Goal: Task Accomplishment & Management: Manage account settings

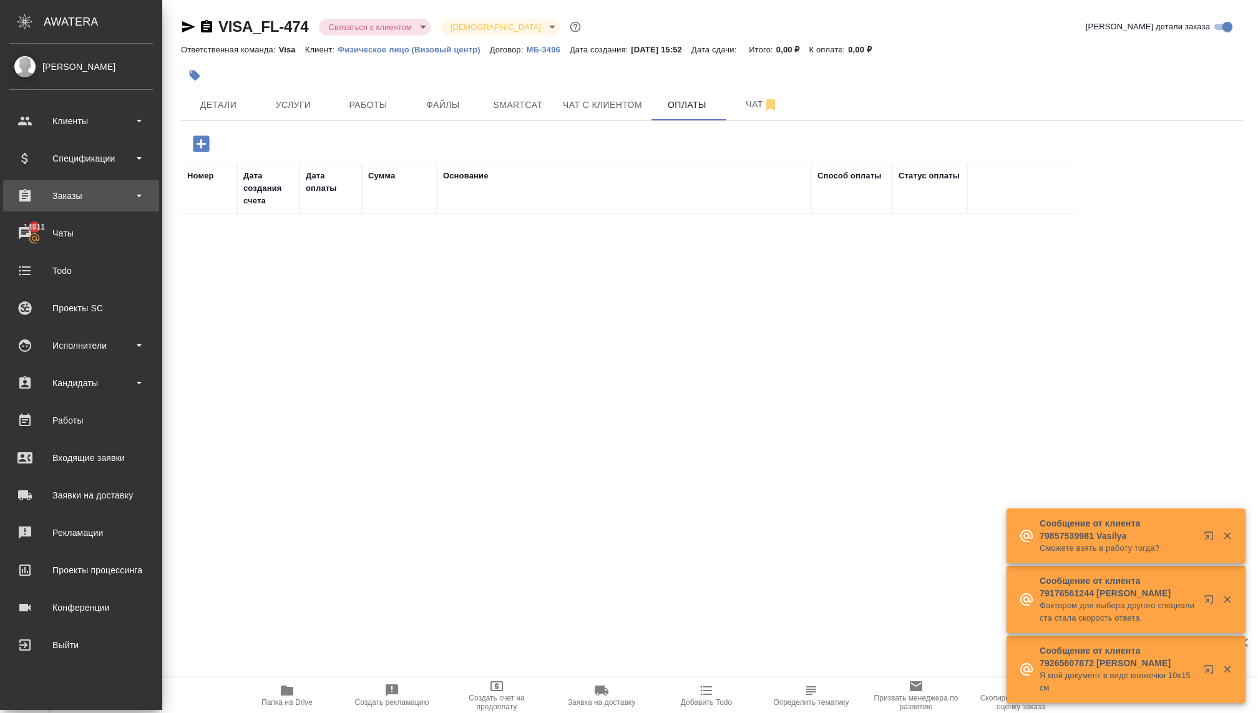
click at [74, 202] on div "Заказы" at bounding box center [81, 196] width 144 height 19
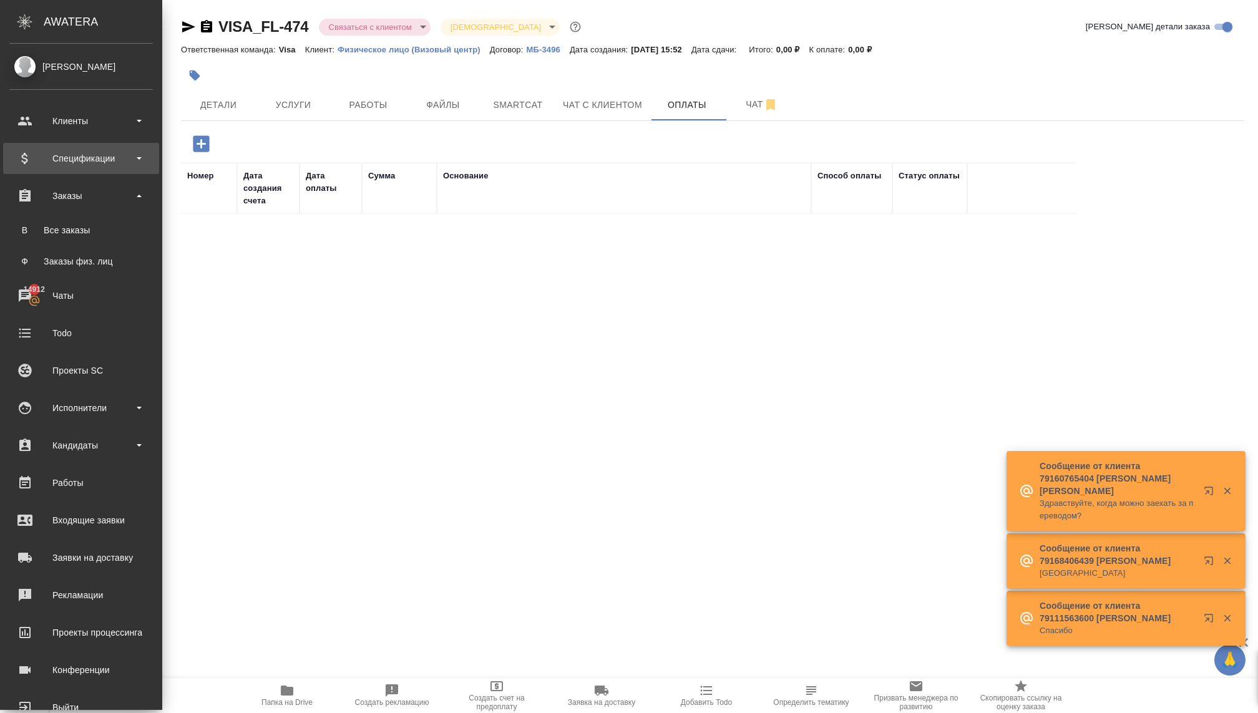
click at [84, 161] on div "Спецификации" at bounding box center [81, 158] width 144 height 19
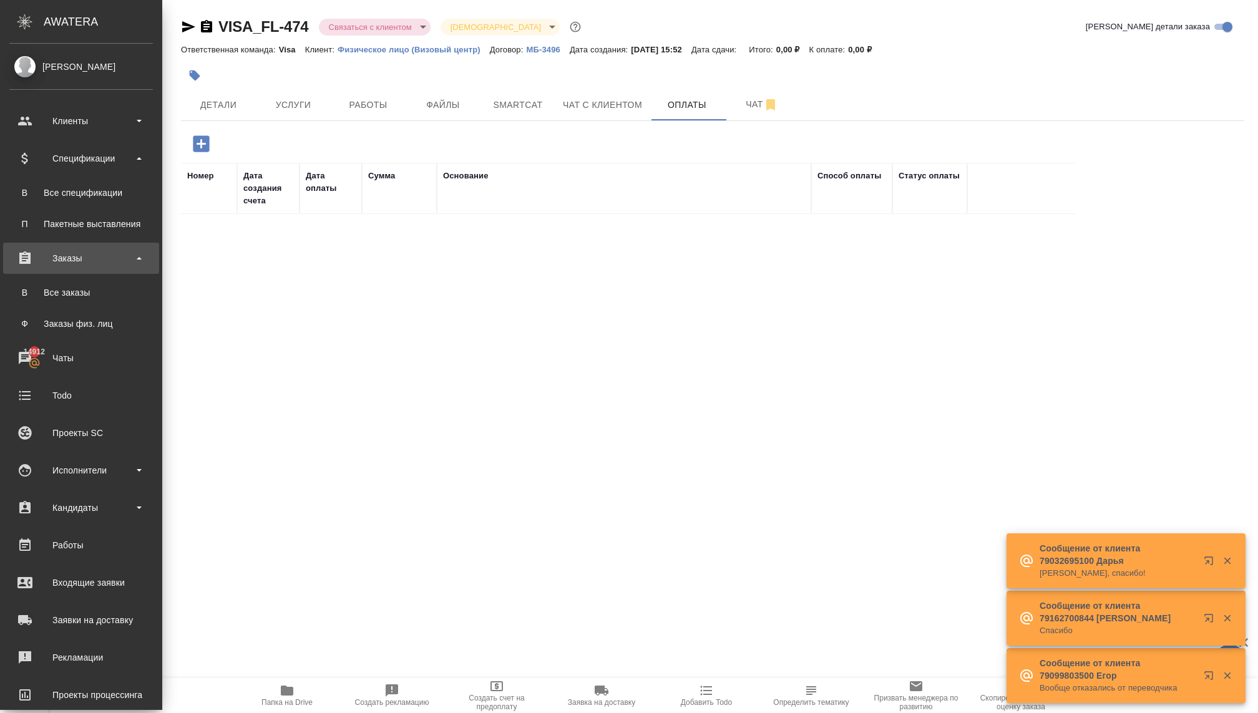
click at [71, 258] on div "Заказы" at bounding box center [81, 258] width 144 height 19
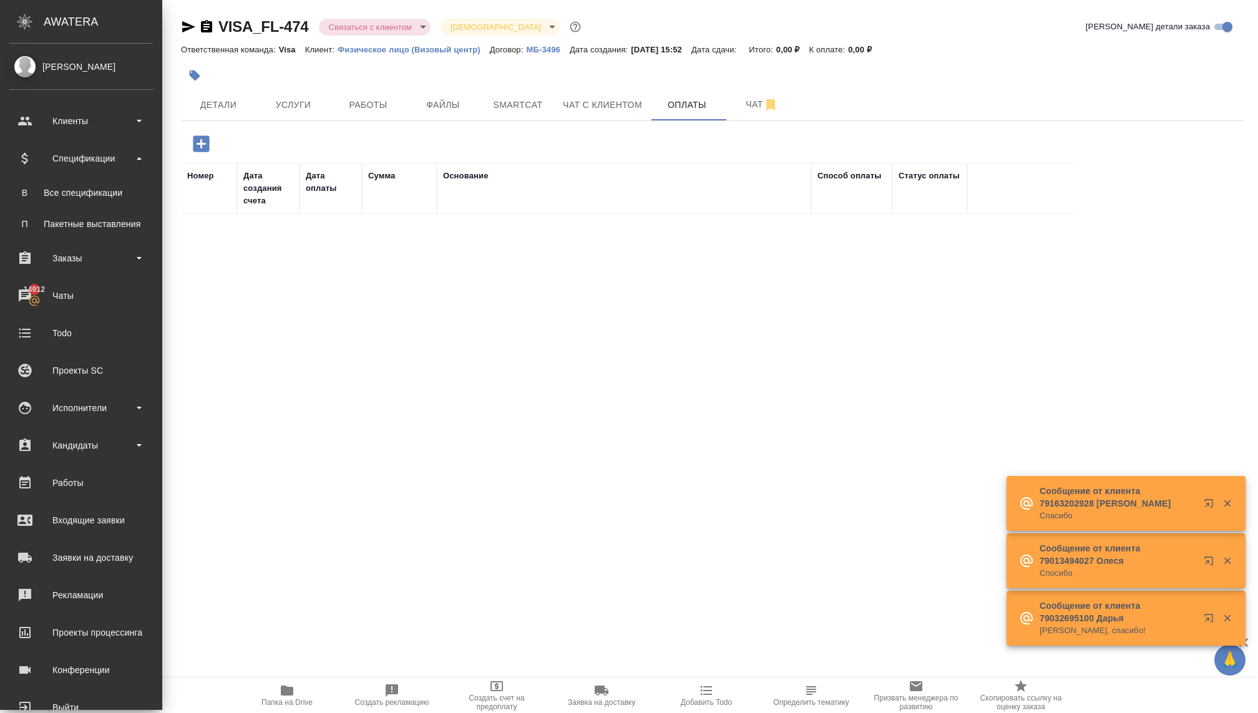
click at [71, 241] on ul "Клиенты Спецификации В Все спецификации П Пакетные выставления Заказы 14912 Чат…" at bounding box center [81, 411] width 162 height 624
click at [66, 265] on div "Заказы" at bounding box center [81, 258] width 144 height 19
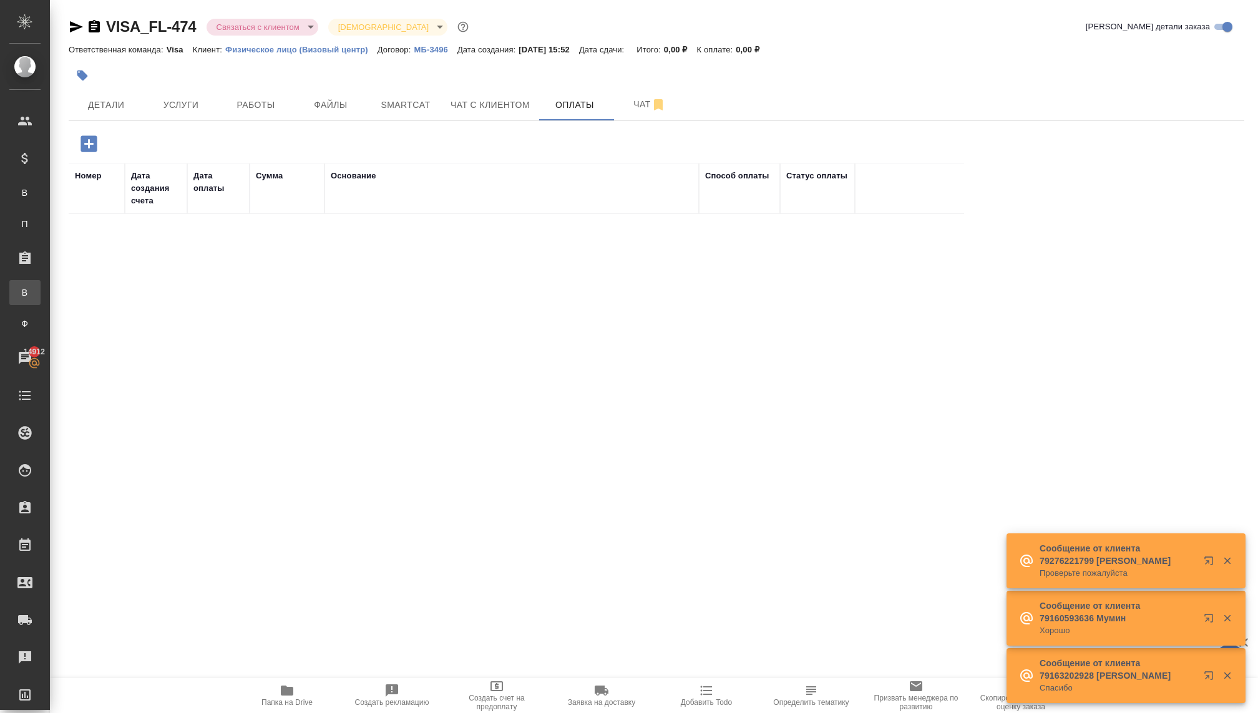
click at [19, 297] on div "Все заказы" at bounding box center [9, 292] width 19 height 12
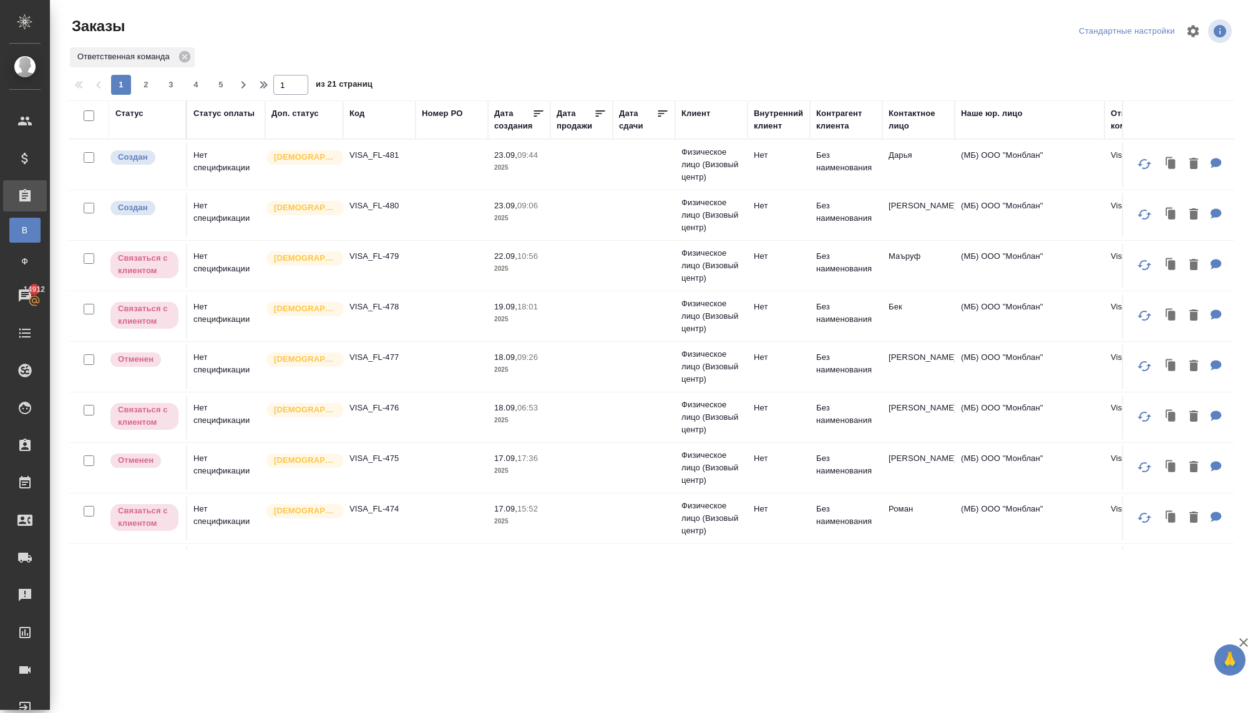
click at [701, 130] on div "Клиент" at bounding box center [712, 119] width 60 height 25
click at [692, 111] on div "Клиент" at bounding box center [696, 113] width 29 height 12
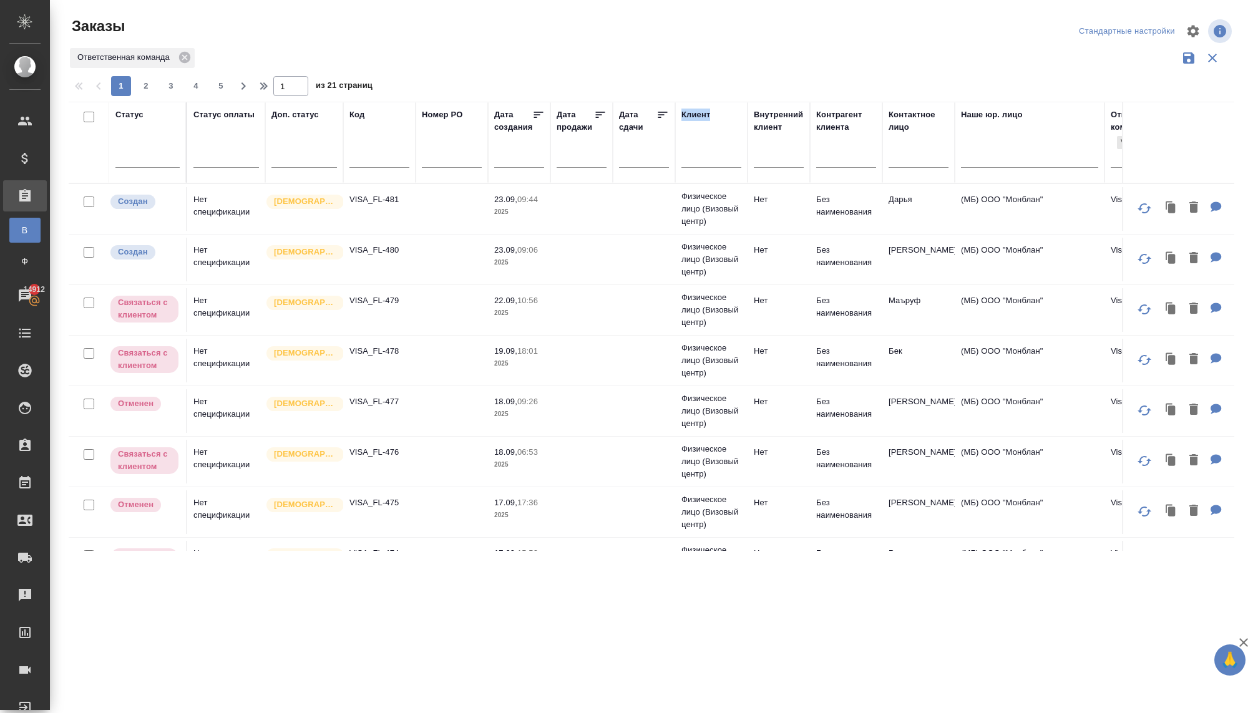
click at [692, 111] on div "Клиент" at bounding box center [696, 115] width 29 height 12
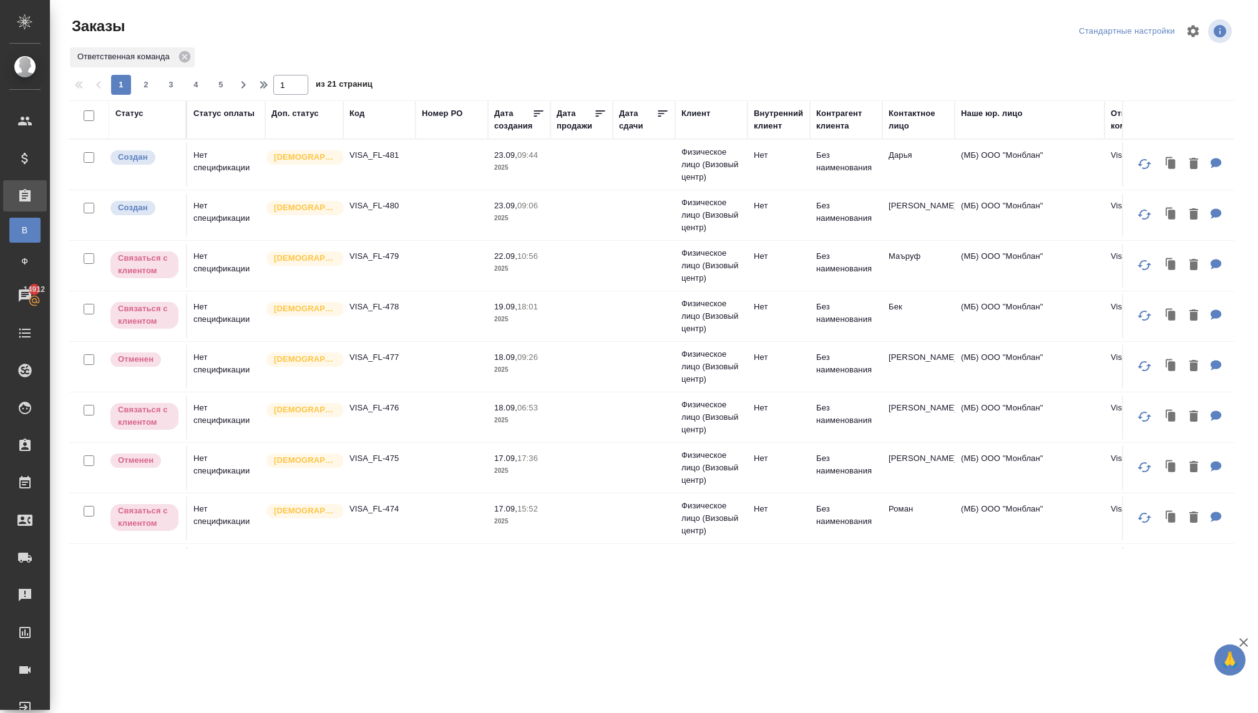
drag, startPoint x: 693, startPoint y: 112, endPoint x: 693, endPoint y: 123, distance: 11.2
click at [693, 112] on div "Клиент" at bounding box center [696, 113] width 29 height 12
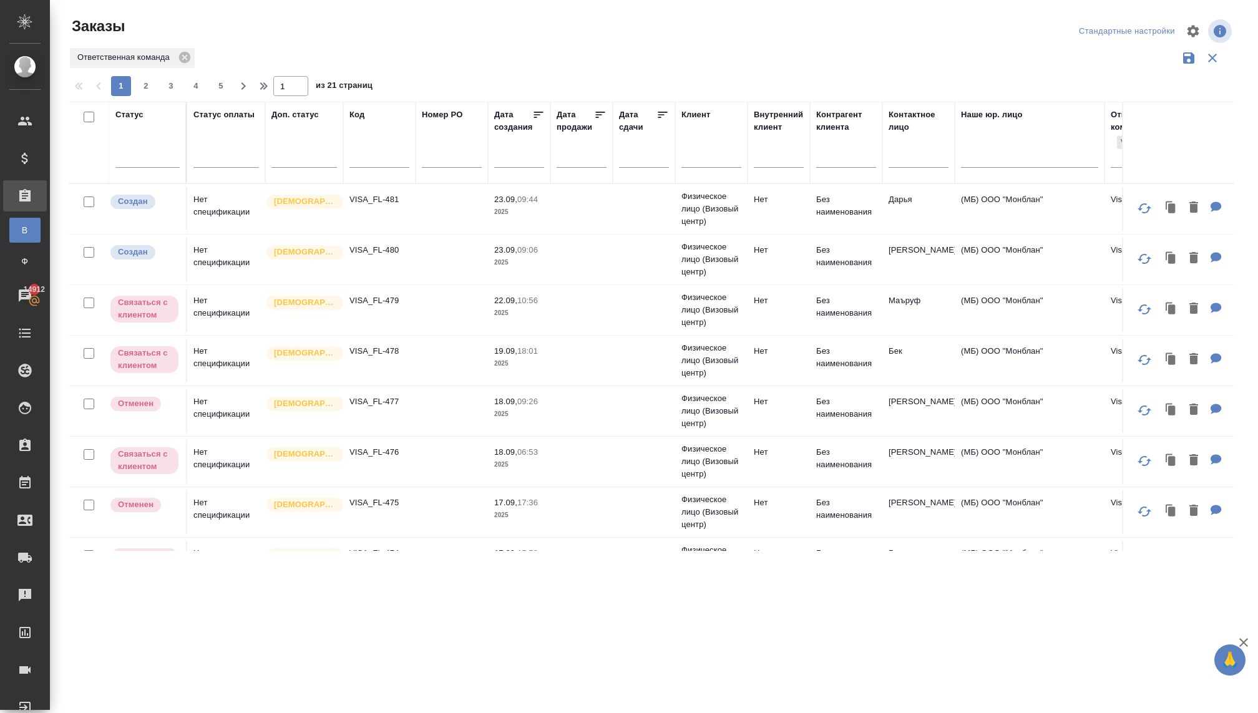
click at [693, 149] on div at bounding box center [712, 160] width 60 height 31
click at [692, 157] on input "text" at bounding box center [712, 160] width 60 height 16
type input "Rail"
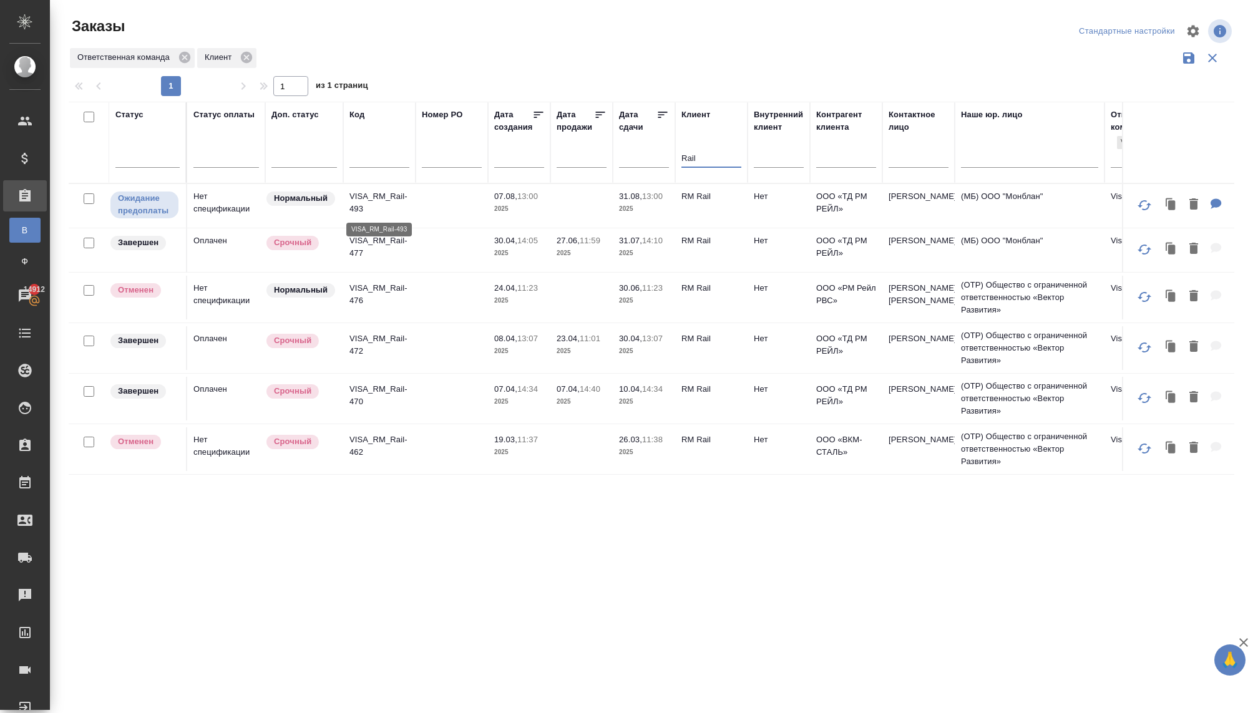
click at [374, 198] on p "VISA_RM_Rail-493" at bounding box center [380, 202] width 60 height 25
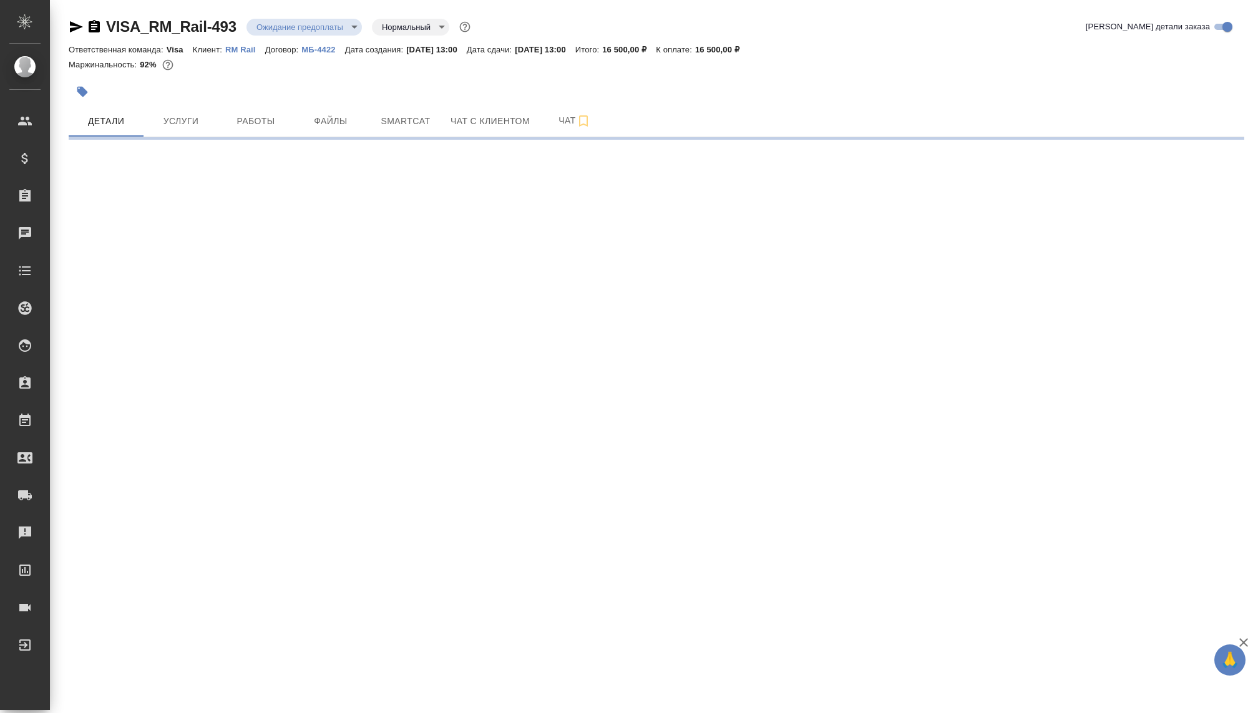
select select "RU"
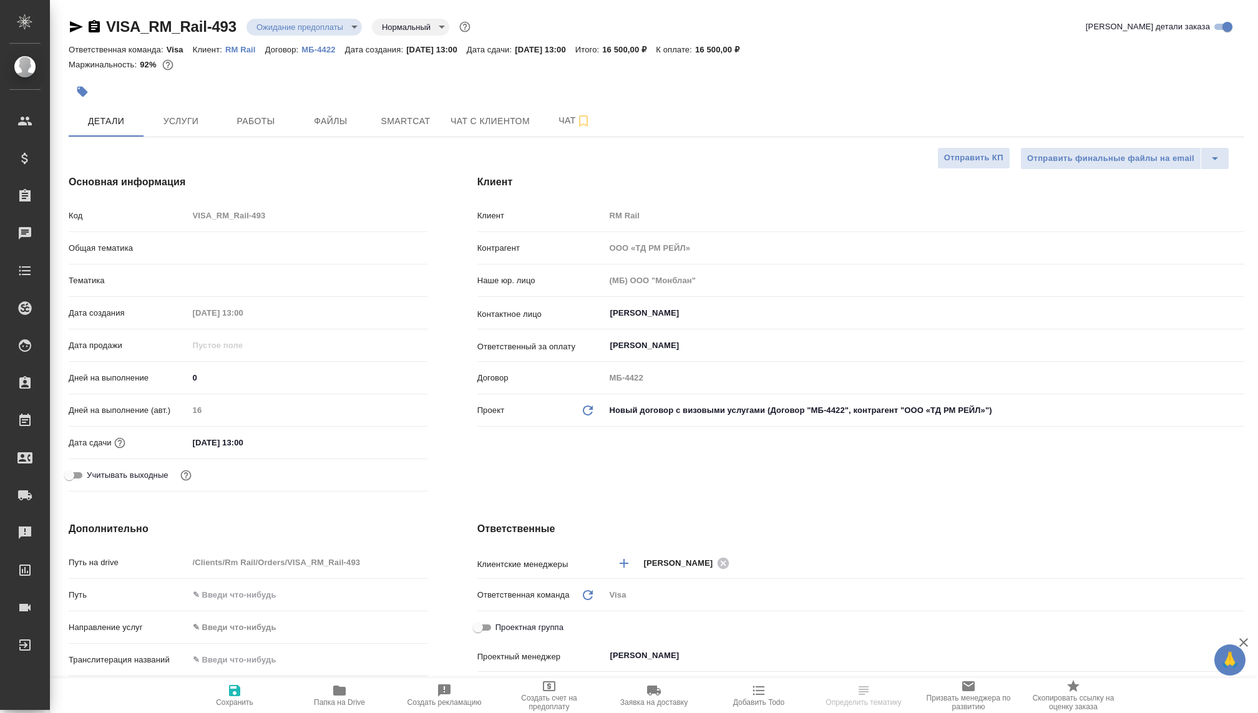
type textarea "x"
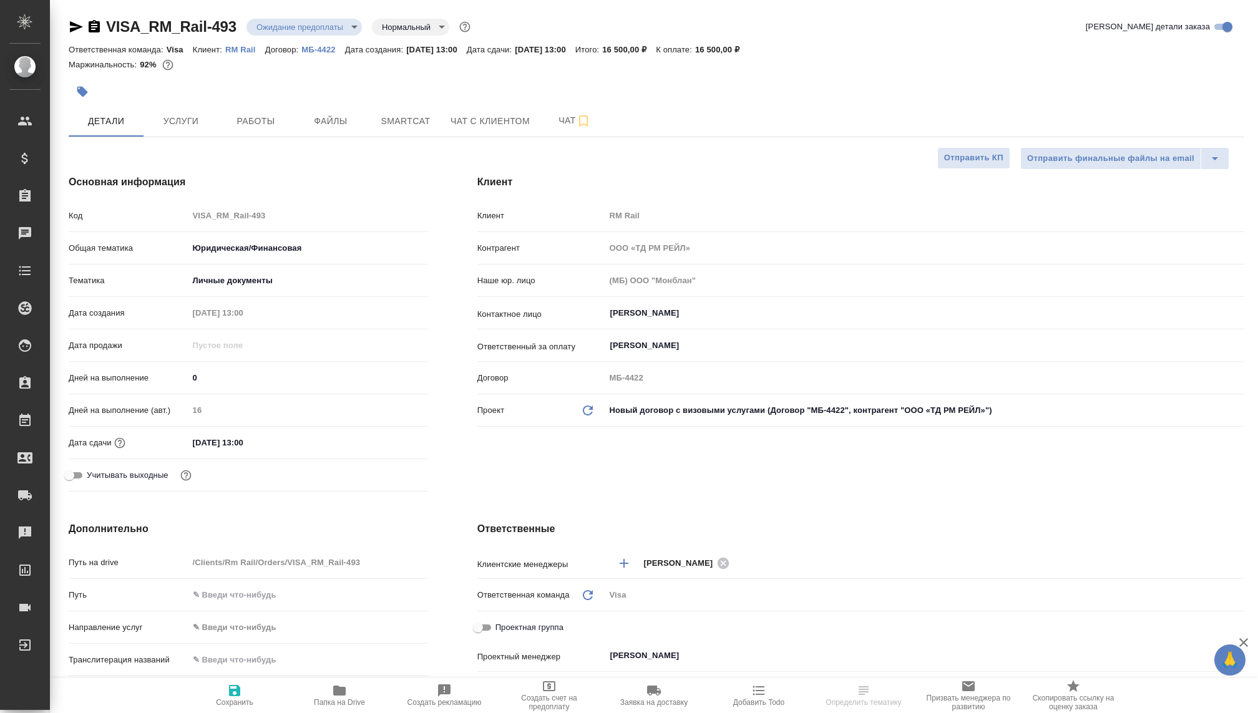
type textarea "x"
click at [475, 123] on span "Чат с клиентом" at bounding box center [490, 122] width 79 height 16
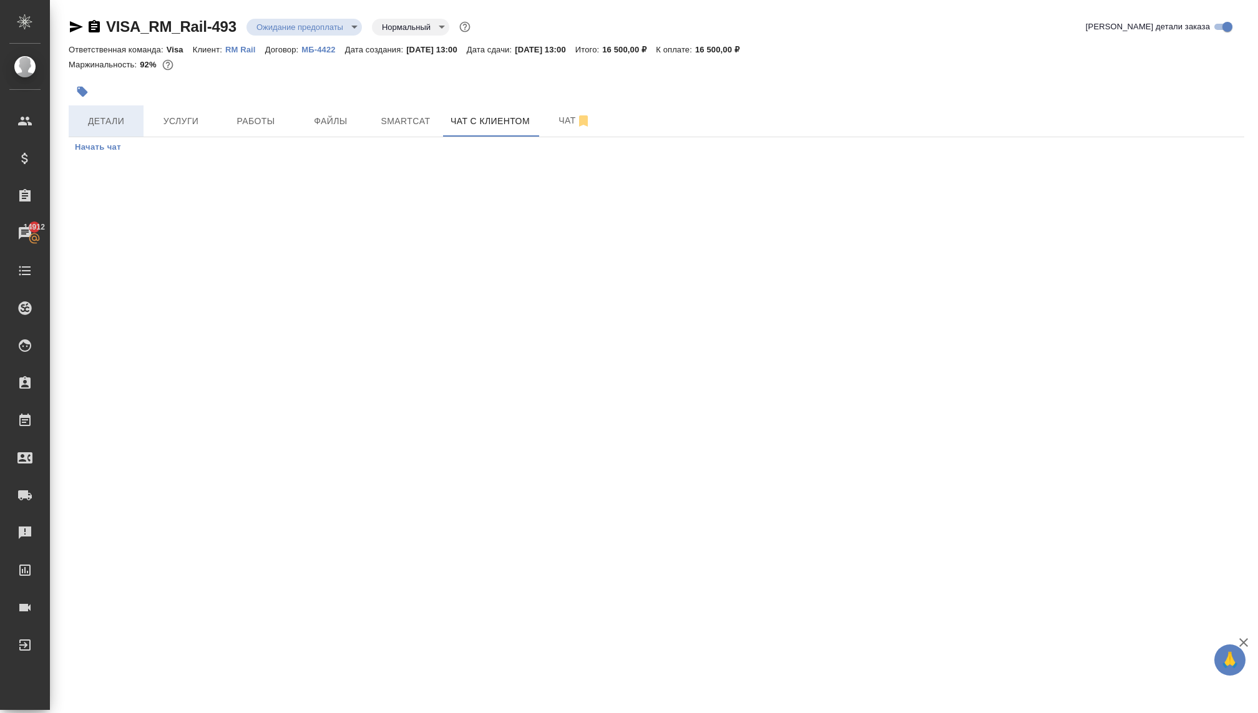
click at [120, 120] on span "Детали" at bounding box center [106, 122] width 60 height 16
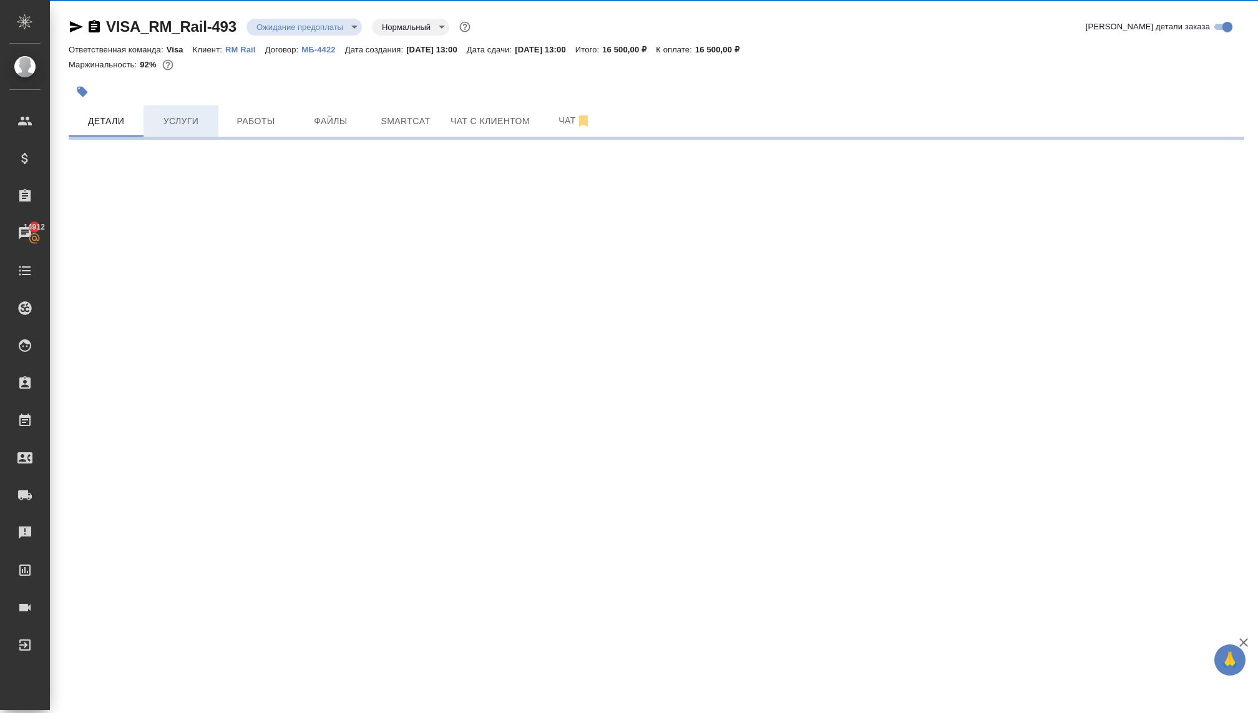
click at [167, 119] on span "Услуги" at bounding box center [181, 122] width 60 height 16
select select "RU"
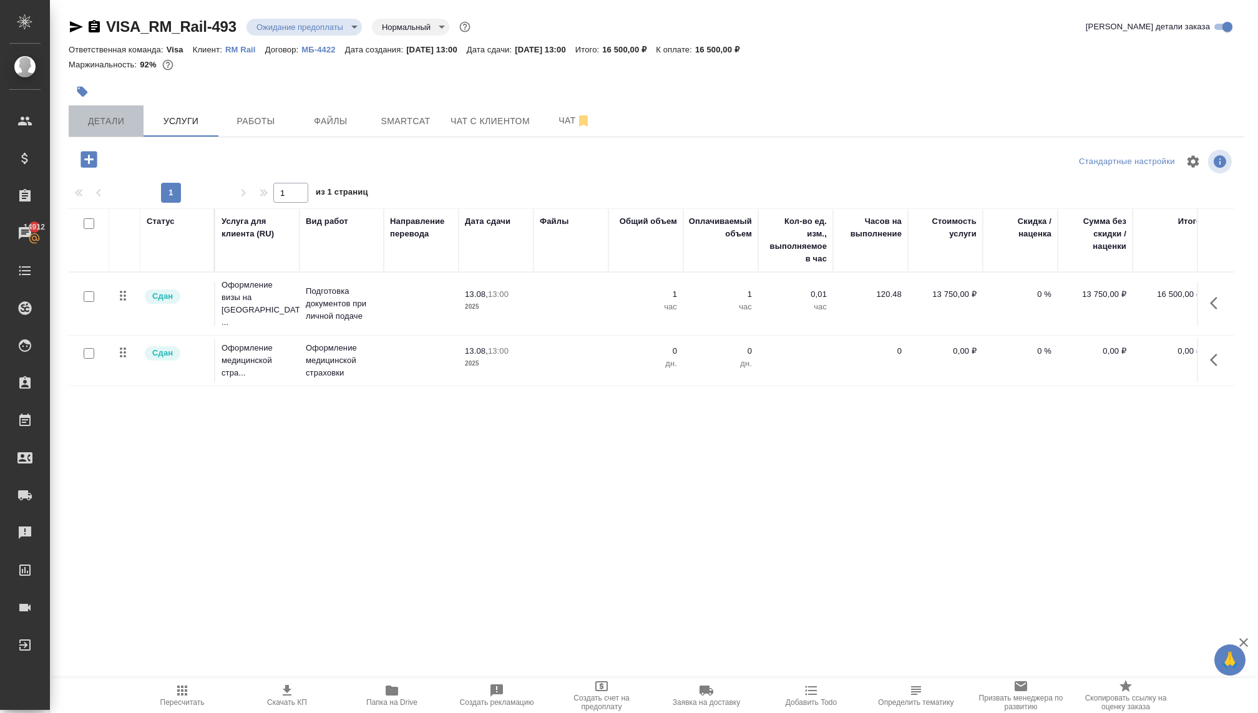
click at [116, 122] on span "Детали" at bounding box center [106, 122] width 60 height 16
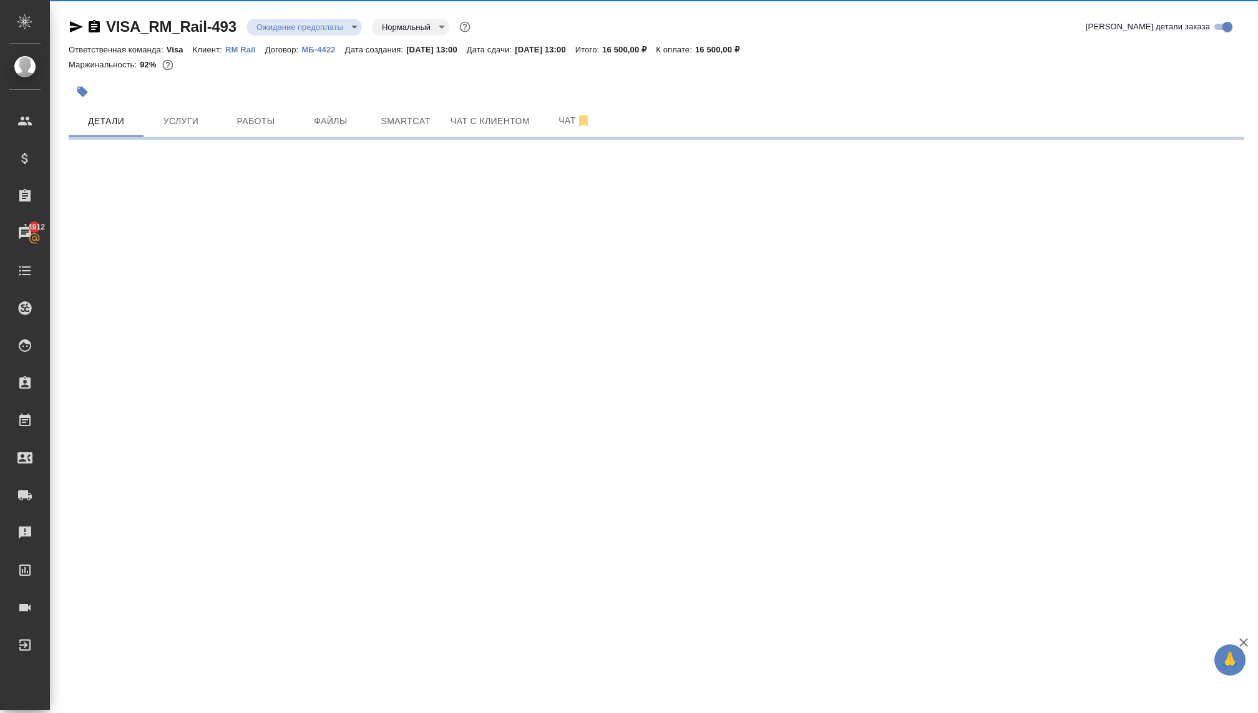
select select "RU"
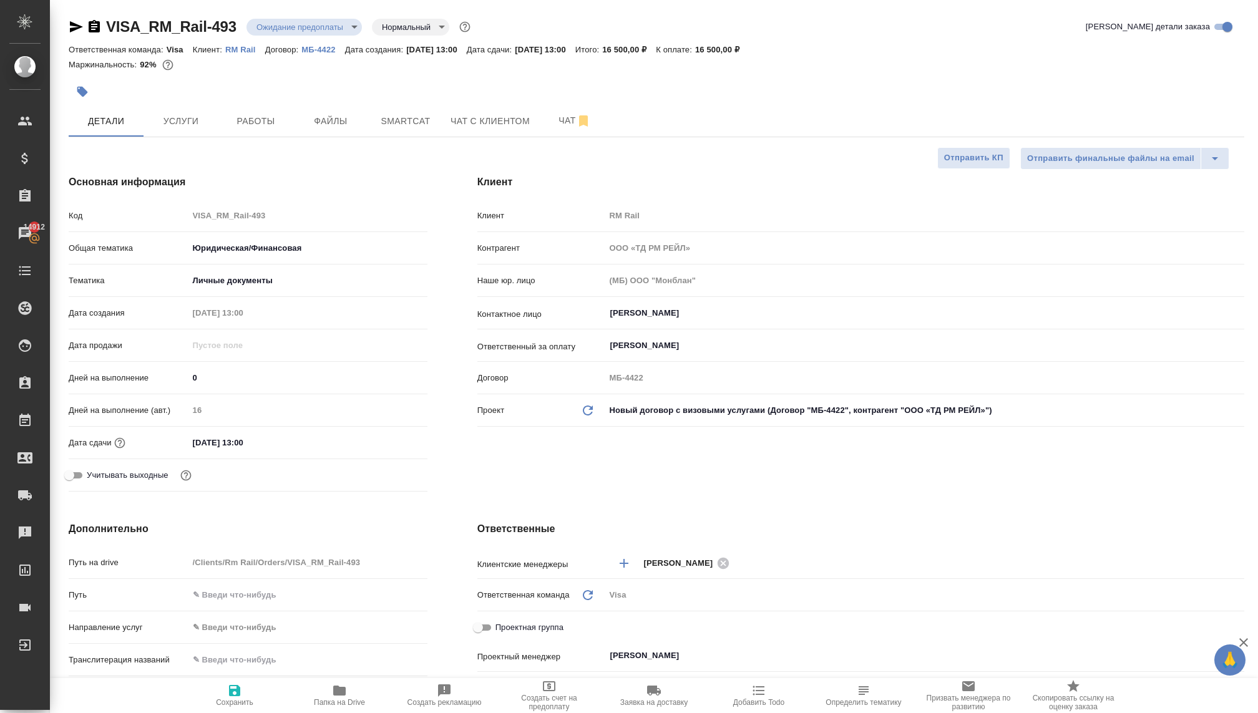
type textarea "x"
click at [321, 51] on p "МБ-4422" at bounding box center [322, 49] width 43 height 9
type textarea "x"
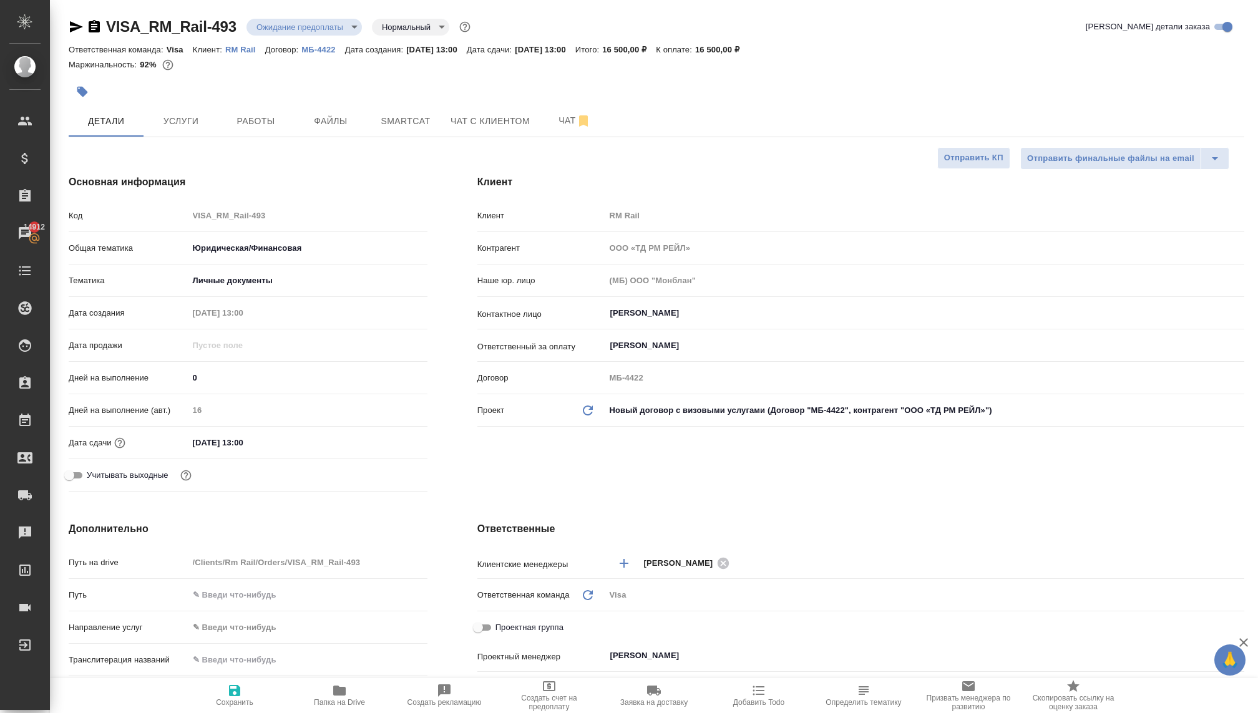
type textarea "x"
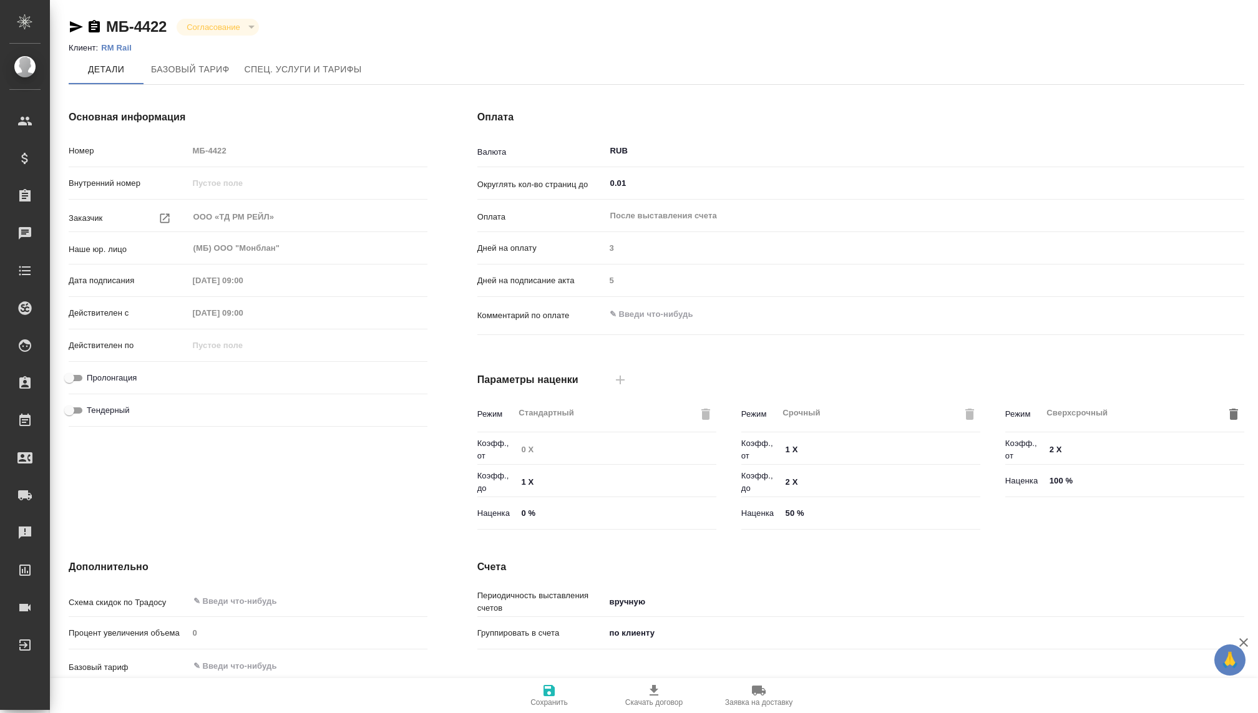
click at [223, 26] on button "Согласование" at bounding box center [213, 27] width 61 height 11
click at [242, 20] on div "Согласование" at bounding box center [218, 27] width 82 height 17
click at [192, 66] on span "Базовый тариф" at bounding box center [190, 70] width 79 height 16
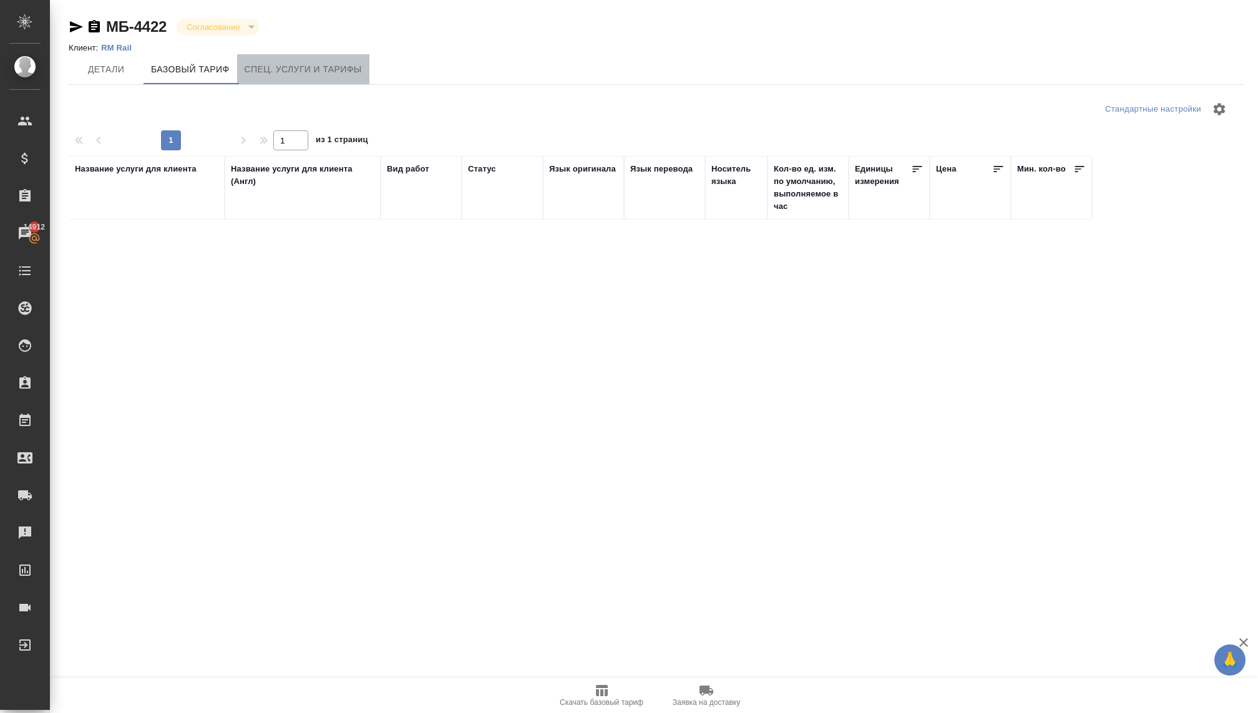
click at [268, 77] on button "Спец. услуги и тарифы" at bounding box center [303, 69] width 132 height 30
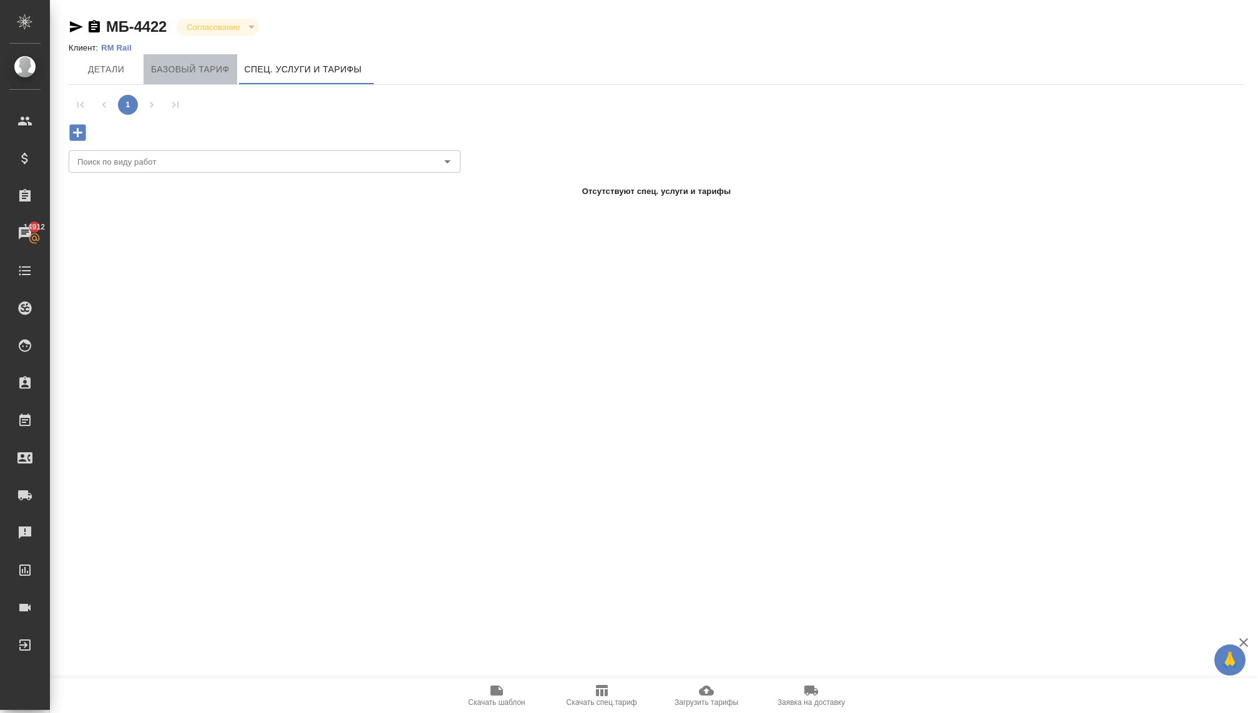
click at [191, 79] on button "Базовый тариф" at bounding box center [191, 69] width 94 height 30
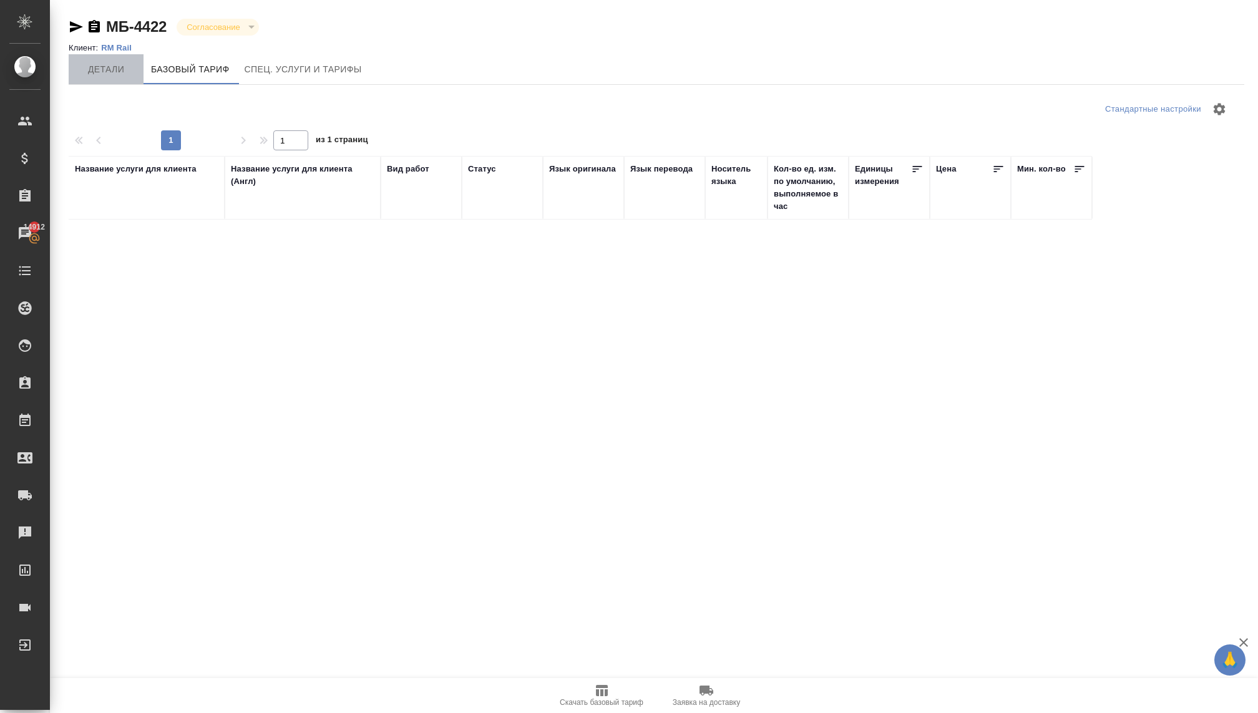
click at [109, 71] on span "Детали" at bounding box center [106, 70] width 60 height 16
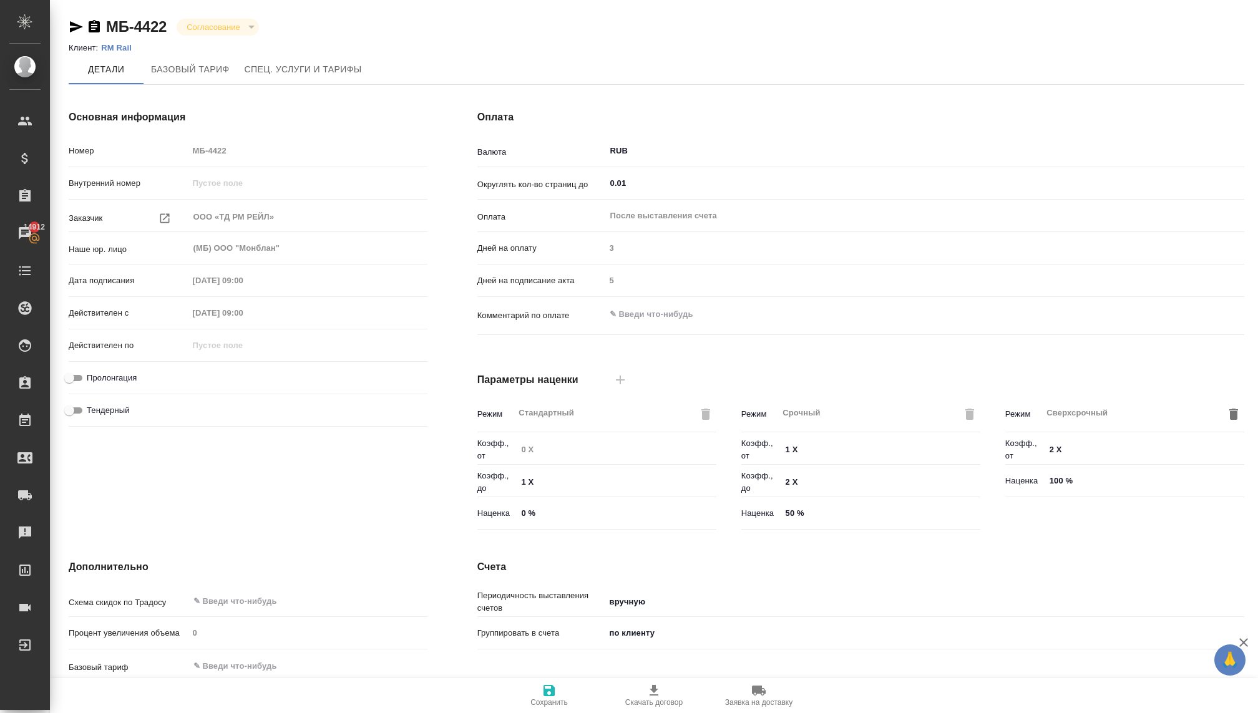
click at [225, 30] on button "Согласование" at bounding box center [213, 27] width 61 height 11
click at [203, 86] on div "Основная информация Номер МБ-4422 Внутренний номер Заказчик ООО «ТД РМ РЕЙЛ» ​ …" at bounding box center [248, 322] width 409 height 475
click at [203, 74] on span "Базовый тариф" at bounding box center [190, 70] width 79 height 16
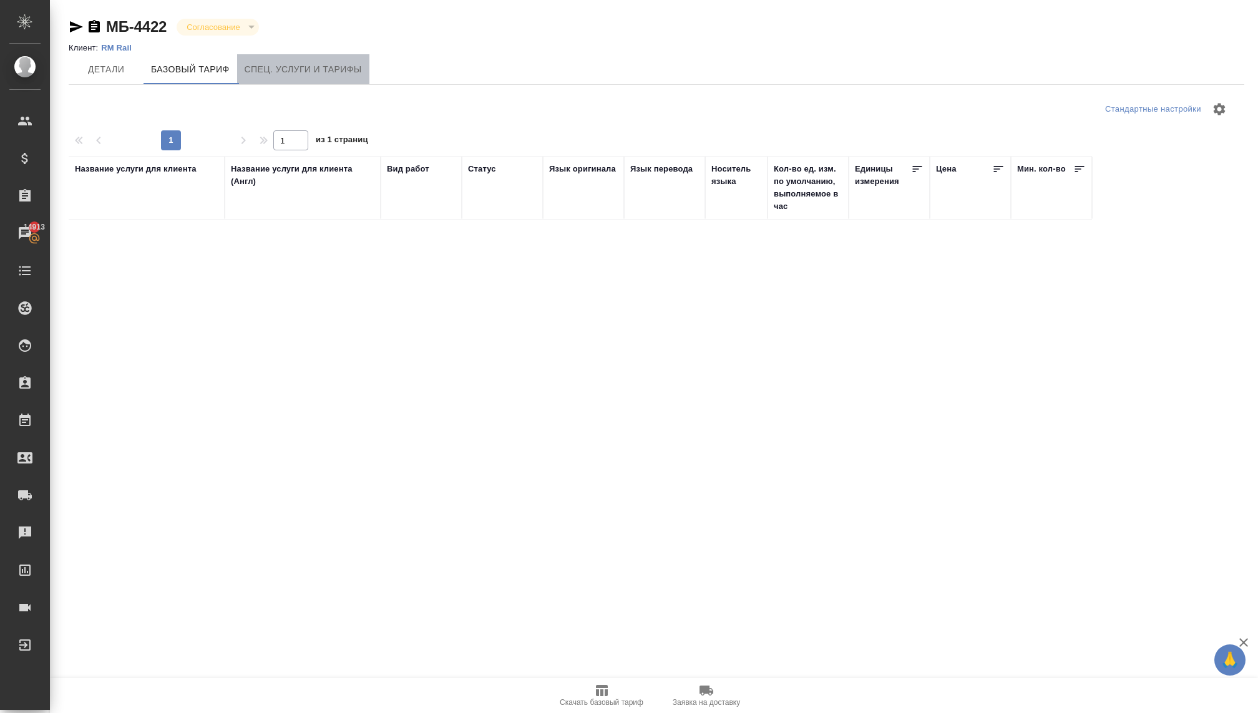
click at [285, 74] on span "Спец. услуги и тарифы" at bounding box center [303, 70] width 117 height 16
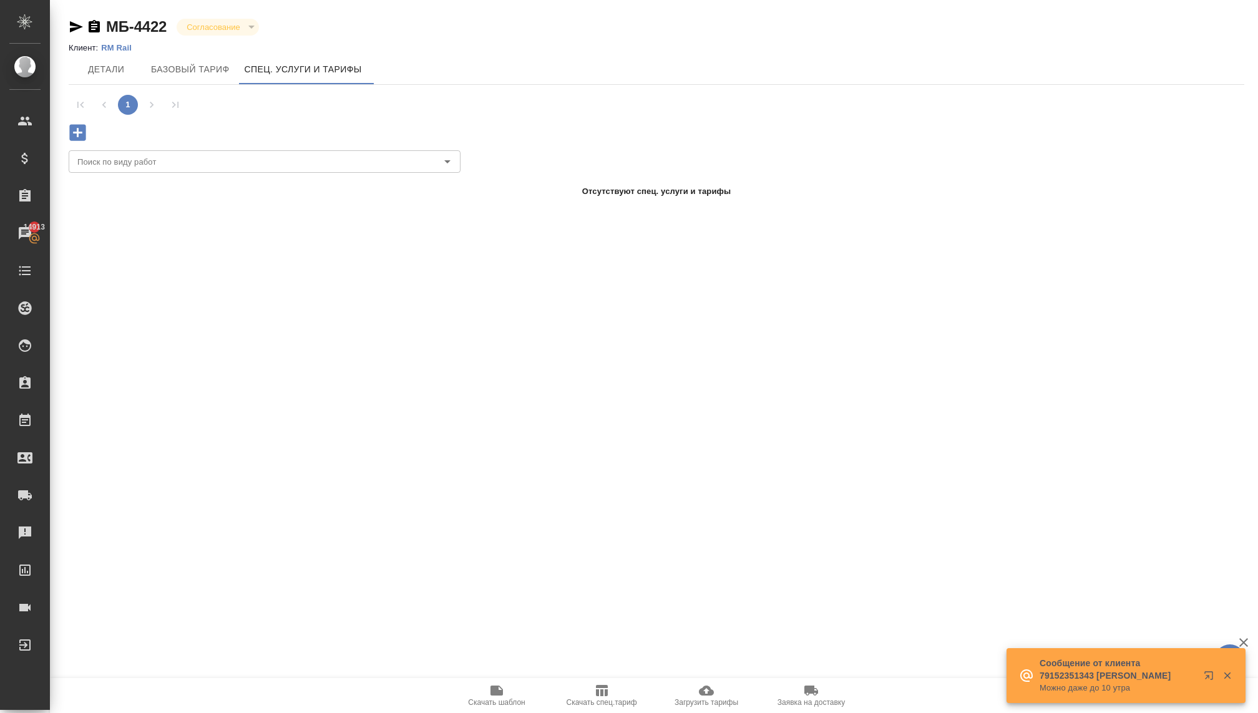
click at [125, 49] on p "RM Rail" at bounding box center [121, 47] width 40 height 9
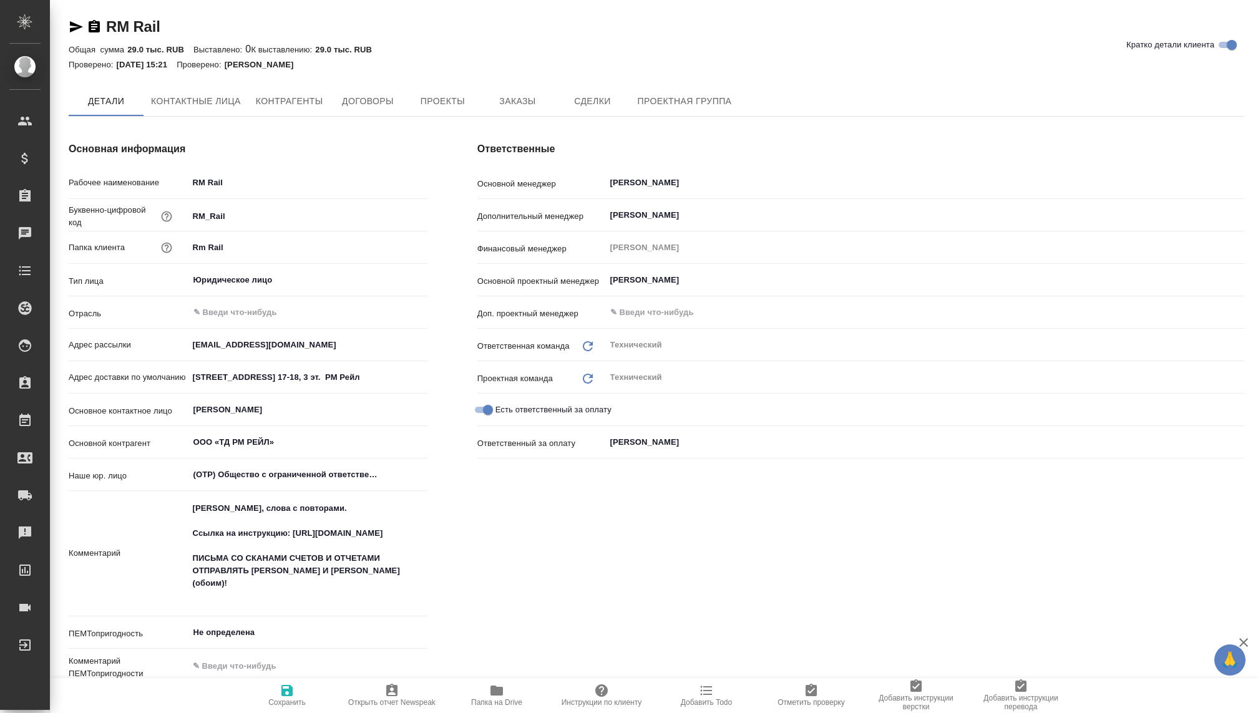
type textarea "x"
click at [377, 92] on button "Договоры" at bounding box center [367, 101] width 75 height 31
type textarea "x"
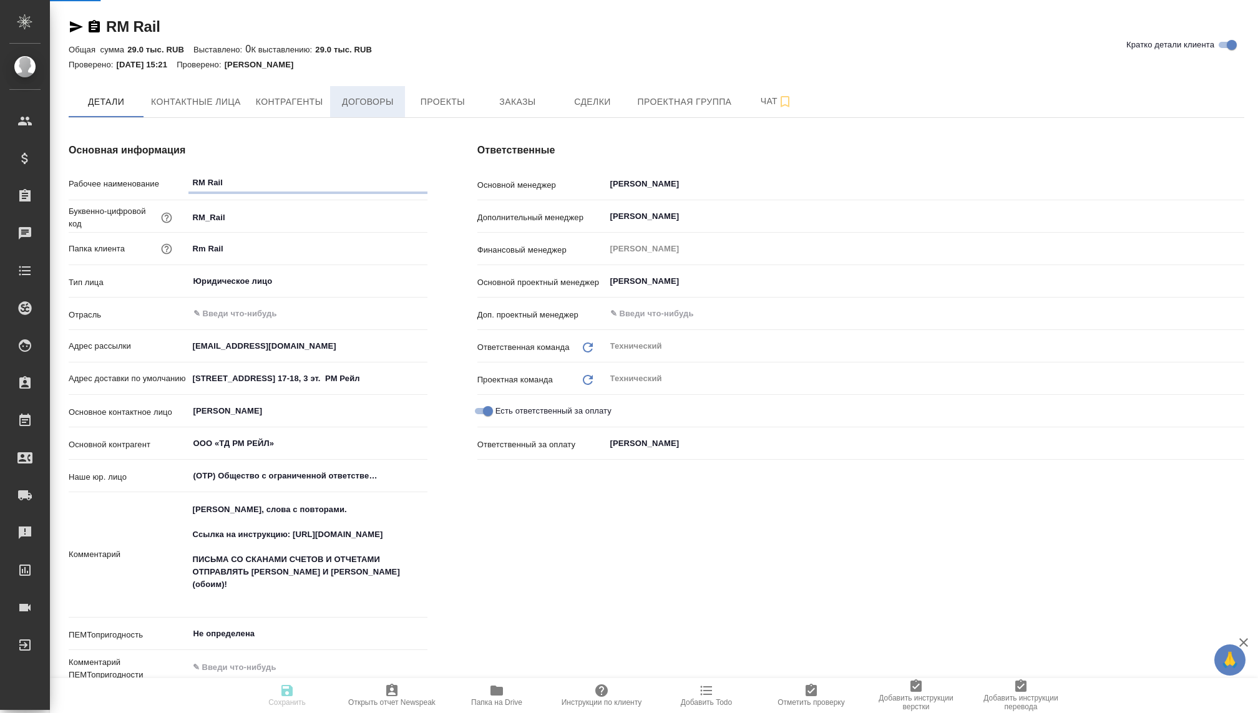
type textarea "x"
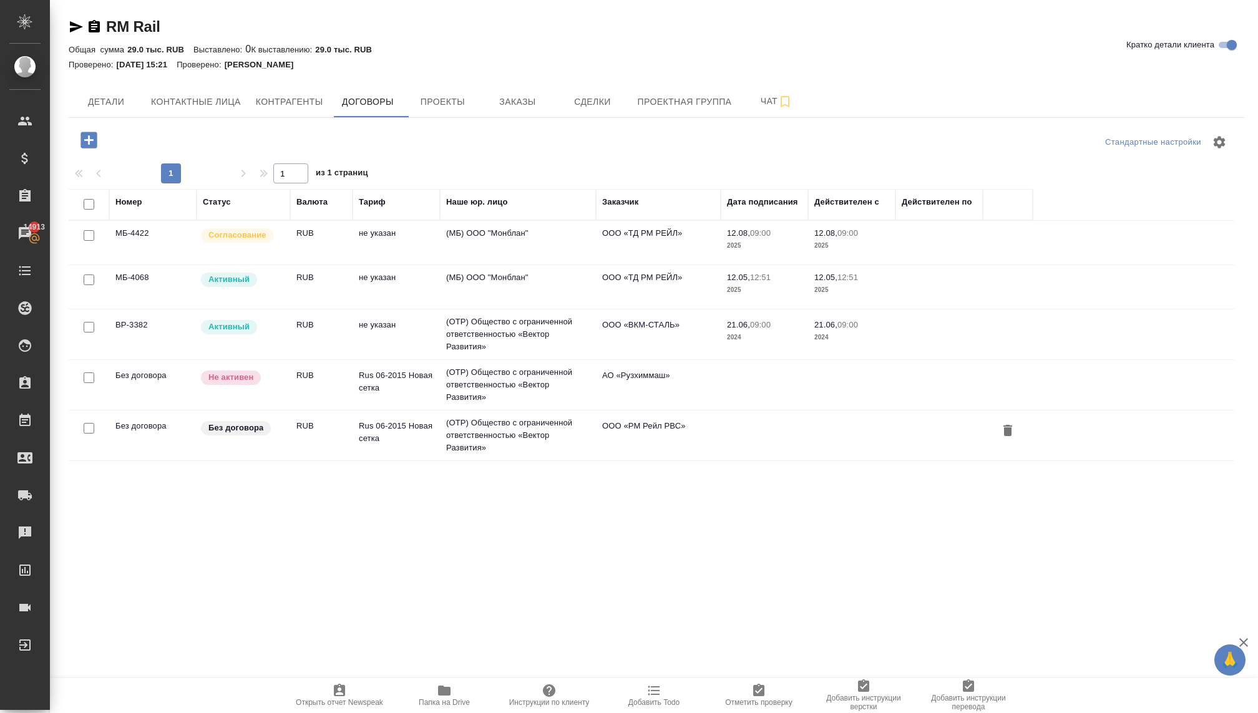
click at [242, 234] on p "Согласование" at bounding box center [237, 235] width 58 height 12
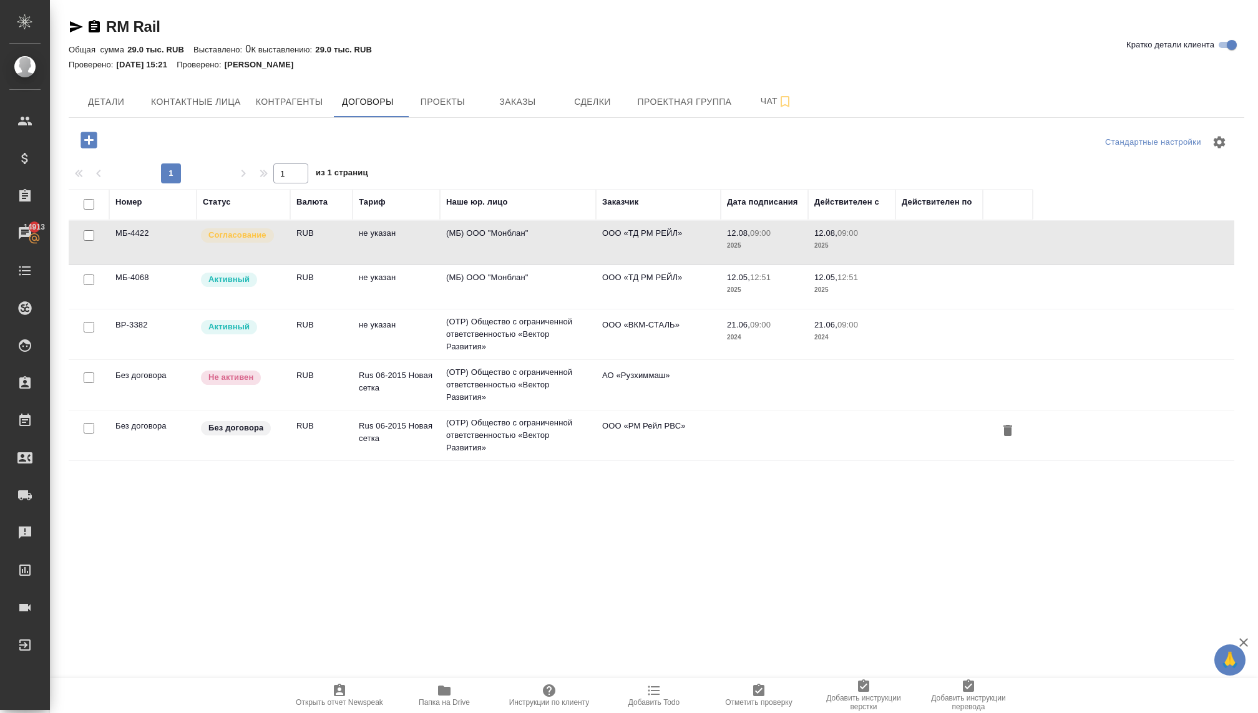
click at [242, 234] on p "Согласование" at bounding box center [237, 235] width 58 height 12
click at [242, 240] on div "Согласование" at bounding box center [237, 235] width 73 height 14
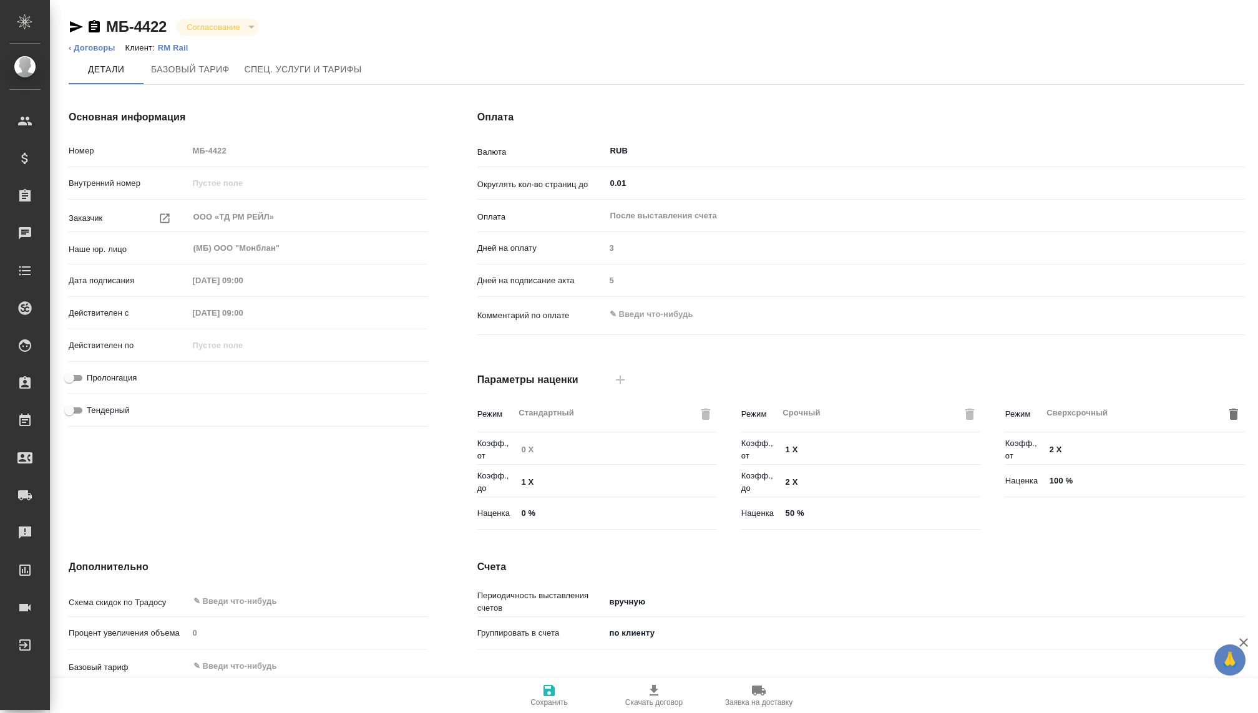
click at [228, 29] on button "Согласование" at bounding box center [213, 27] width 61 height 11
click at [228, 25] on button "Согласование" at bounding box center [213, 27] width 61 height 11
click at [263, 67] on span "Спец. услуги и тарифы" at bounding box center [303, 70] width 117 height 16
click at [217, 19] on div "Согласование" at bounding box center [218, 27] width 82 height 17
click at [217, 22] on button "Согласование" at bounding box center [213, 27] width 61 height 11
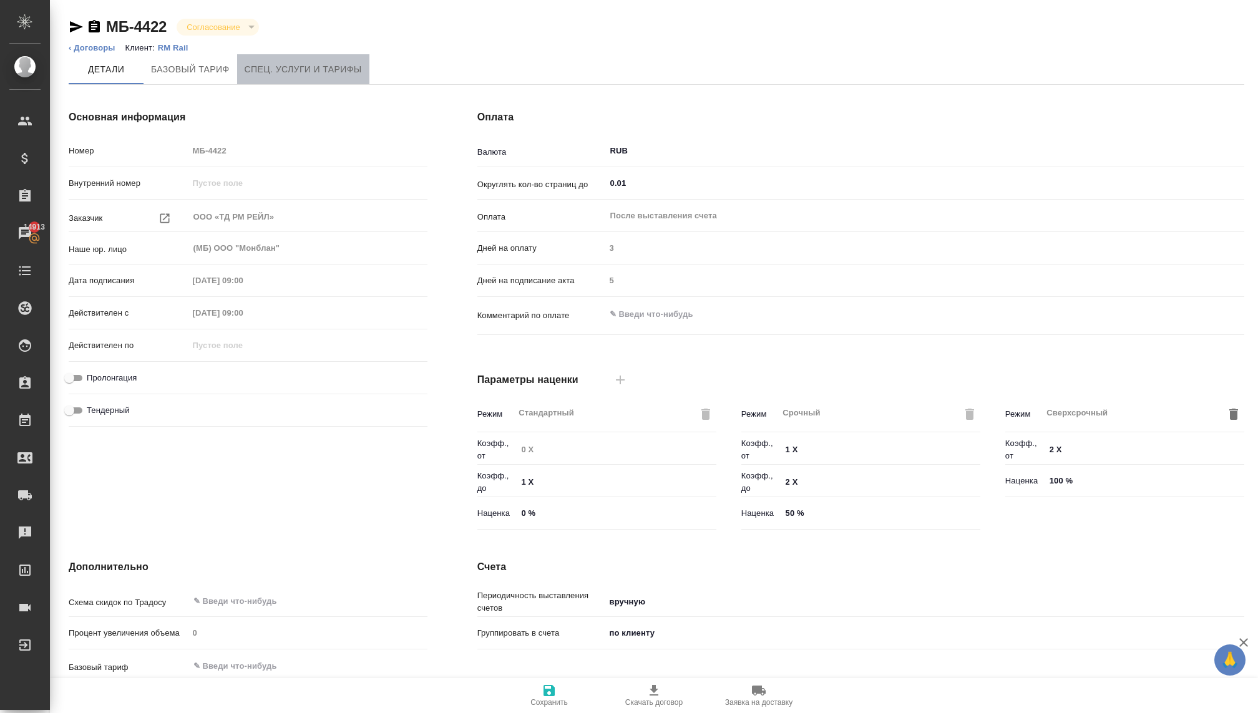
click at [305, 65] on span "Спец. услуги и тарифы" at bounding box center [303, 70] width 117 height 16
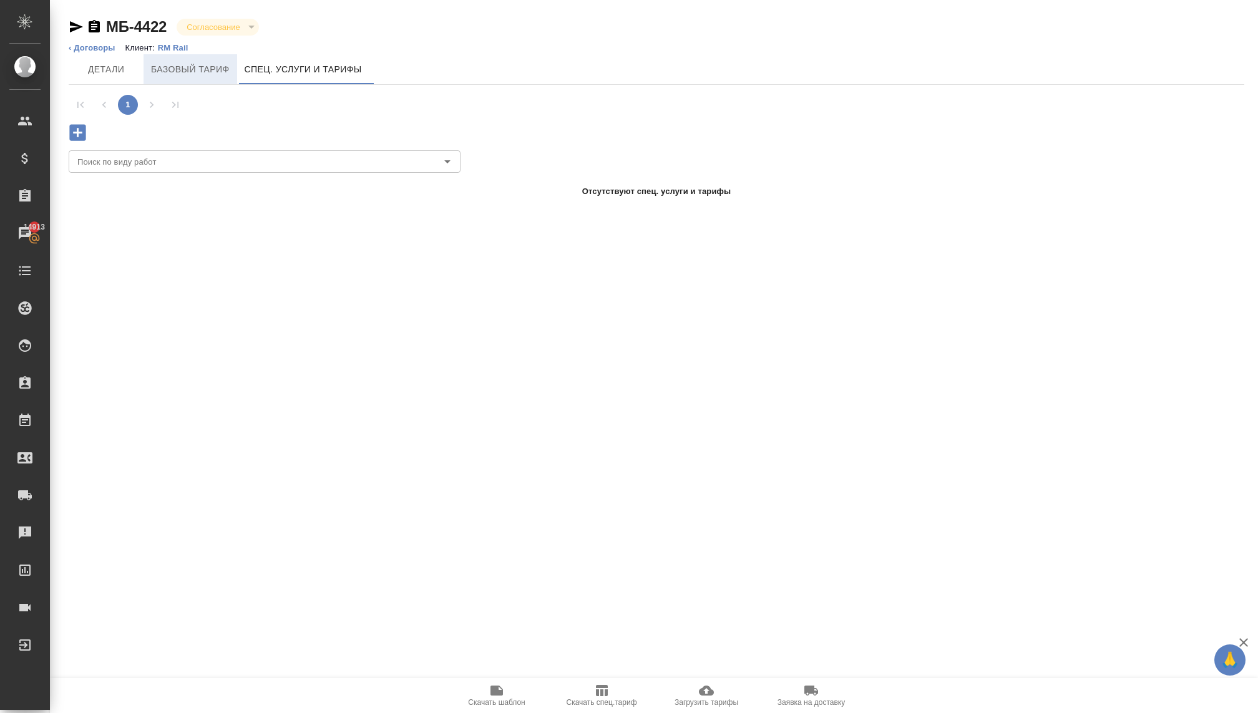
click at [196, 76] on span "Базовый тариф" at bounding box center [190, 70] width 79 height 16
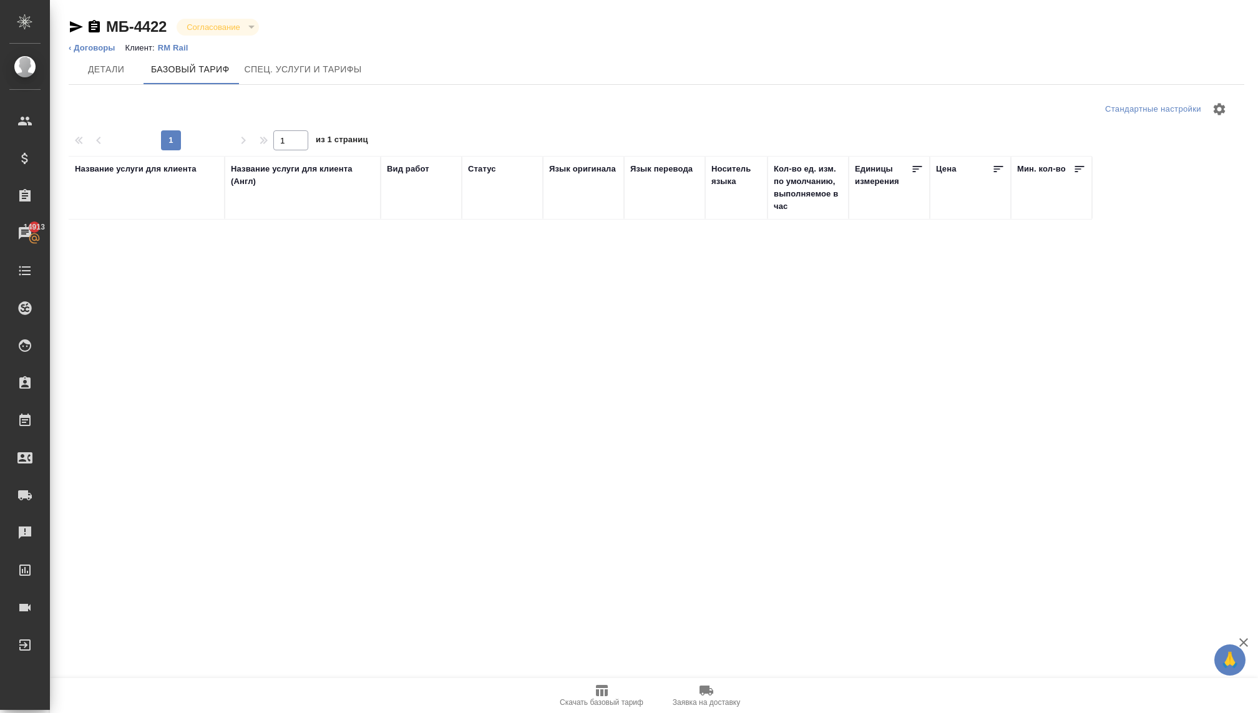
click at [175, 48] on p "RM Rail" at bounding box center [178, 47] width 40 height 9
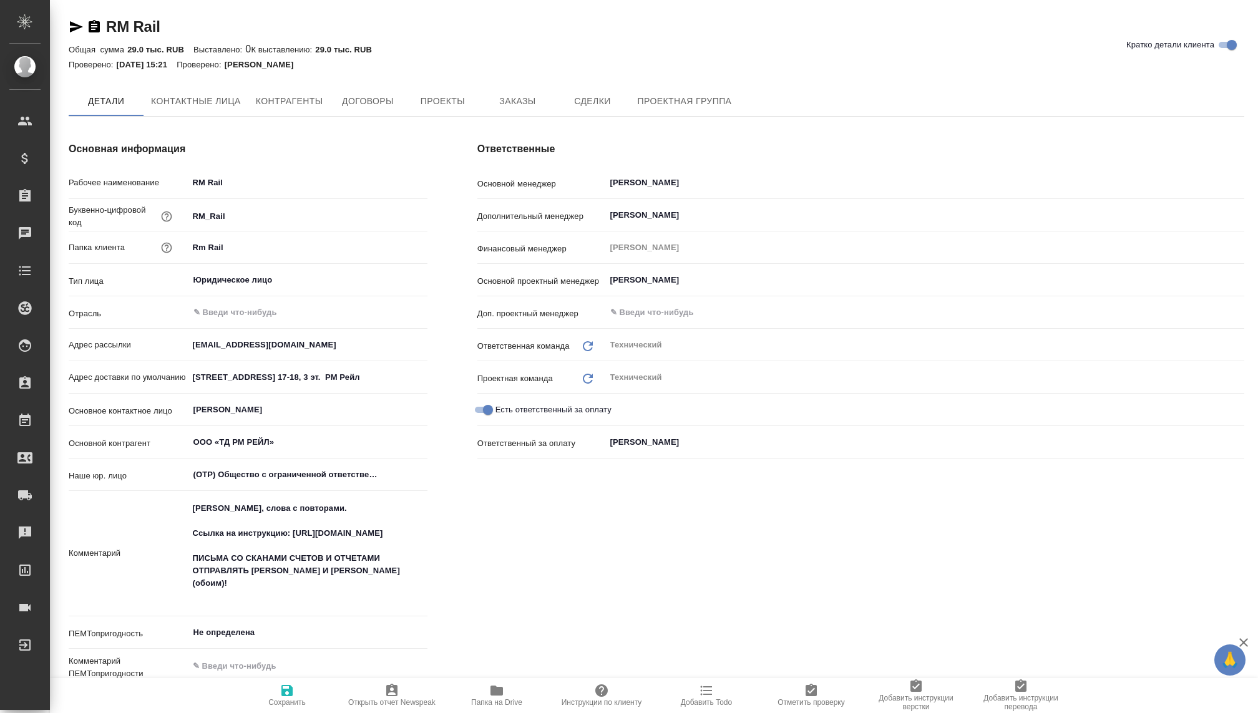
type textarea "x"
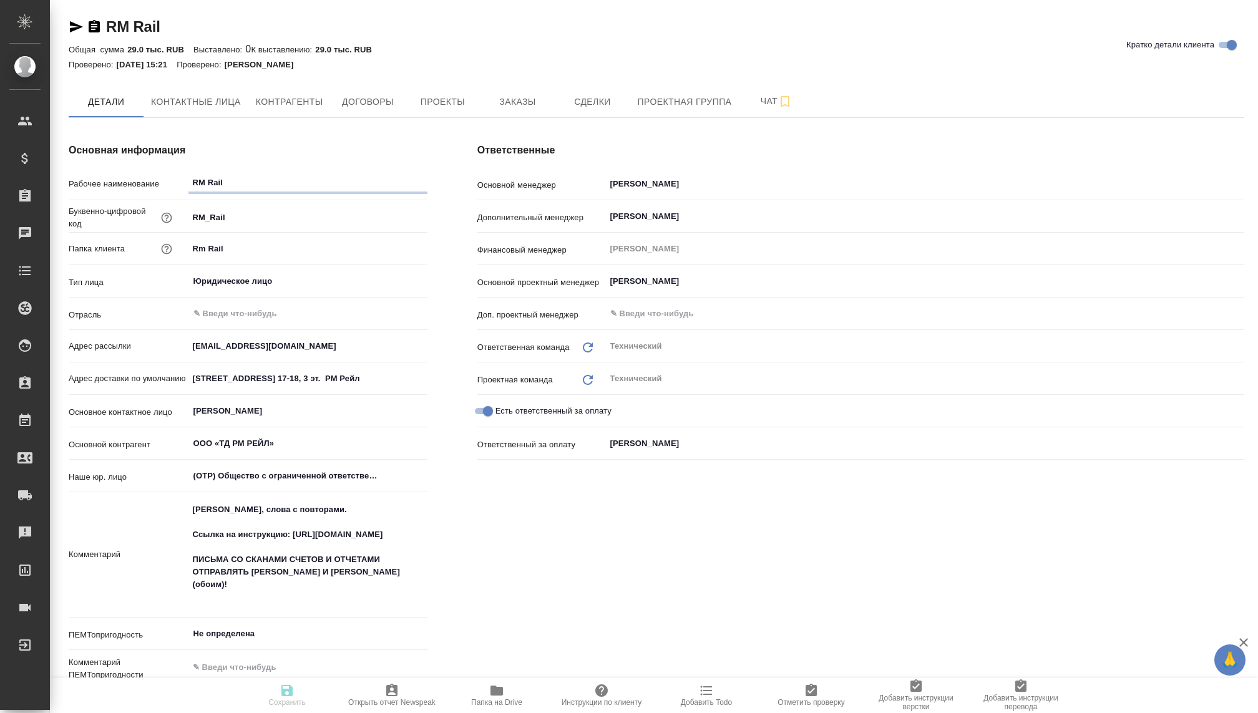
type textarea "x"
click at [370, 97] on span "Договоры" at bounding box center [368, 102] width 60 height 16
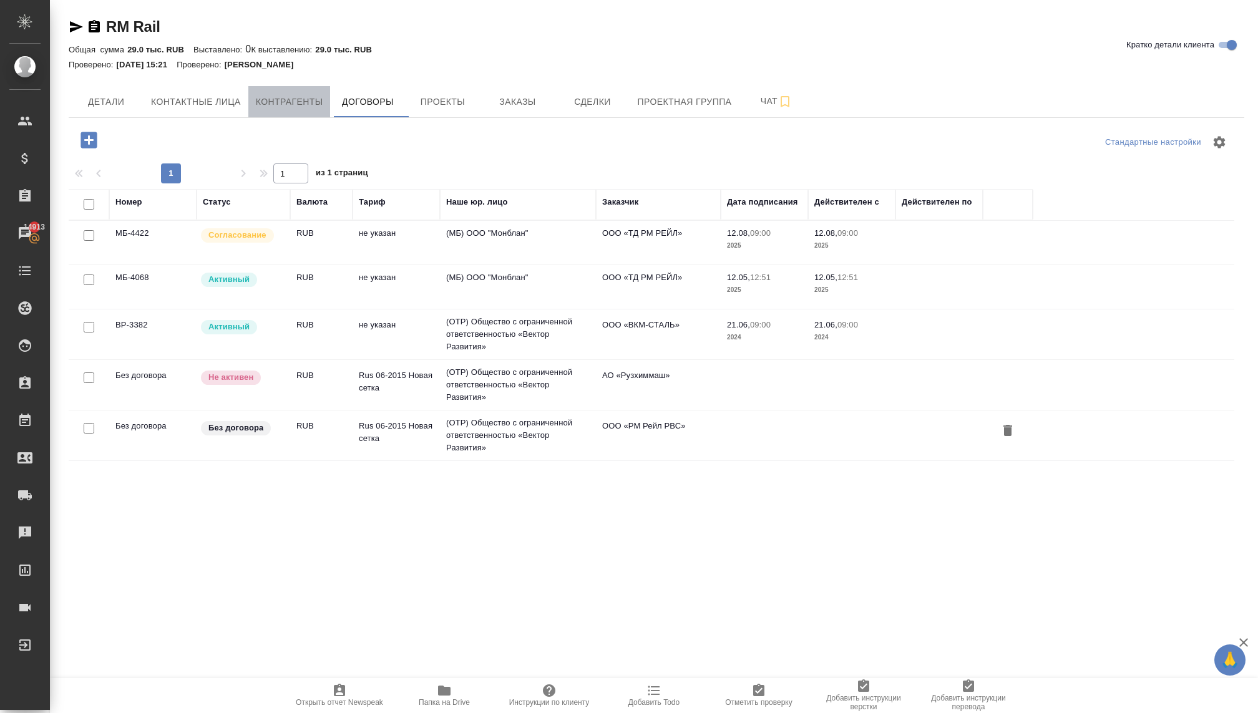
click at [295, 105] on span "Контрагенты" at bounding box center [289, 102] width 67 height 16
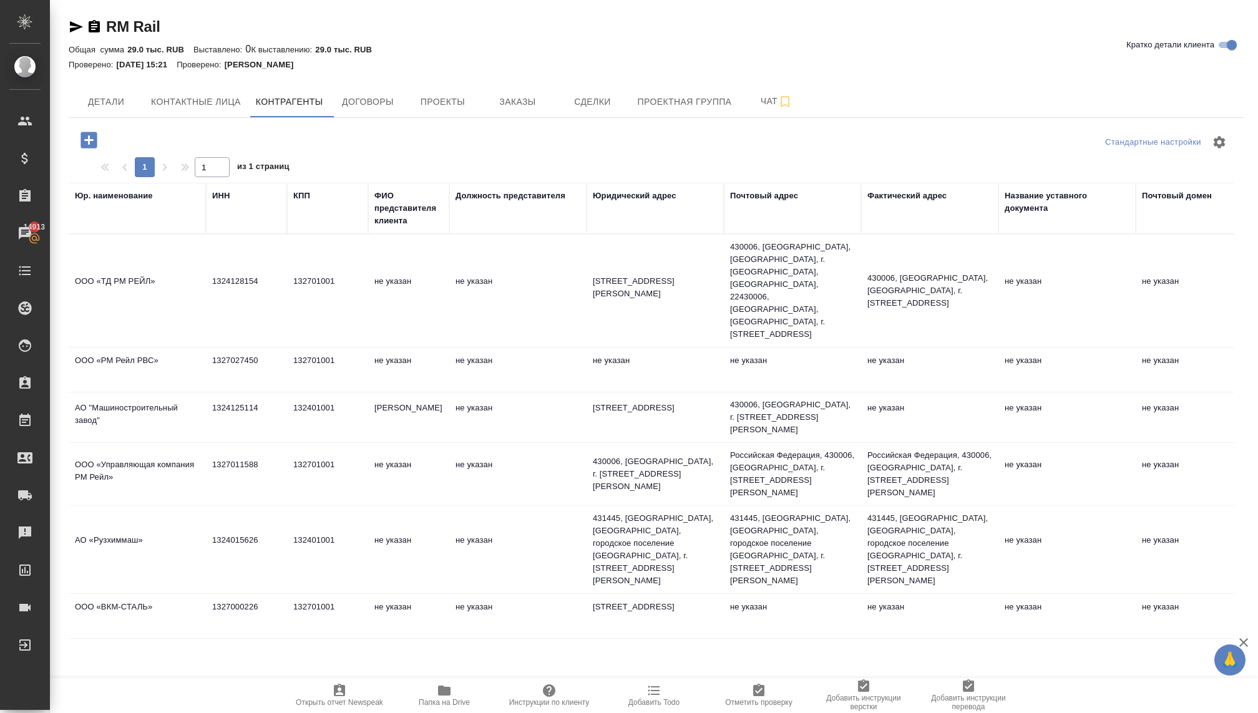
click at [243, 280] on td "1324128154" at bounding box center [246, 291] width 81 height 44
type textarea "ООО «ТД РМ РЕЙЛ»"
type input "1324128154"
type input "132701001"
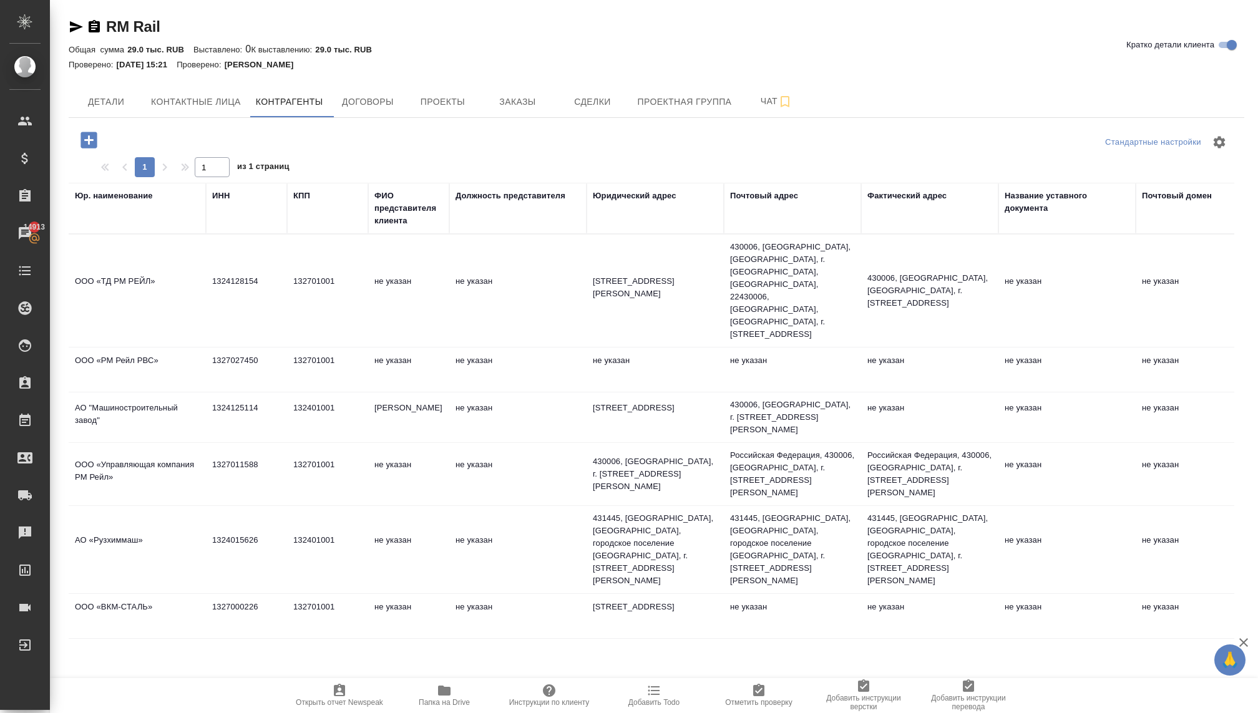
type textarea "431444, Мордовия Респ, Рузаевка г, Л.толстого ул, дом № 7"
type textarea "430006, Россия, Республика Мордовия, г. Саранск, Александровское шоссе, 2243000…"
type textarea "430006, Россия, Республика Мордовия, г. Саранск, Александровское шоссе, 22"
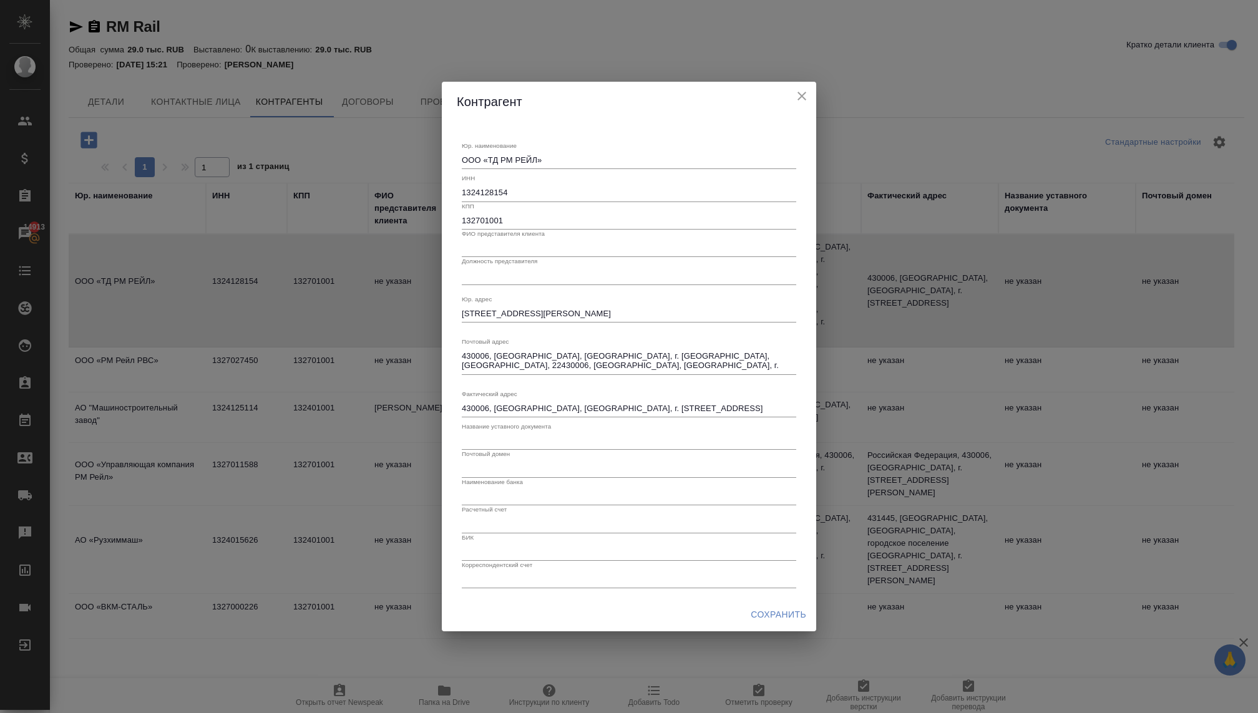
click at [806, 97] on icon "close" at bounding box center [802, 96] width 15 height 15
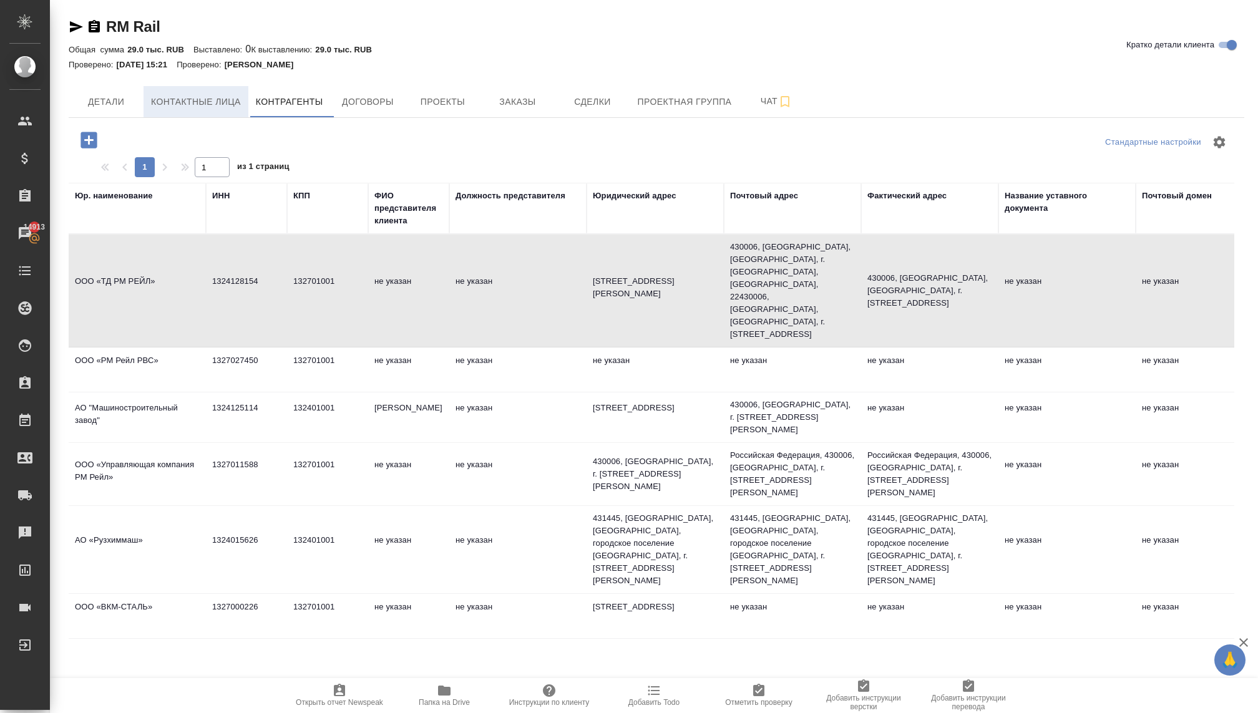
click at [206, 109] on span "Контактные лица" at bounding box center [196, 102] width 90 height 16
select select "RU"
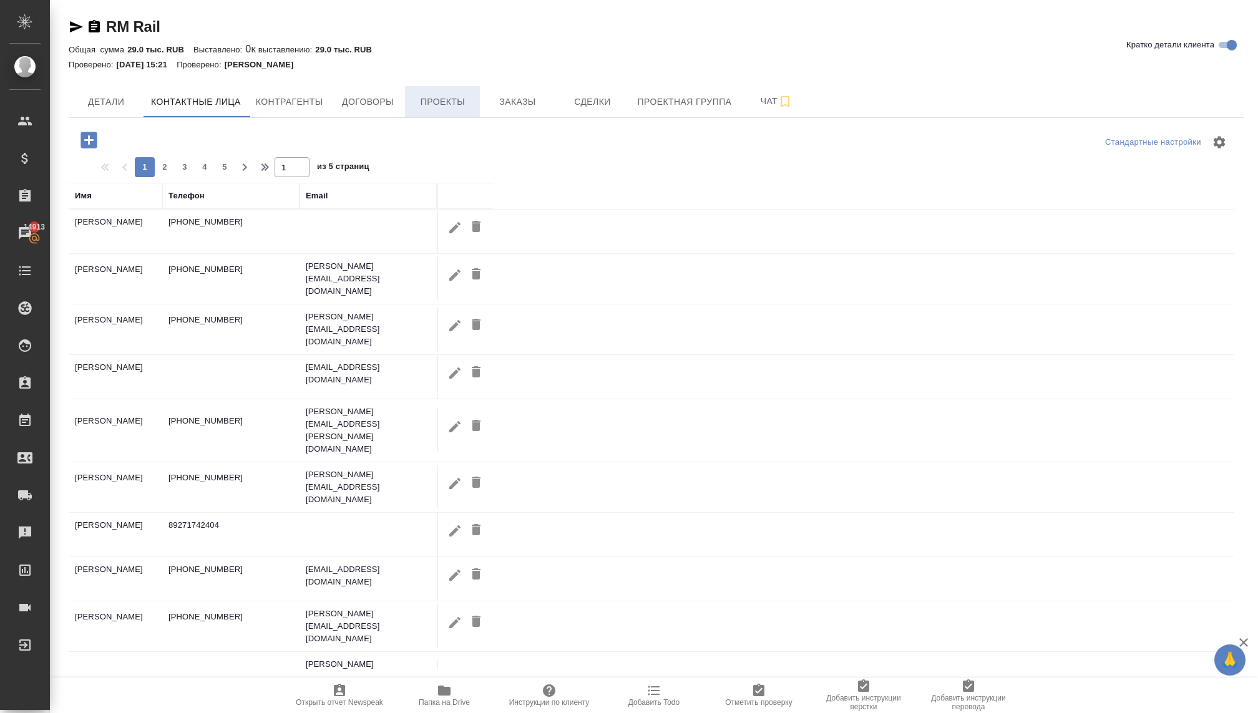
click at [434, 110] on button "Проекты" at bounding box center [442, 101] width 75 height 31
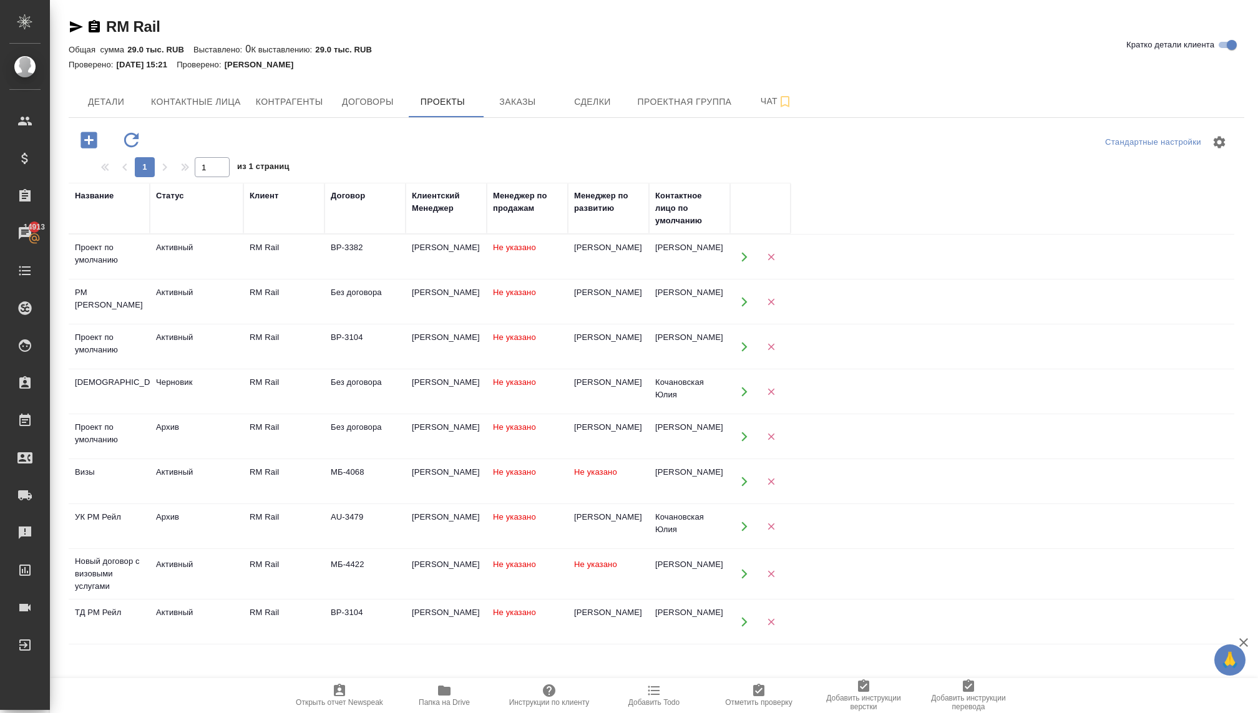
click at [168, 569] on div "Активный" at bounding box center [196, 565] width 81 height 12
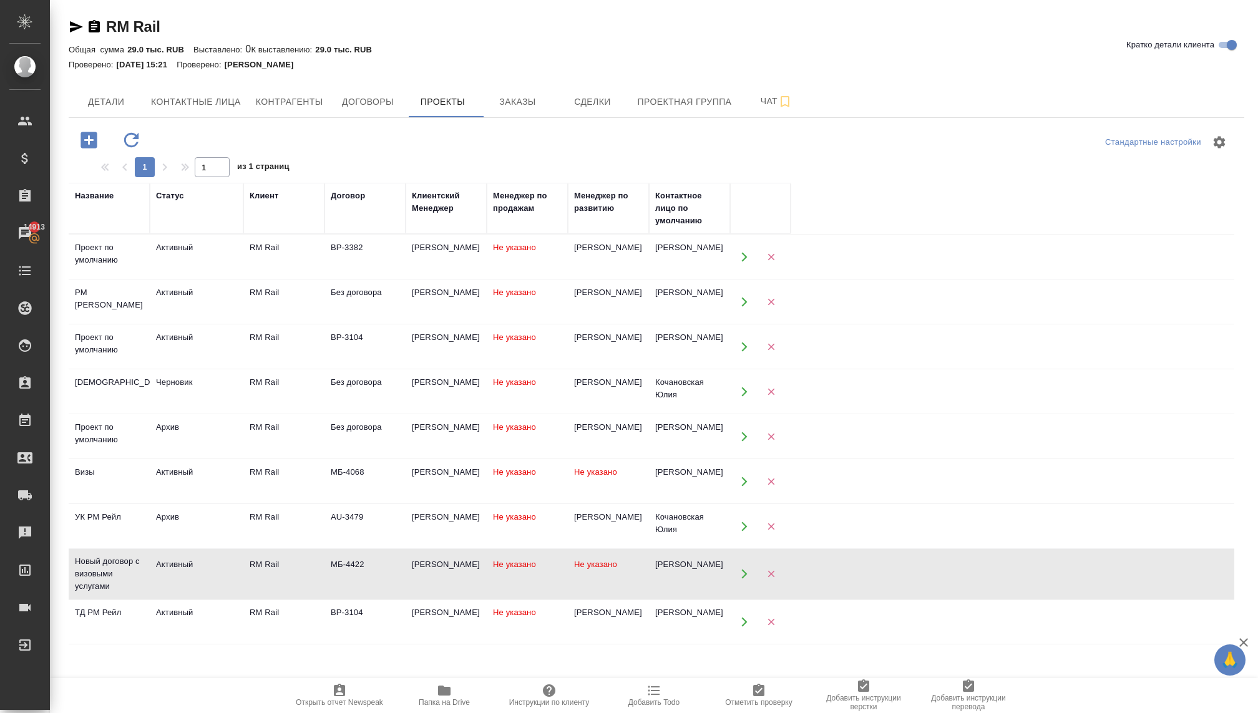
click at [168, 569] on div "Активный" at bounding box center [196, 565] width 81 height 12
click at [360, 103] on span "Договоры" at bounding box center [368, 102] width 60 height 16
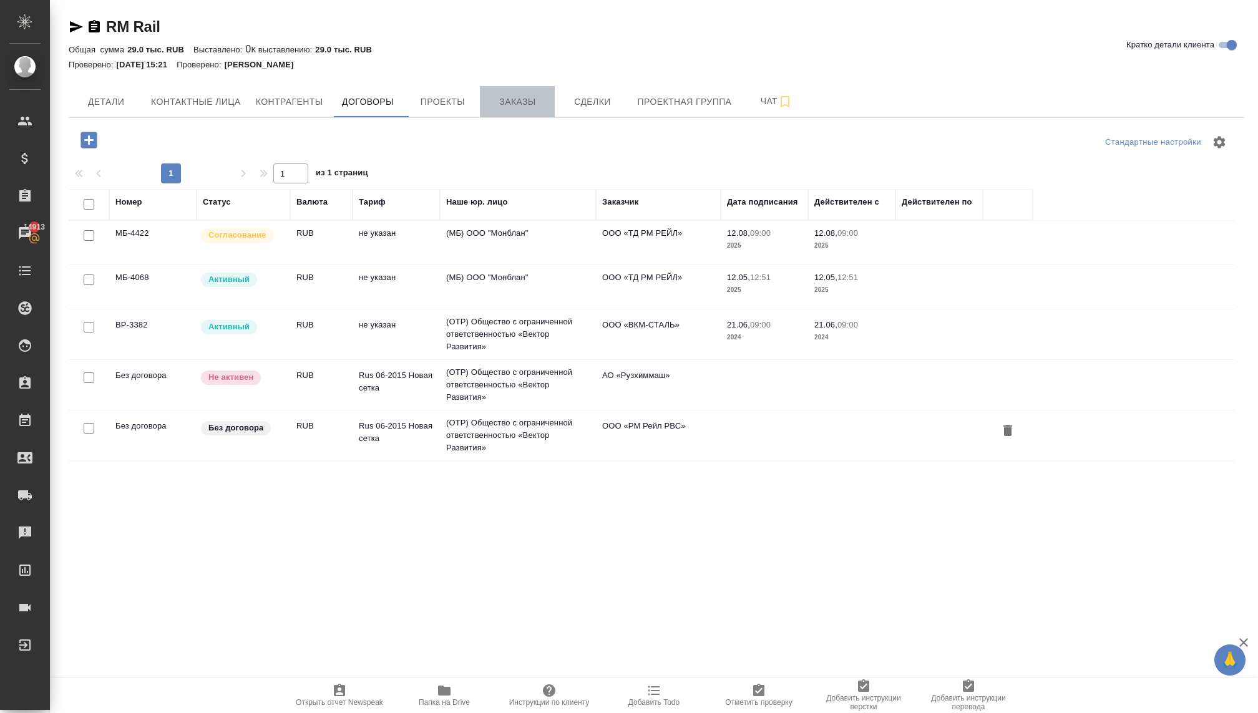
click at [536, 105] on span "Заказы" at bounding box center [517, 102] width 60 height 16
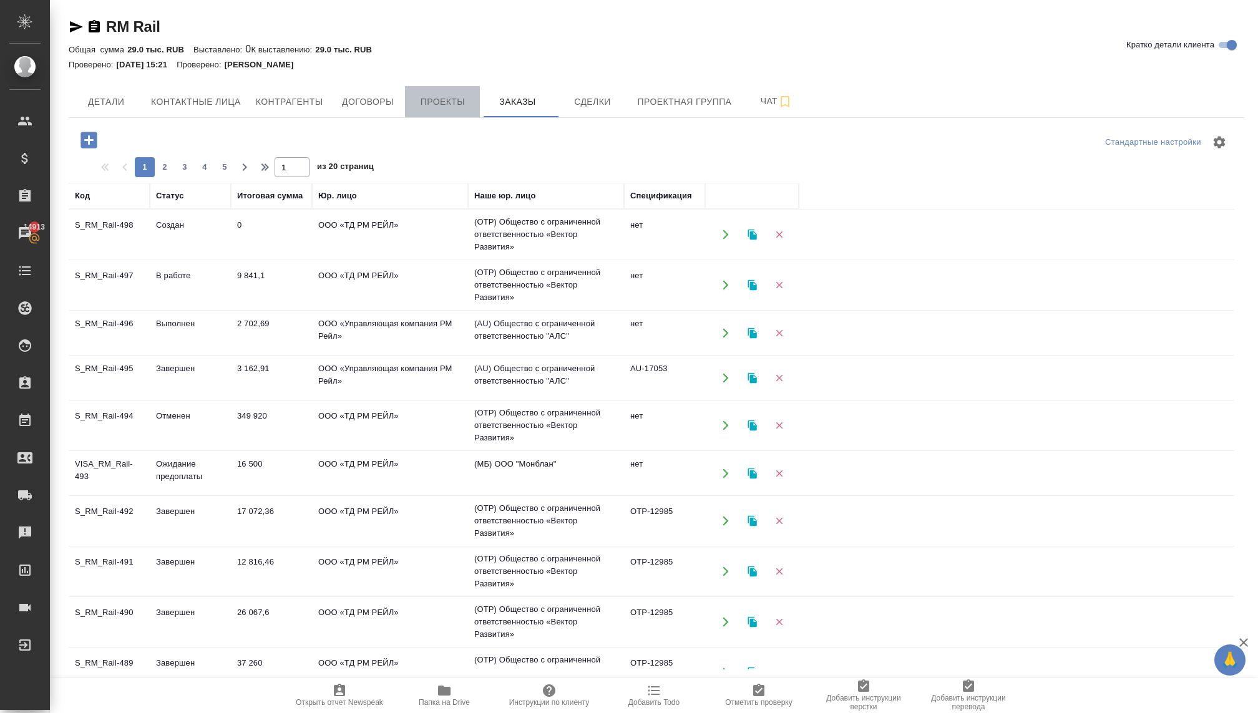
click at [422, 106] on span "Проекты" at bounding box center [443, 102] width 60 height 16
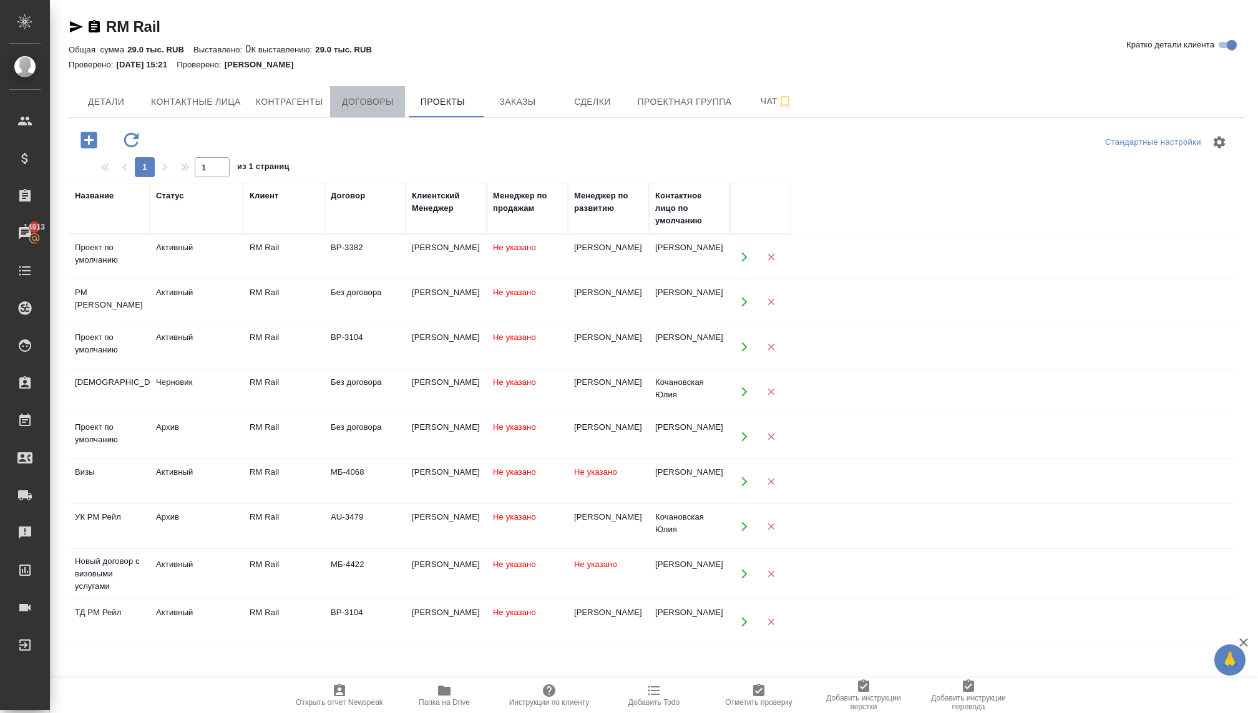
click at [394, 102] on span "Договоры" at bounding box center [368, 102] width 60 height 16
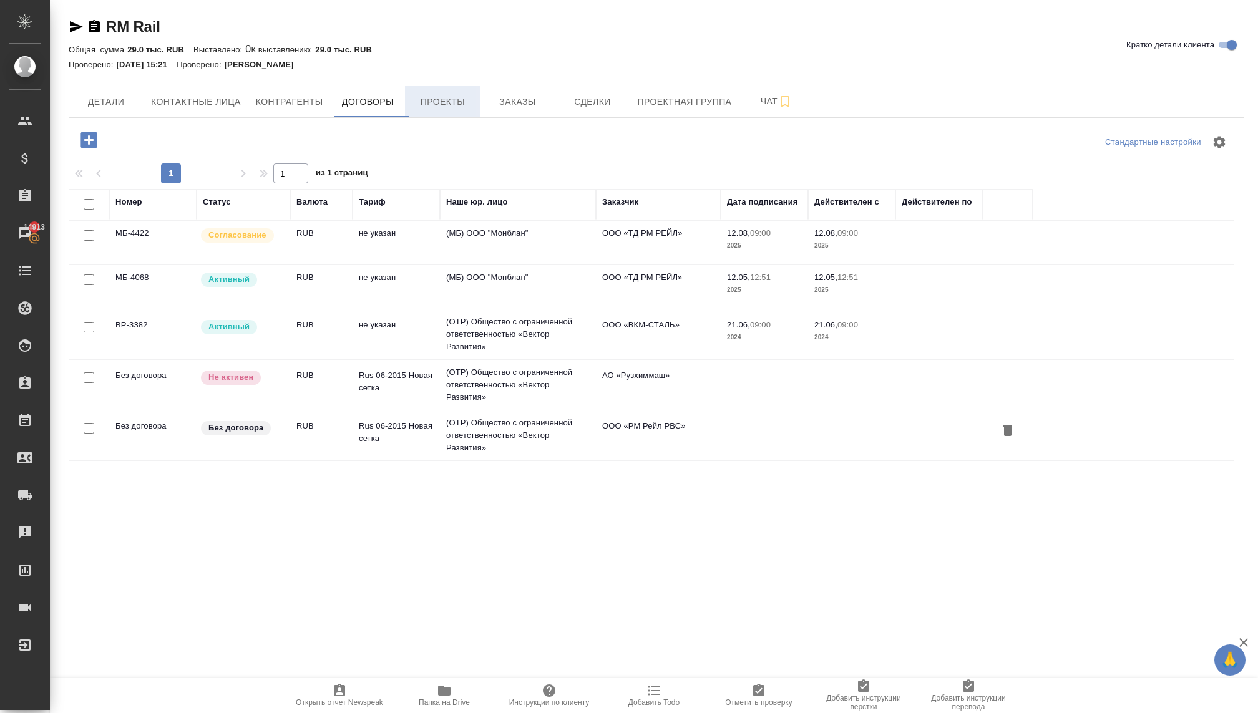
click at [436, 113] on button "Проекты" at bounding box center [442, 101] width 75 height 31
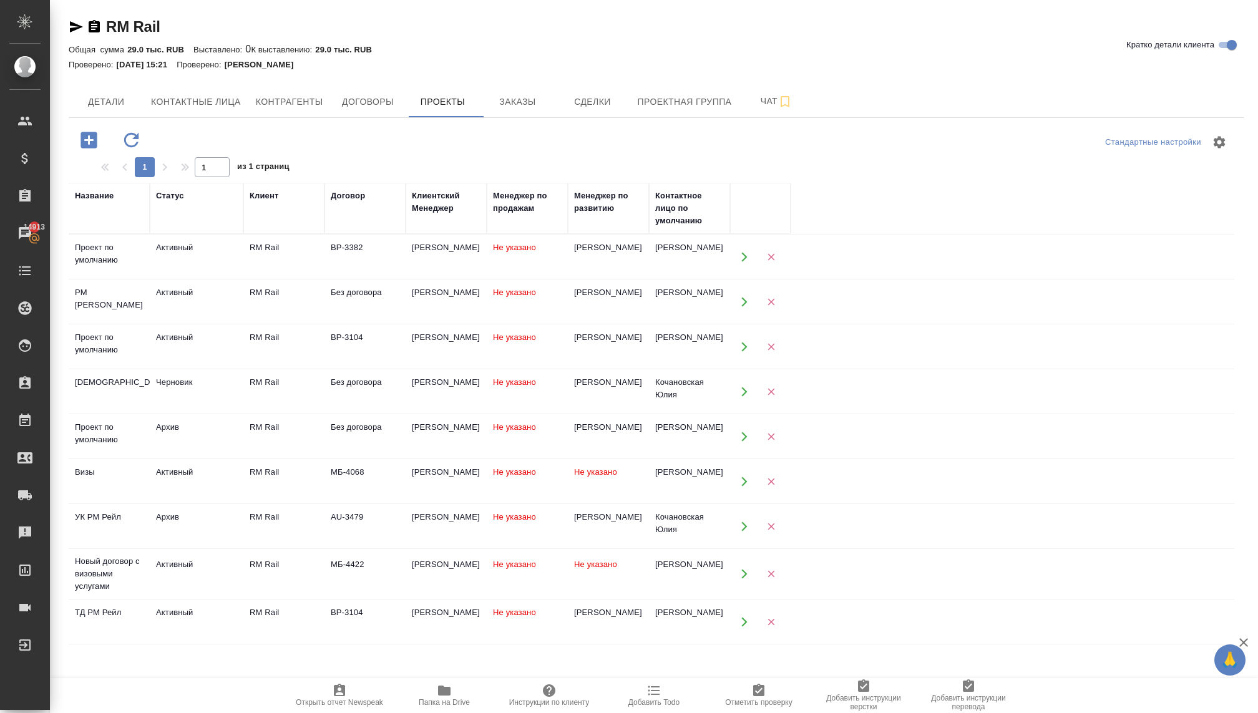
click at [162, 571] on td "Активный" at bounding box center [197, 574] width 94 height 44
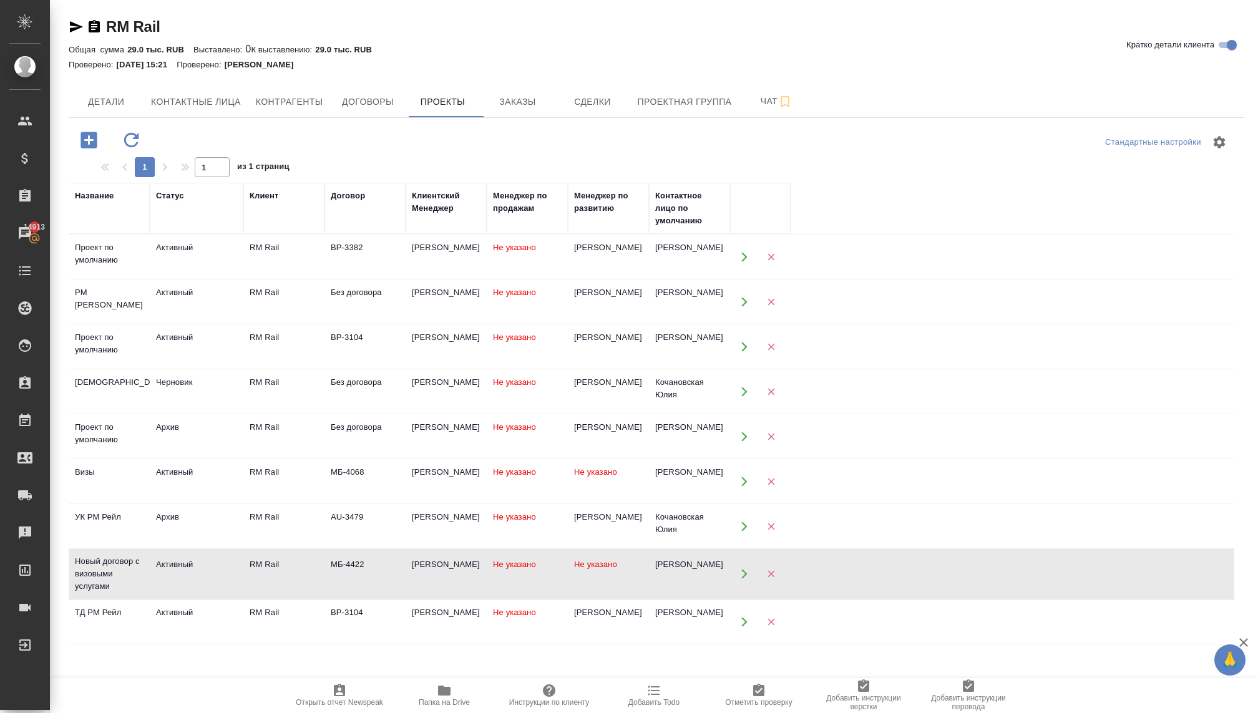
click at [162, 571] on td "Активный" at bounding box center [197, 574] width 94 height 44
click at [498, 111] on button "Заказы" at bounding box center [517, 101] width 75 height 31
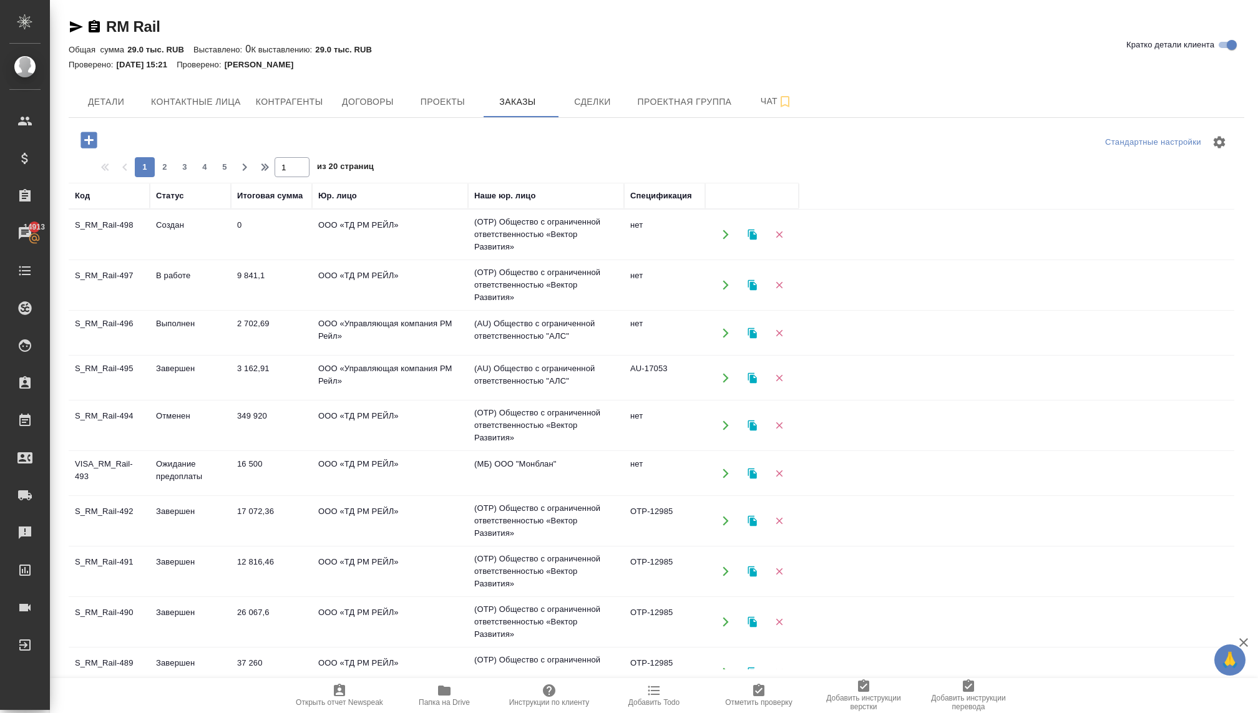
click at [175, 473] on td "Ожидание предоплаты" at bounding box center [190, 474] width 81 height 44
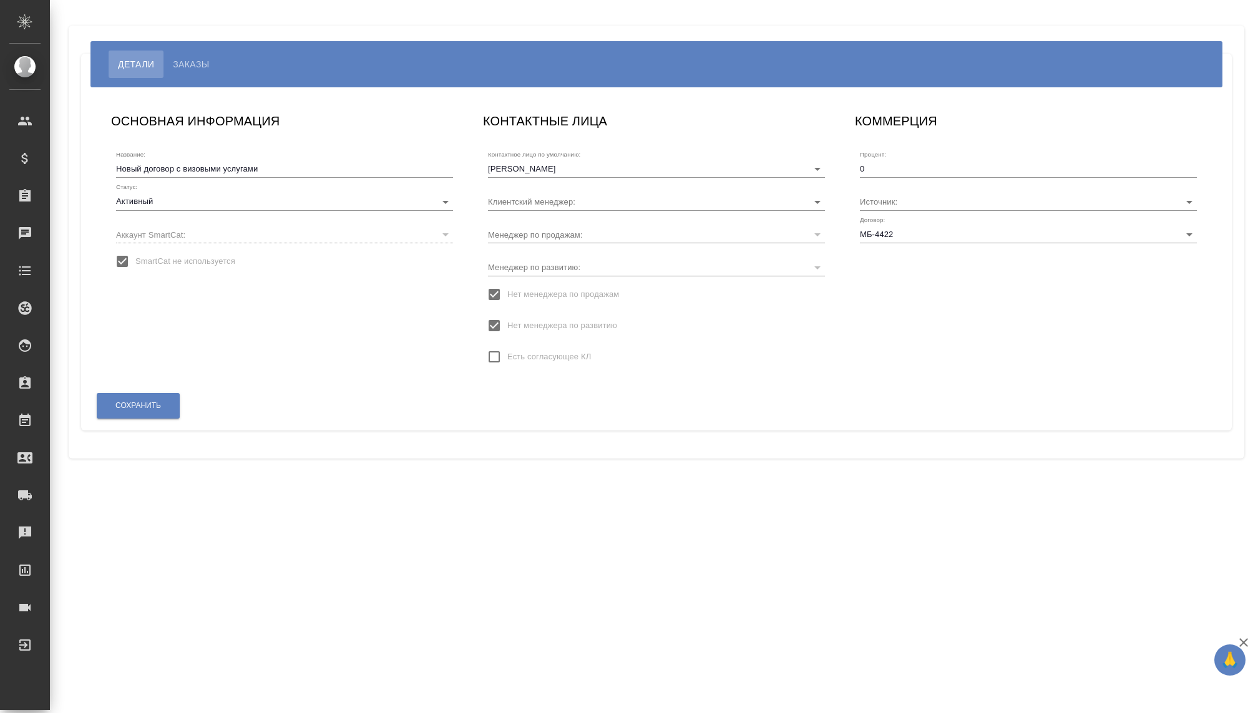
type input "[PERSON_NAME]"
click at [363, 198] on body "🙏 .cls-1 fill:#fff; AWATERA [PERSON_NAME] Спецификации Заказы Чаты Todo Проекты…" at bounding box center [629, 356] width 1258 height 713
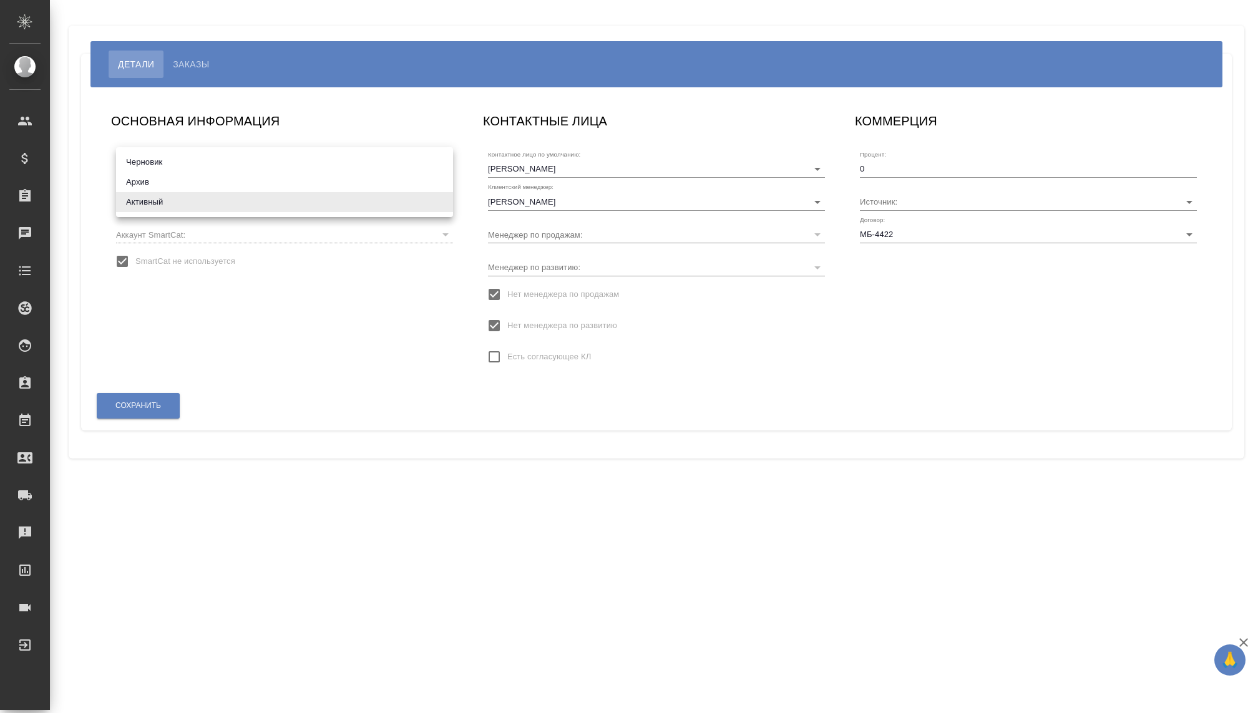
click at [282, 294] on div at bounding box center [629, 356] width 1258 height 713
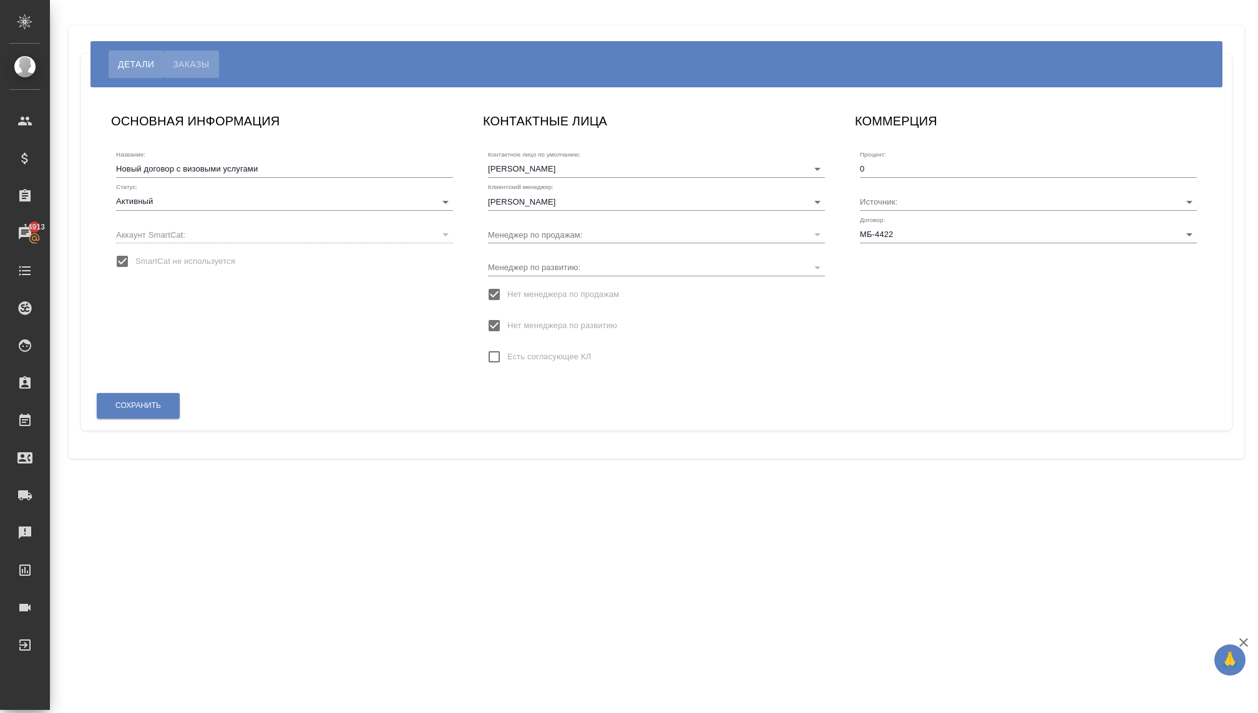
click at [188, 56] on button "Заказы" at bounding box center [191, 64] width 55 height 27
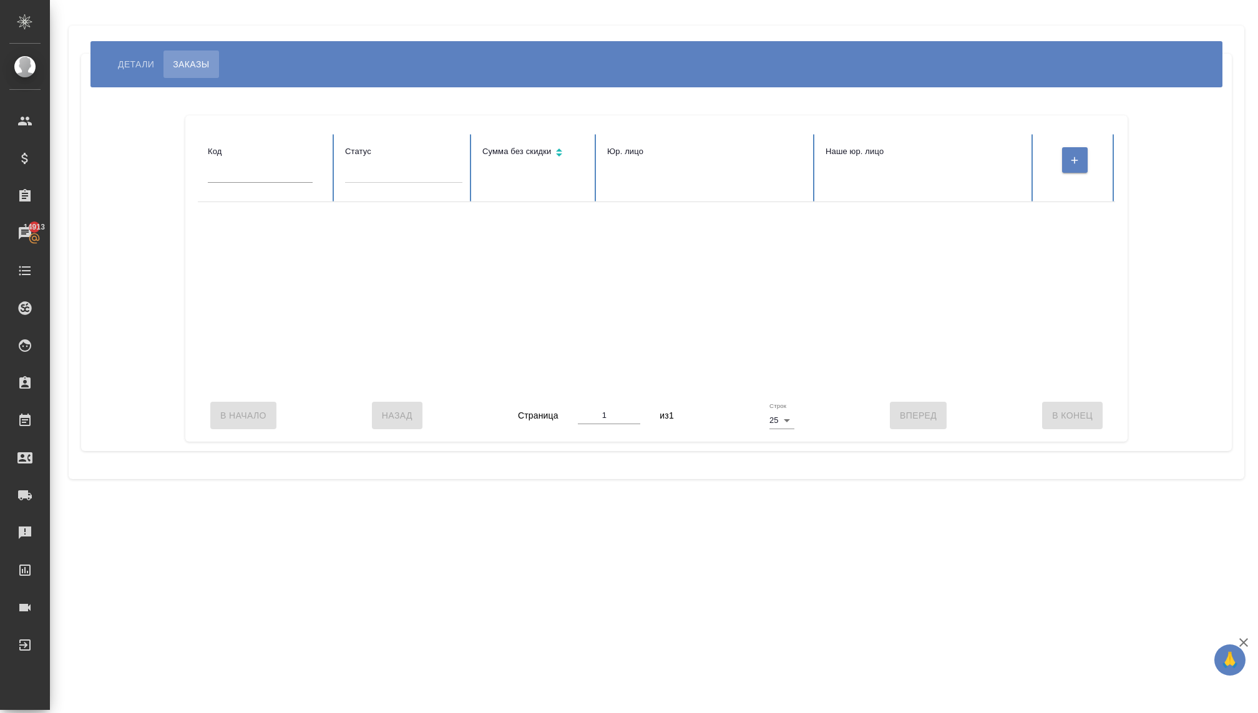
click at [129, 61] on span "Детали" at bounding box center [136, 64] width 36 height 15
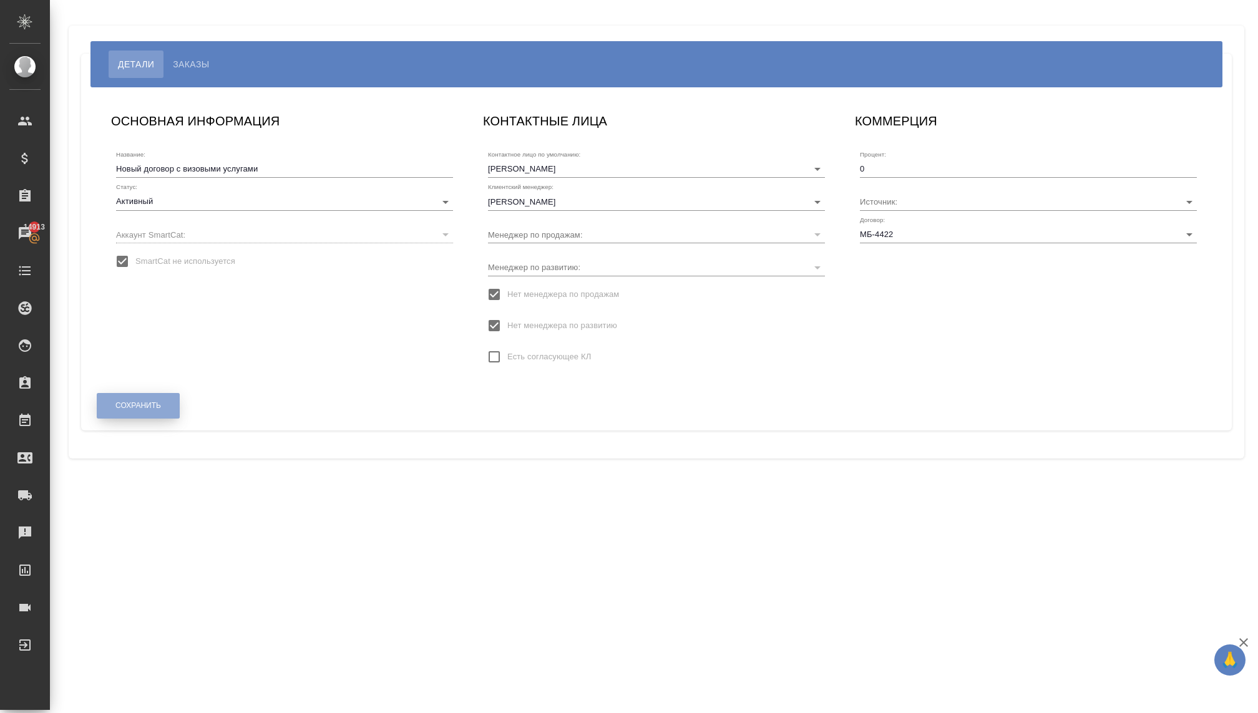
click at [135, 403] on span "Сохранить" at bounding box center [138, 406] width 46 height 11
type input "МБ-4422"
type input "[PERSON_NAME]"
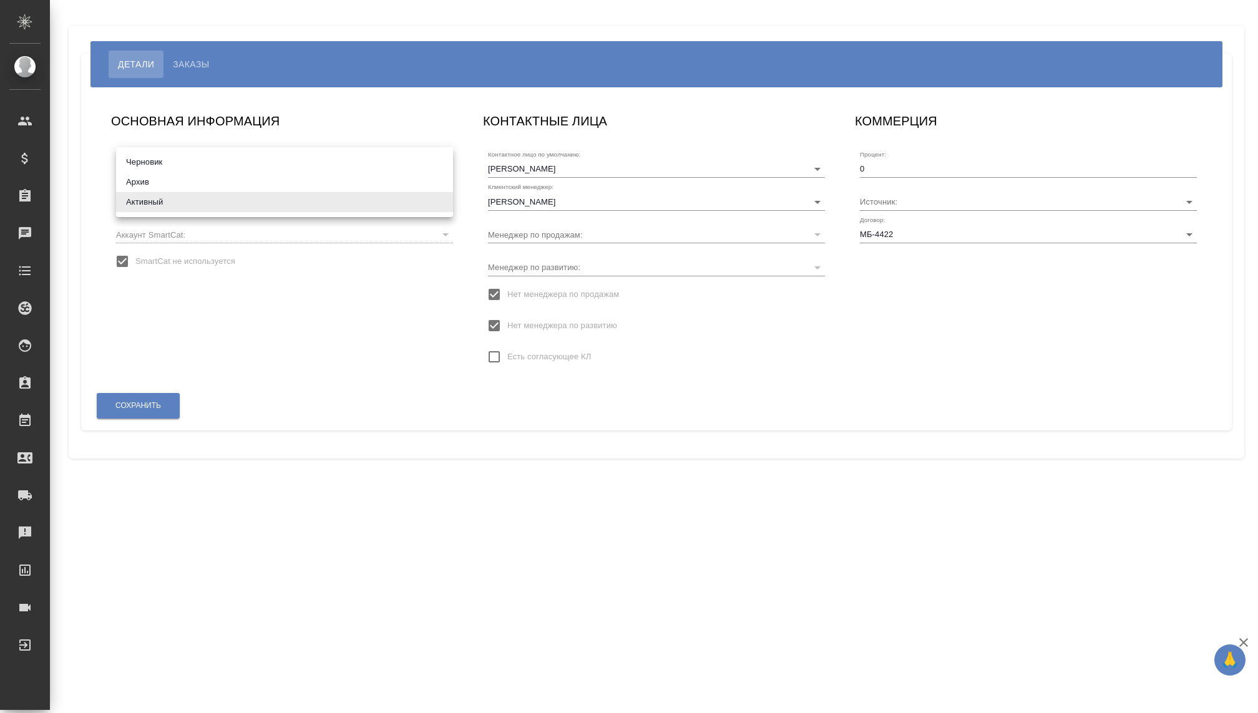
click at [259, 195] on body "🙏 .cls-1 fill:#fff; AWATERA [PERSON_NAME] Спецификации Заказы Чаты Todo Проекты…" at bounding box center [629, 356] width 1258 height 713
click at [258, 198] on li "Активный" at bounding box center [284, 202] width 337 height 20
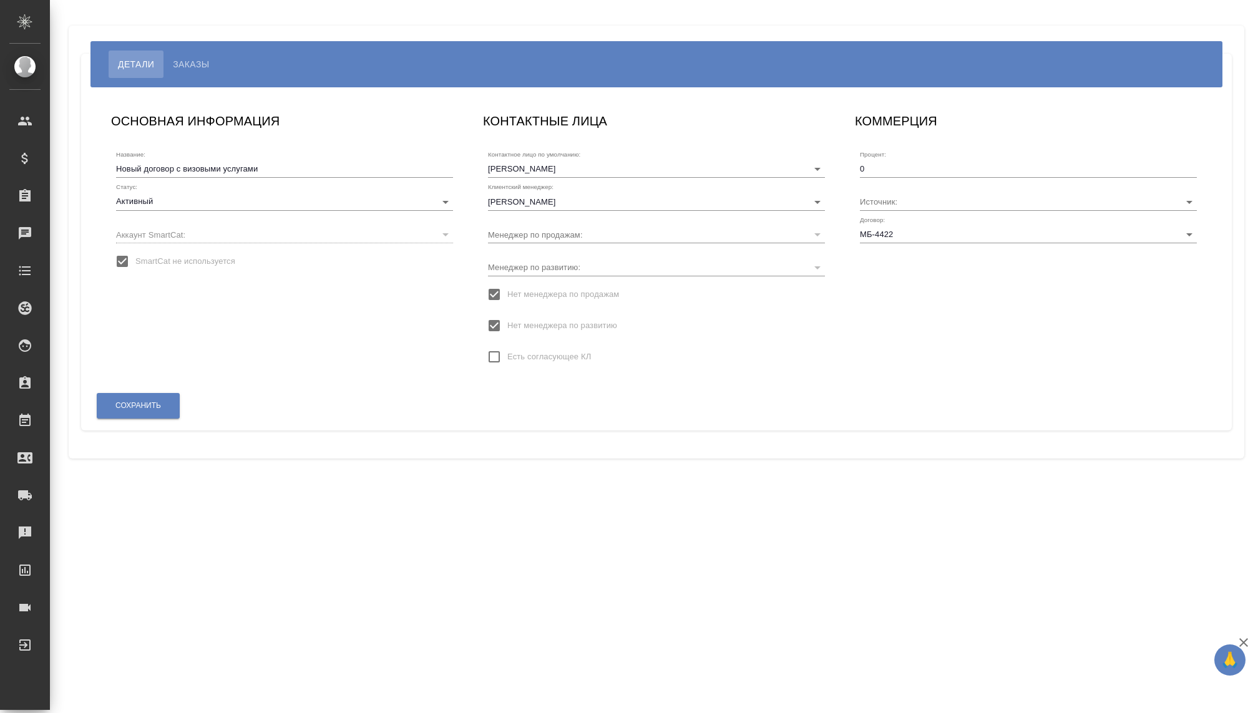
click at [240, 303] on div "ОСНОВНАЯ ИНФОРМАЦИЯ Название: Новый договор с визовыми услугами Статус: Активны…" at bounding box center [285, 246] width 372 height 294
click at [158, 399] on button "Сохранить" at bounding box center [138, 406] width 83 height 26
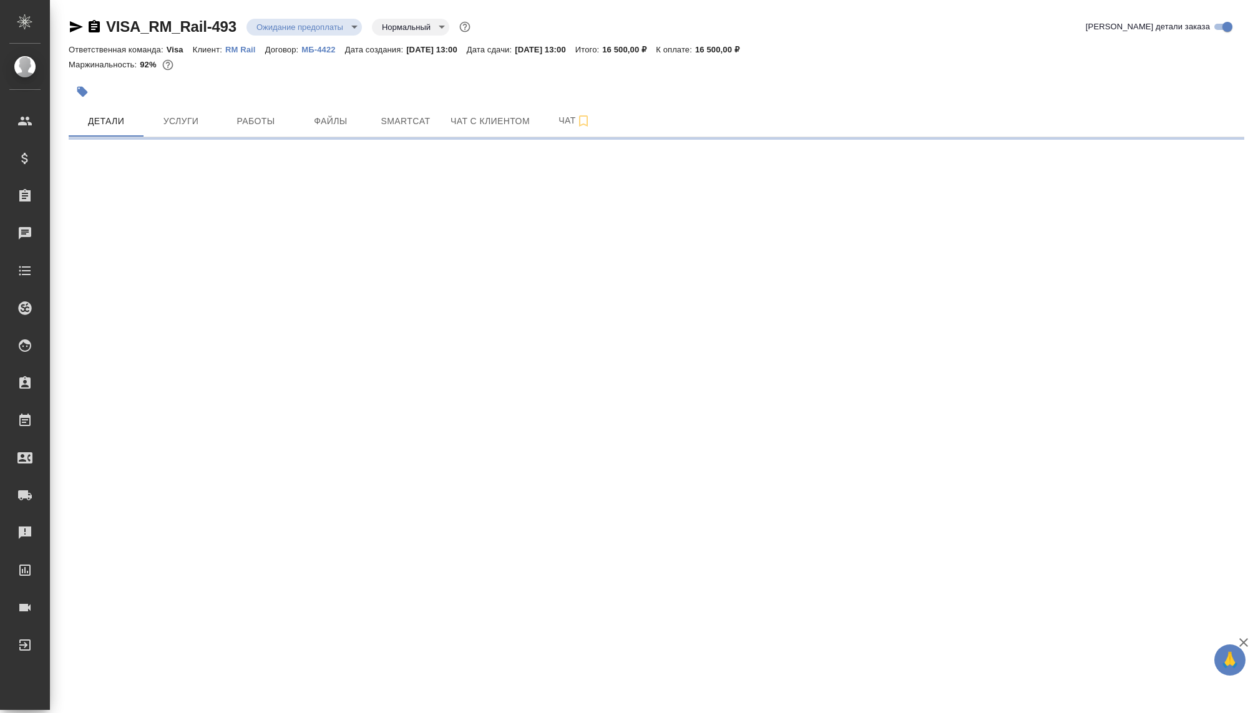
select select "RU"
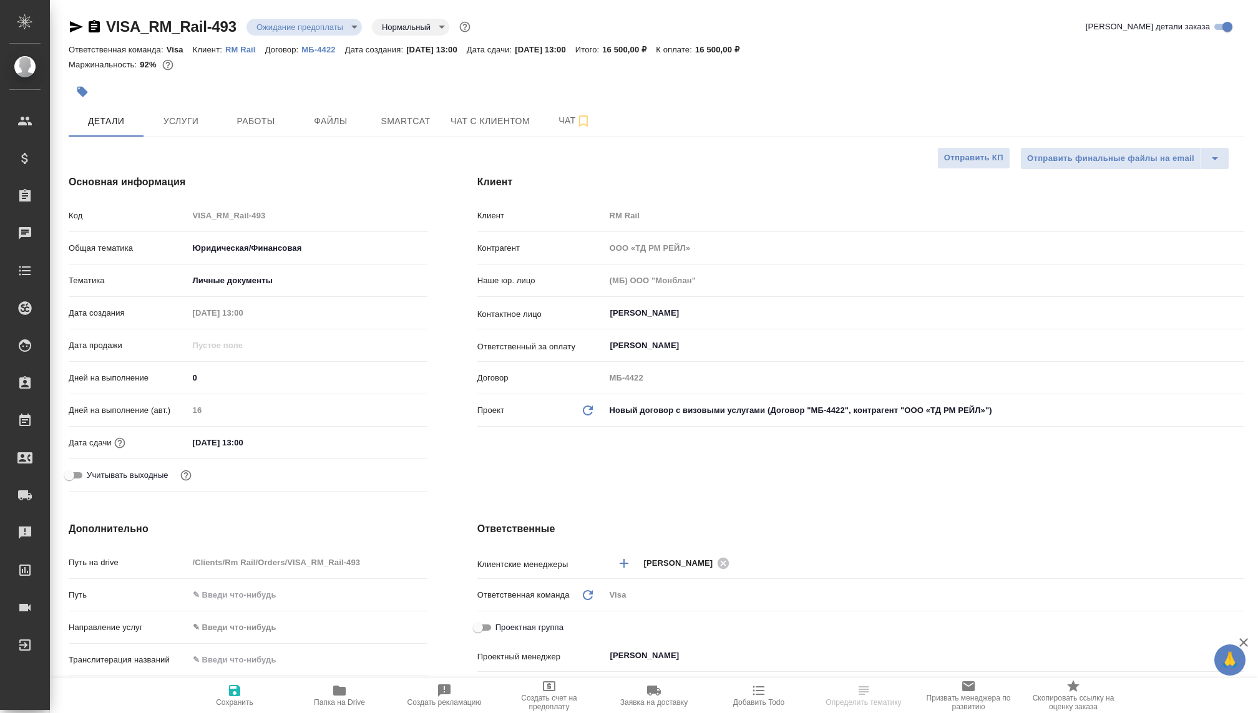
type textarea "x"
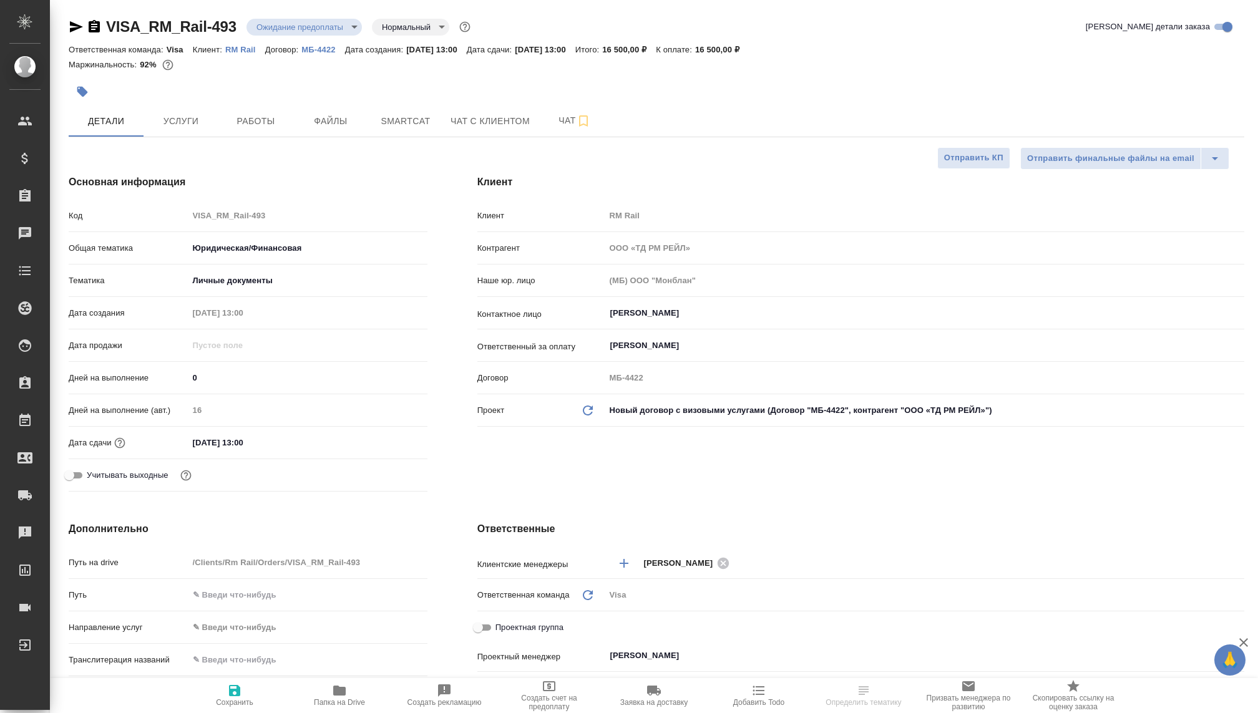
type textarea "x"
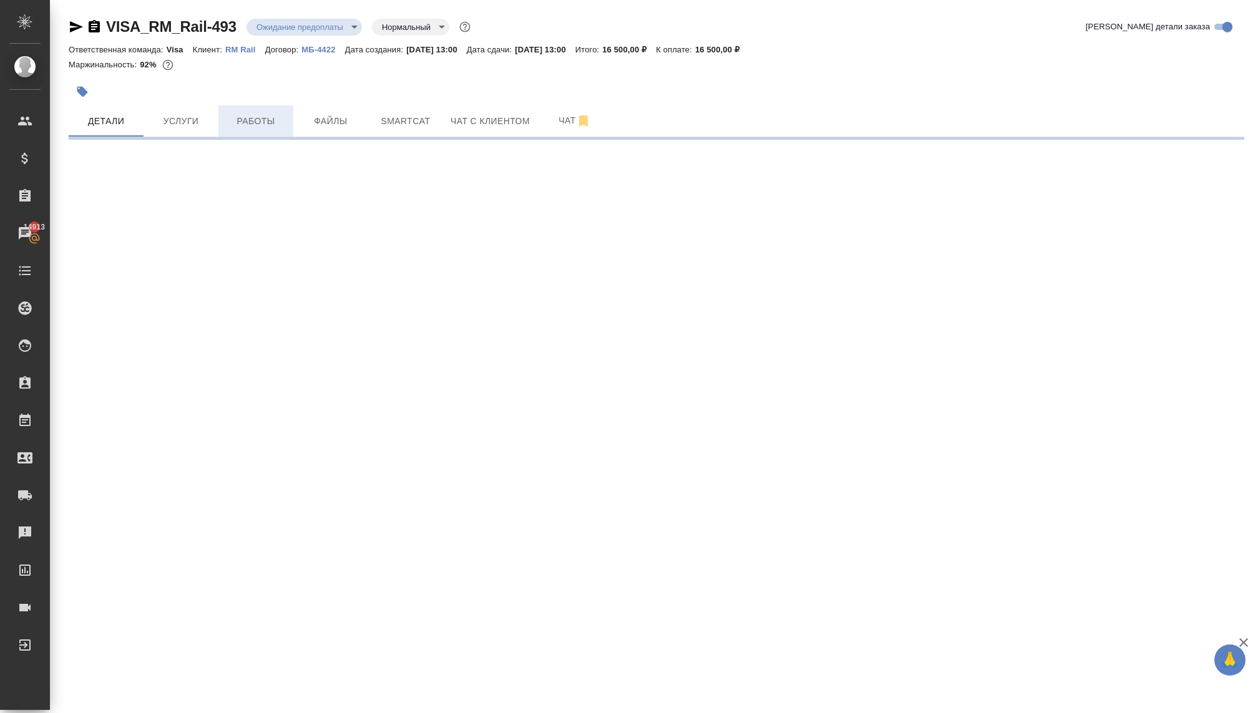
select select "RU"
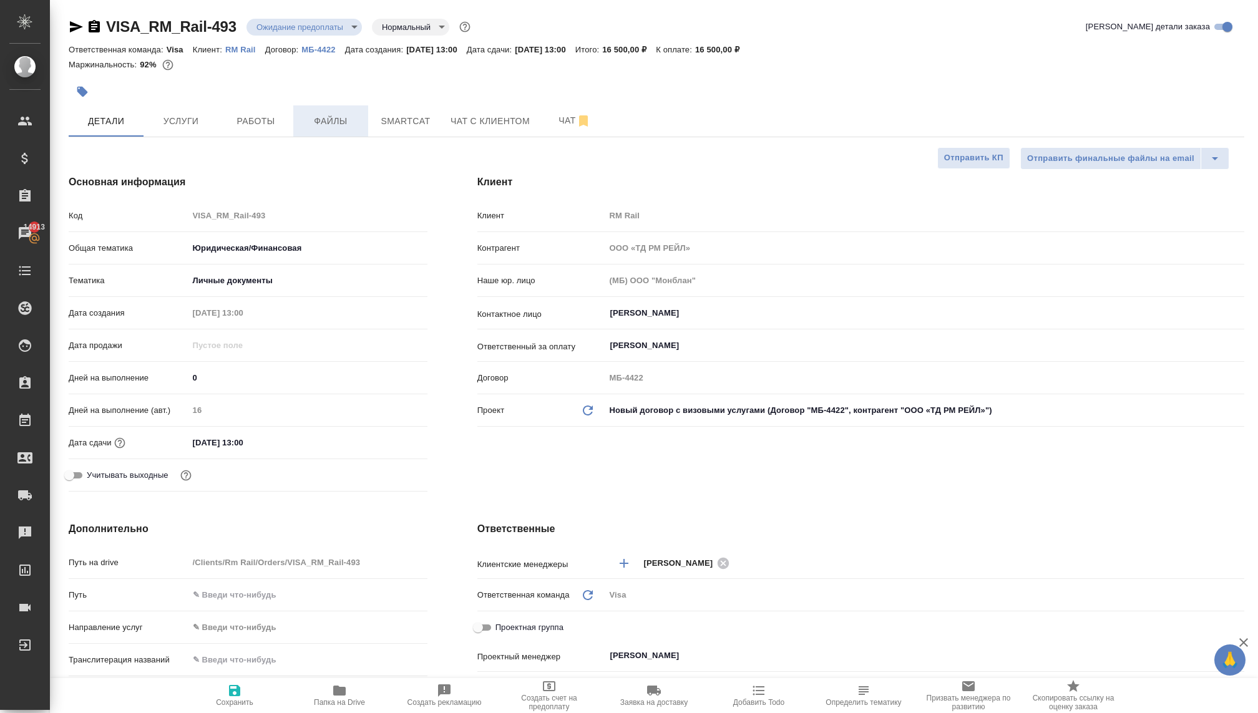
type textarea "x"
click at [624, 408] on body "🙏 .cls-1 fill:#fff; AWATERA Kovaleva Ekaterina Клиенты Спецификации Заказы 1491…" at bounding box center [629, 356] width 1258 height 713
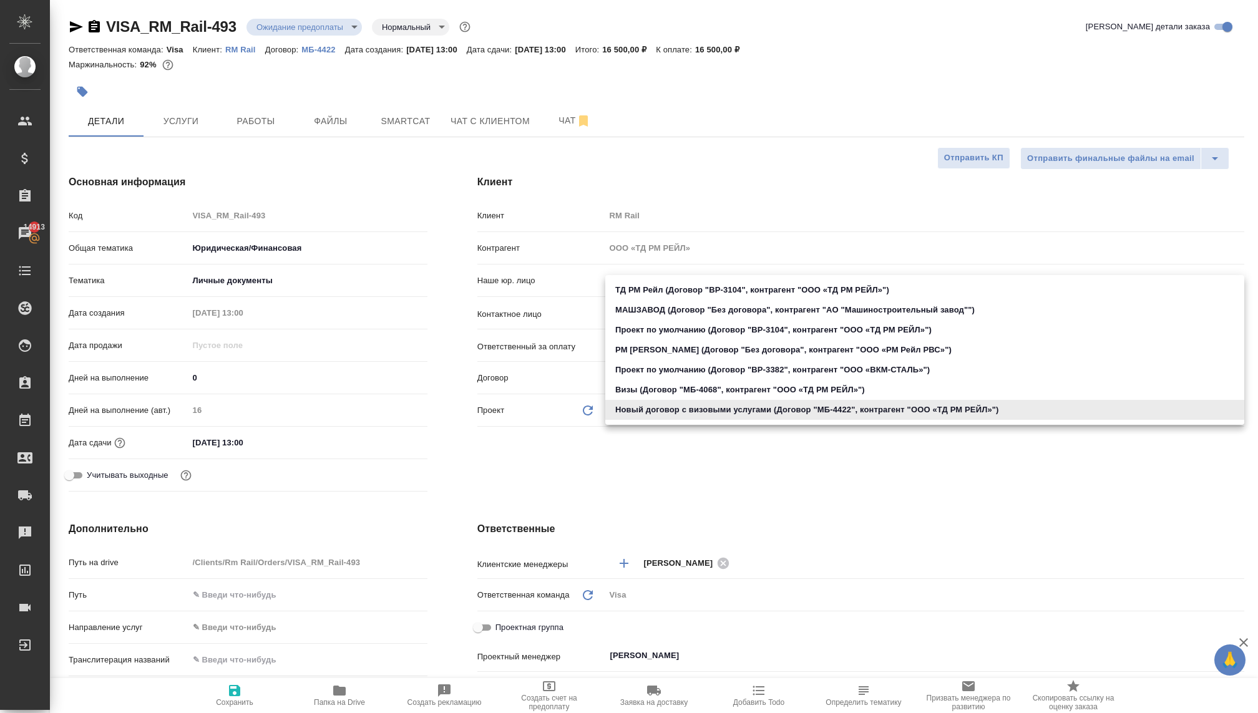
click at [624, 408] on li "Новый договор с визовыми услугами (Договор "МБ-4422", контрагент "ООО «ТД РМ РЕ…" at bounding box center [924, 410] width 639 height 20
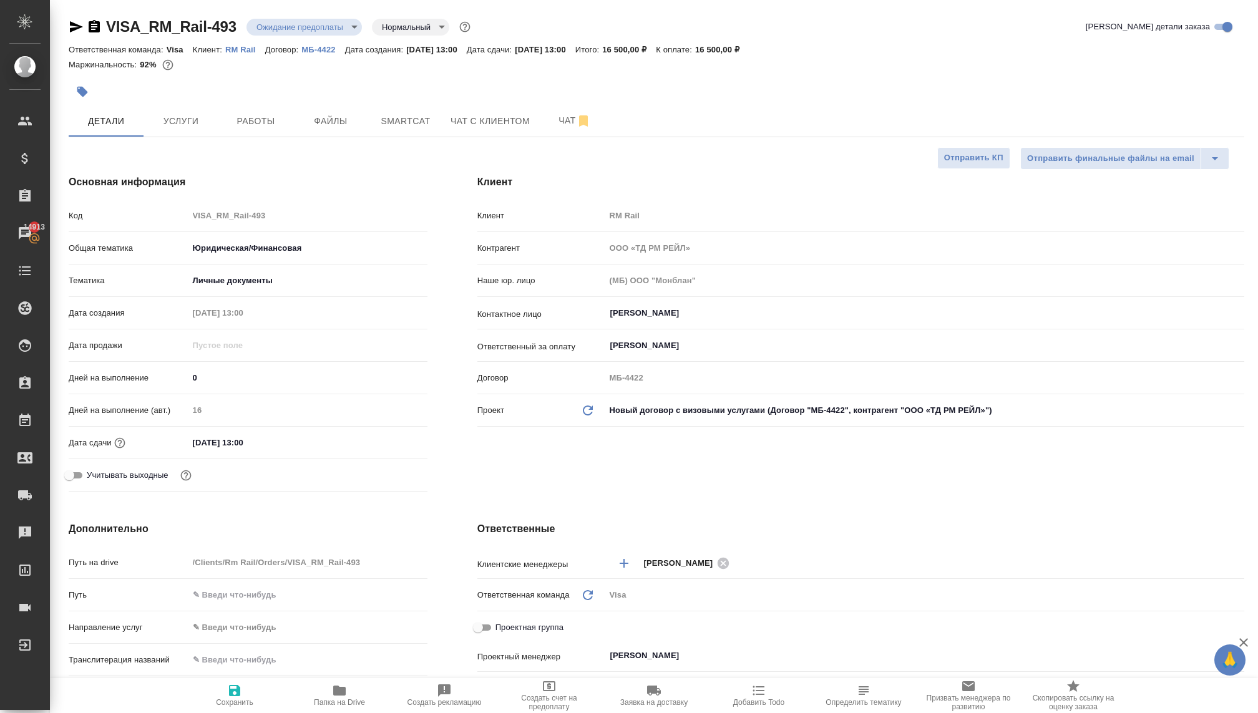
click at [622, 408] on body "🙏 .cls-1 fill:#fff; AWATERA Kovaleva Ekaterina Клиенты Спецификации Заказы 1491…" at bounding box center [629, 356] width 1258 height 713
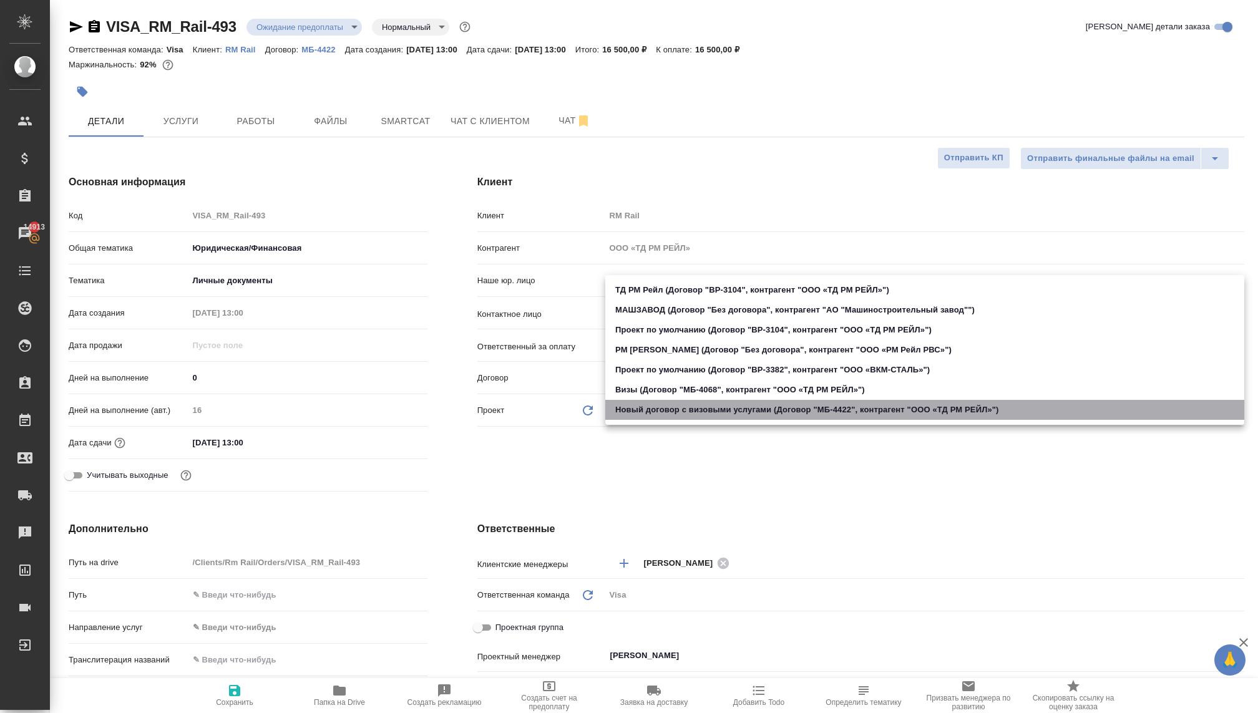
click at [622, 409] on li "Новый договор с визовыми услугами (Договор "МБ-4422", контрагент "ООО «ТД РМ РЕ…" at bounding box center [924, 410] width 639 height 20
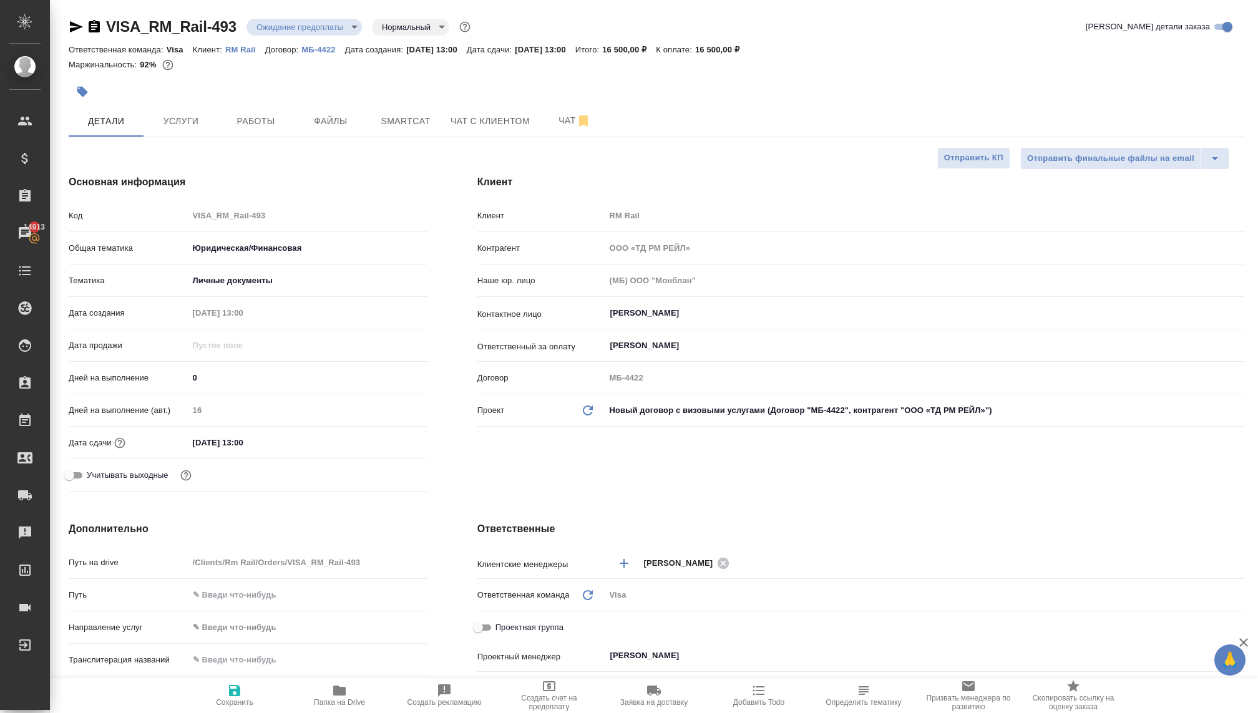
click at [582, 406] on icon "Обновить данные" at bounding box center [587, 410] width 15 height 15
type textarea "x"
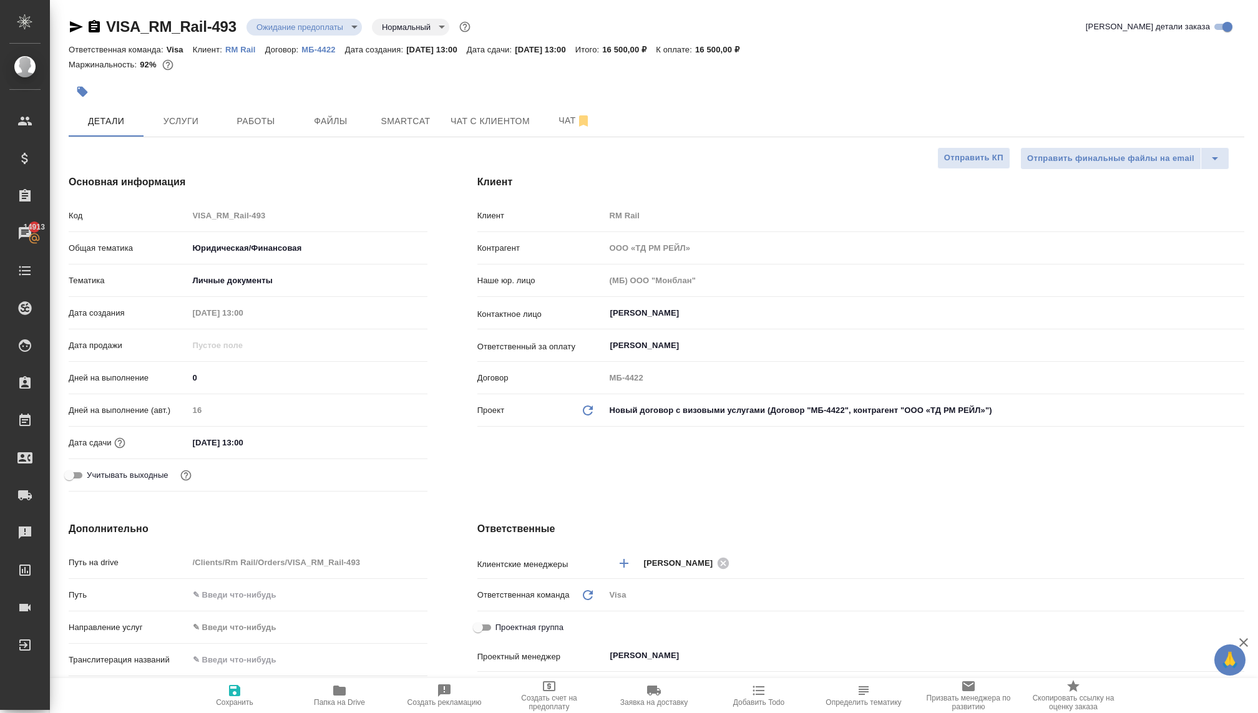
type textarea "x"
click at [582, 406] on icon "Обновить данные" at bounding box center [587, 410] width 15 height 15
type textarea "x"
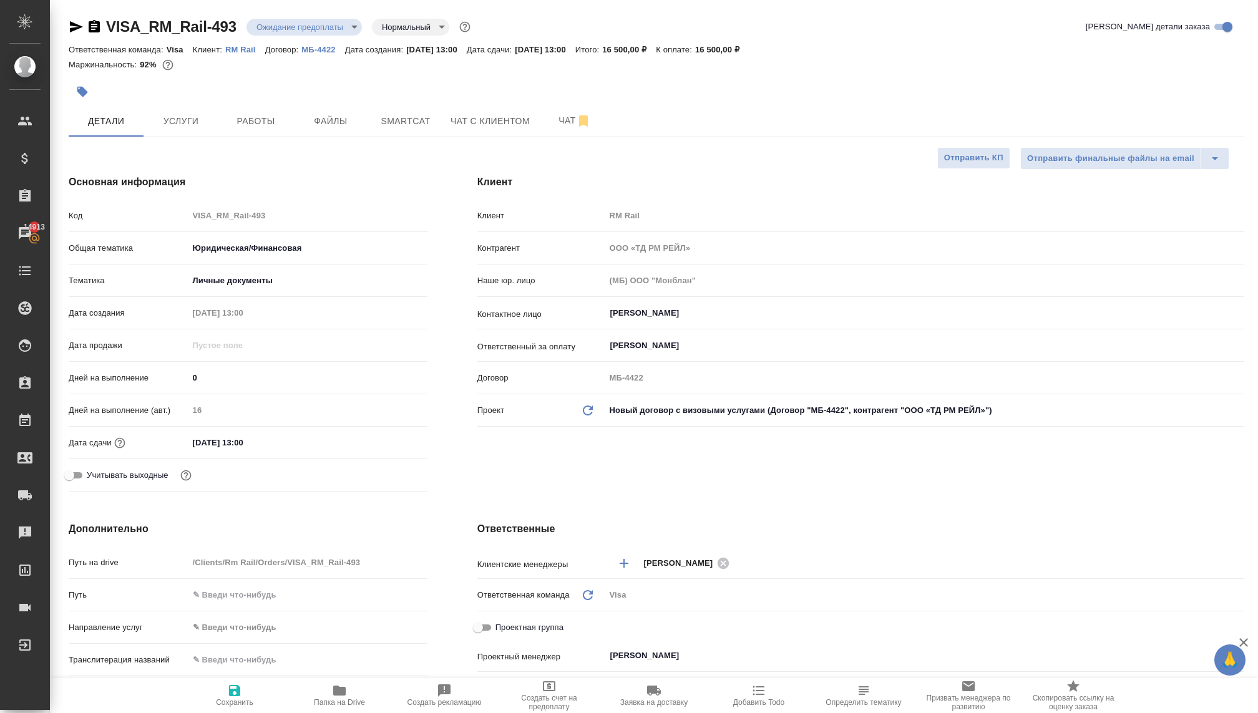
type textarea "x"
click at [589, 403] on icon "Обновить данные" at bounding box center [587, 410] width 15 height 15
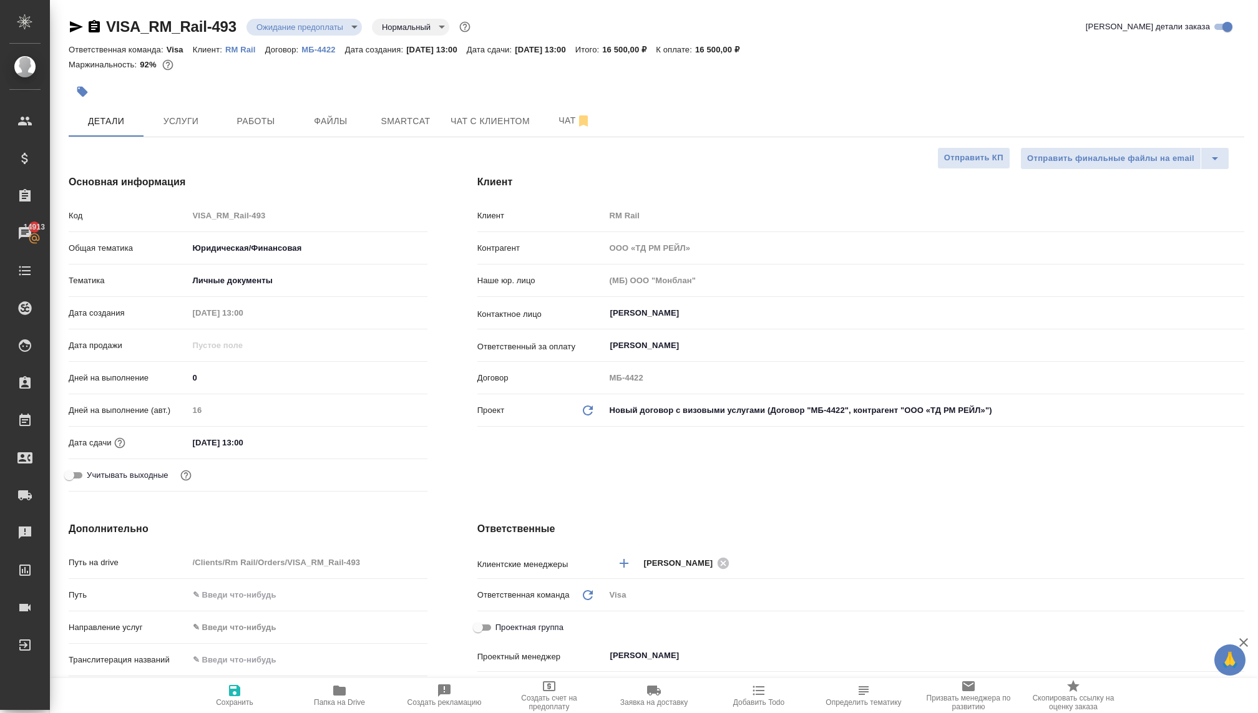
type textarea "x"
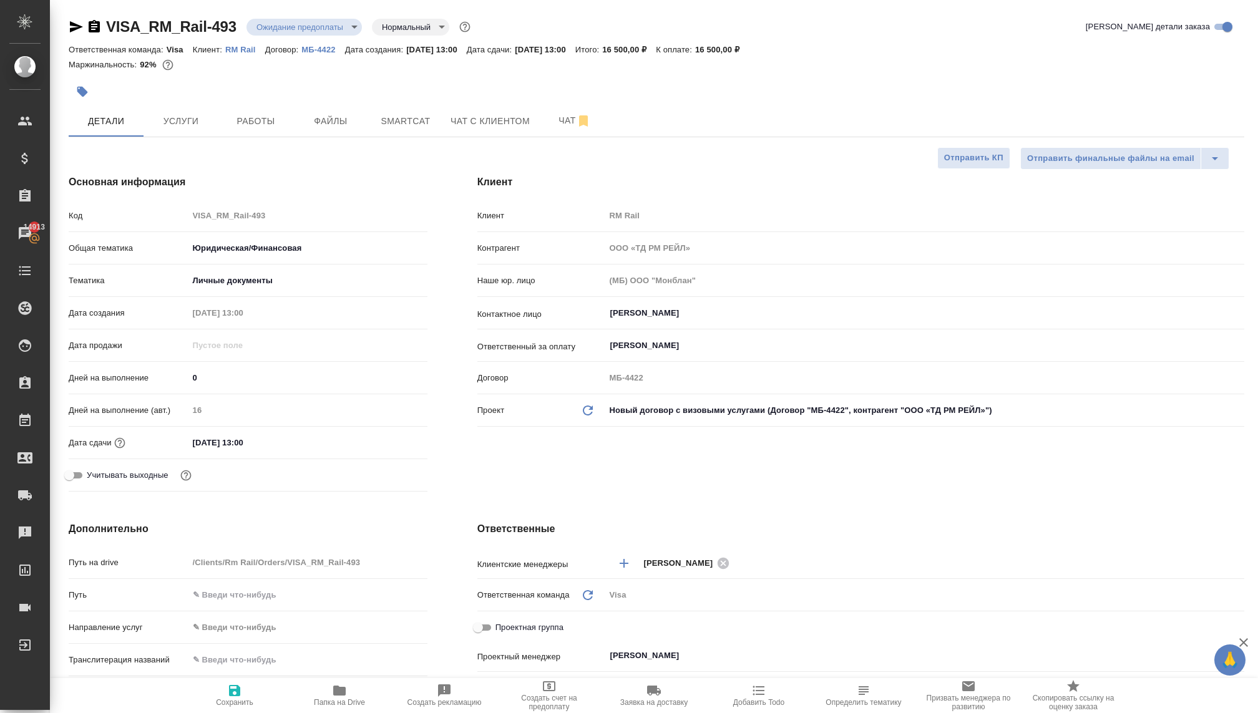
type textarea "x"
click at [587, 403] on icon "Обновить данные" at bounding box center [587, 410] width 15 height 15
type textarea "x"
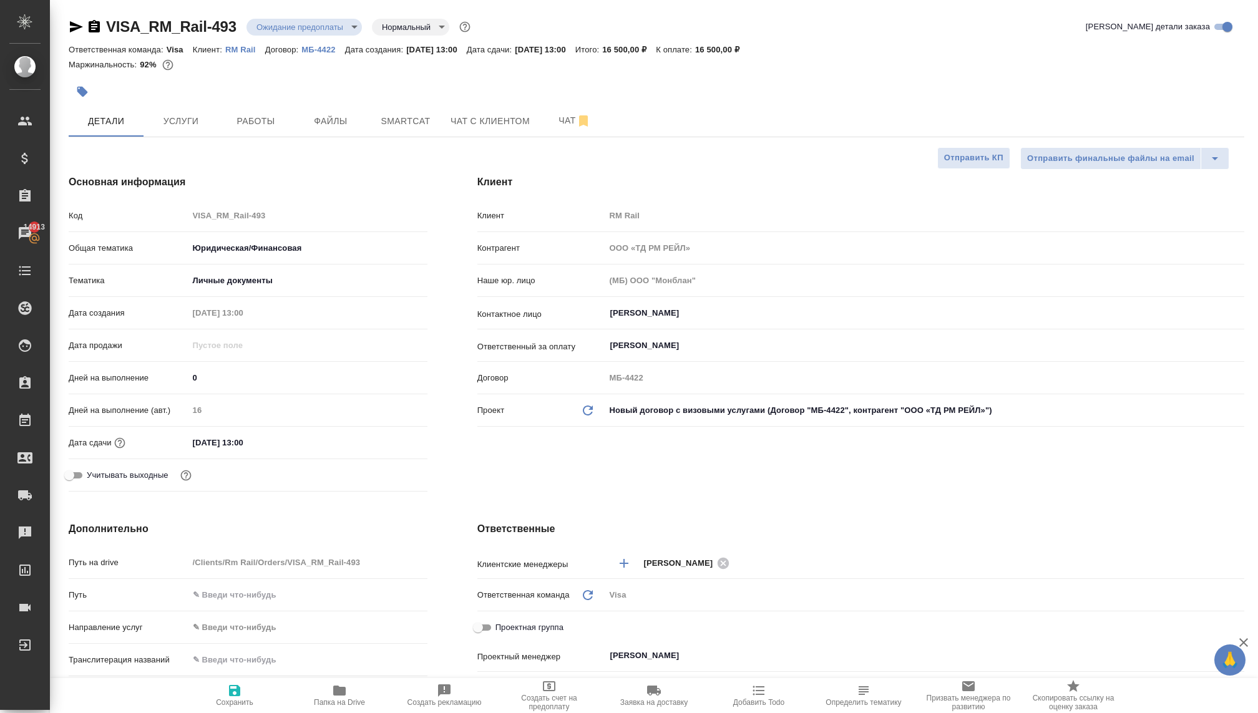
type textarea "x"
click at [575, 411] on div "Проект Обновить данные" at bounding box center [536, 410] width 118 height 15
click at [579, 406] on div "Проект Обновить данные" at bounding box center [536, 410] width 118 height 15
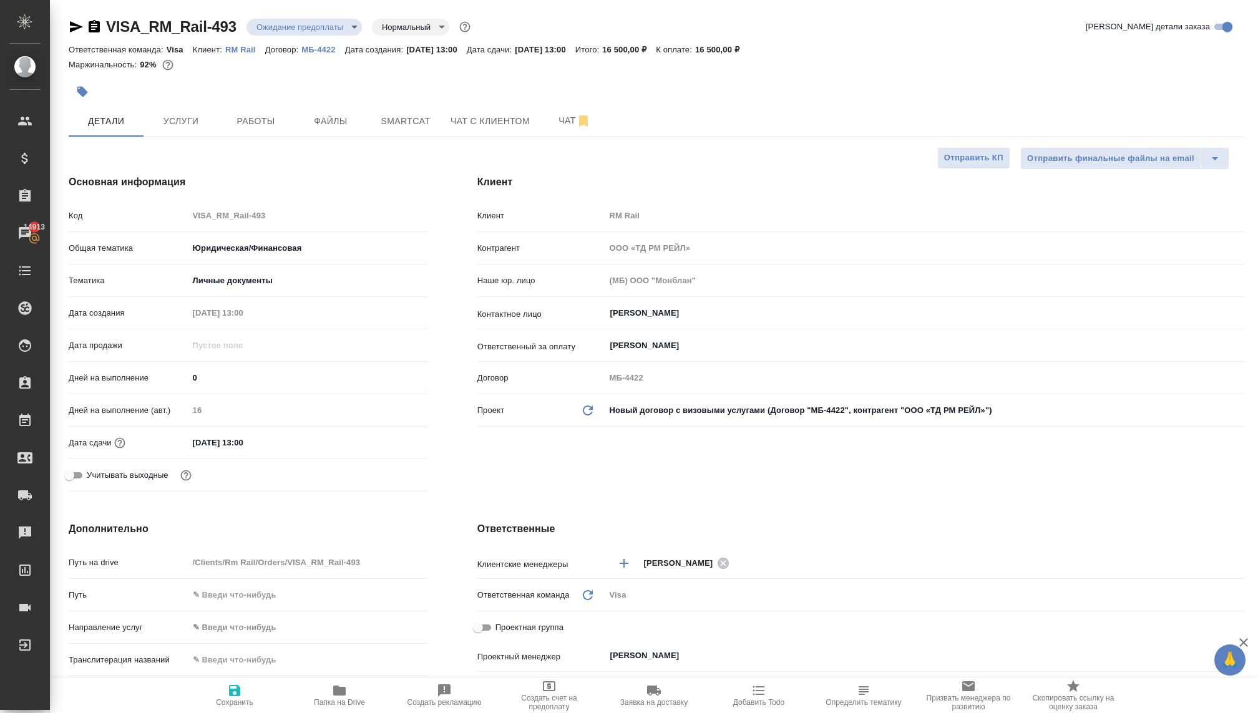
click at [579, 406] on div "Проект Обновить данные" at bounding box center [536, 410] width 118 height 15
click at [582, 406] on icon "Обновить данные" at bounding box center [587, 410] width 15 height 15
type textarea "x"
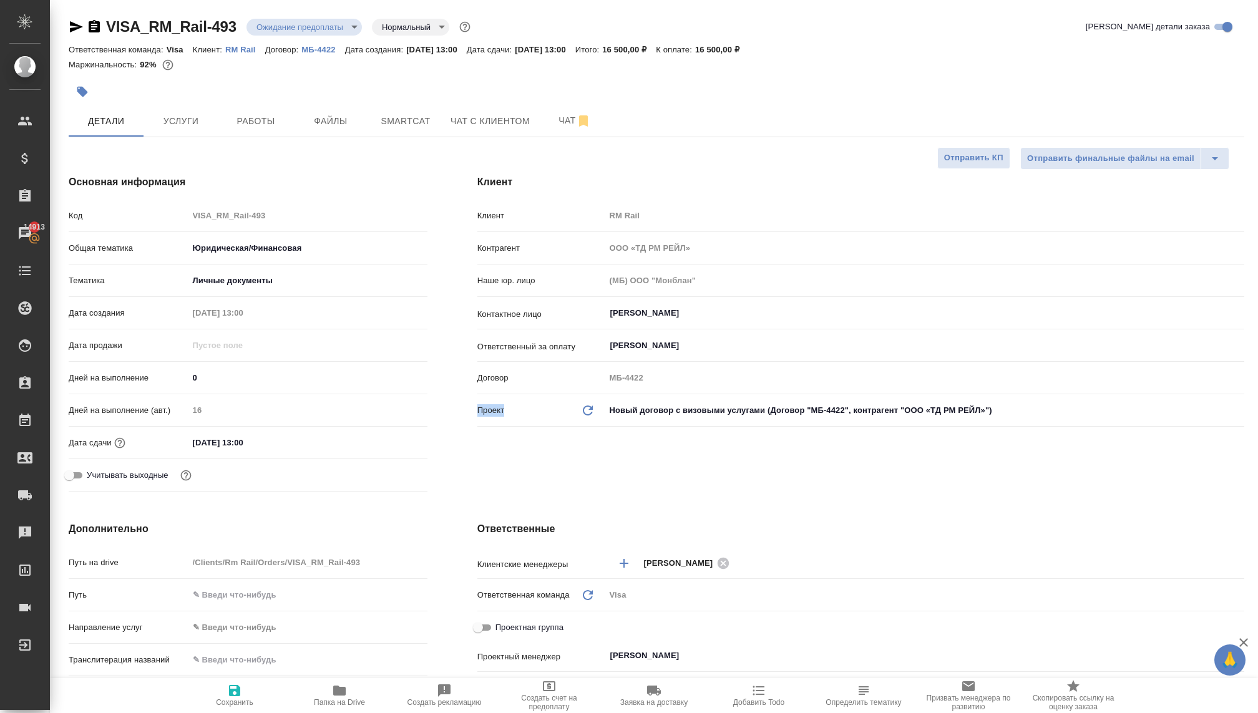
type textarea "x"
click at [582, 409] on icon "Обновить данные" at bounding box center [587, 410] width 15 height 15
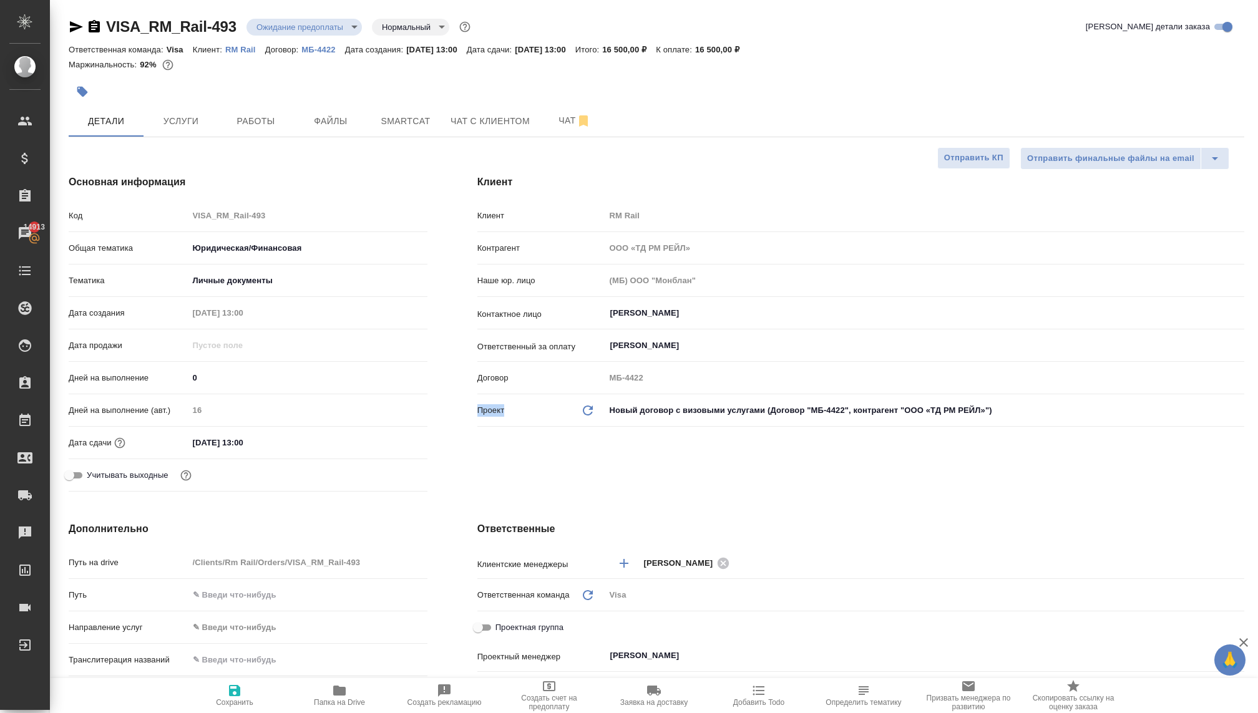
type textarea "x"
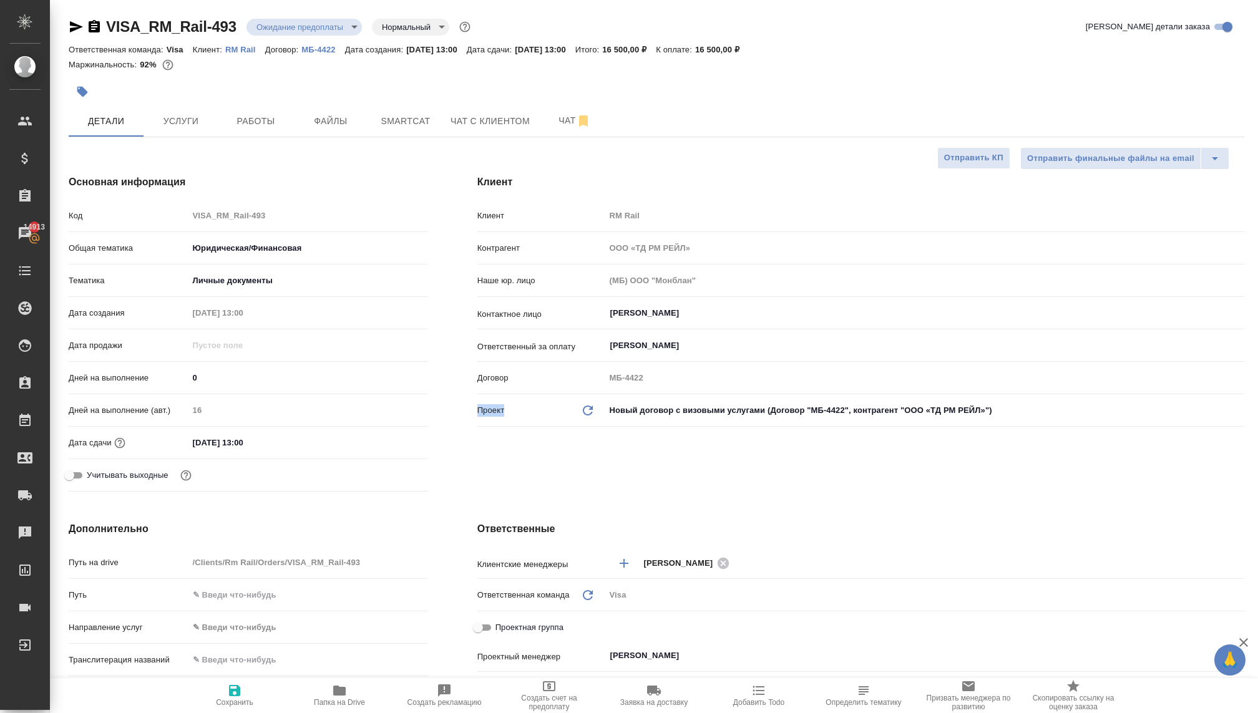
type textarea "x"
click at [594, 433] on div "Клиент Клиент RM Rail Контрагент ООО «ТД РМ РЕЙЛ» Наше юр. лицо (МБ) ООО "Монбл…" at bounding box center [860, 336] width 817 height 372
click at [589, 411] on icon "Обновить данные" at bounding box center [587, 410] width 15 height 15
type textarea "x"
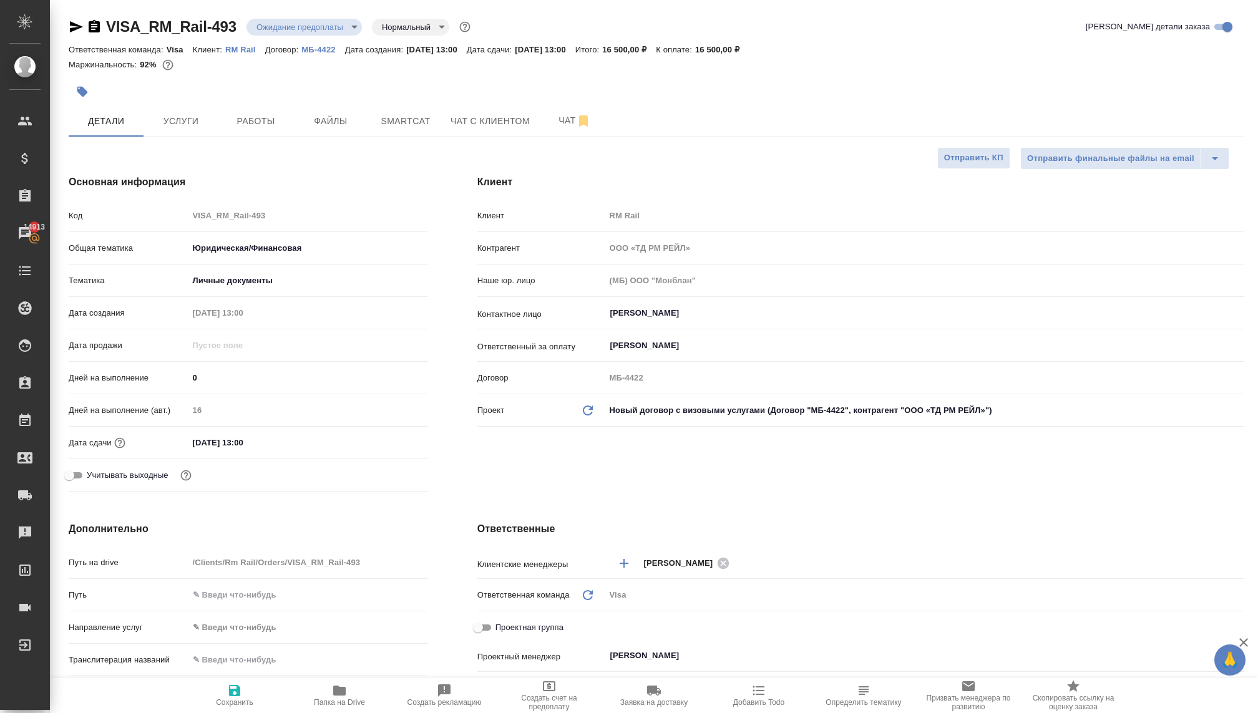
type textarea "x"
click at [584, 407] on icon at bounding box center [588, 411] width 10 height 10
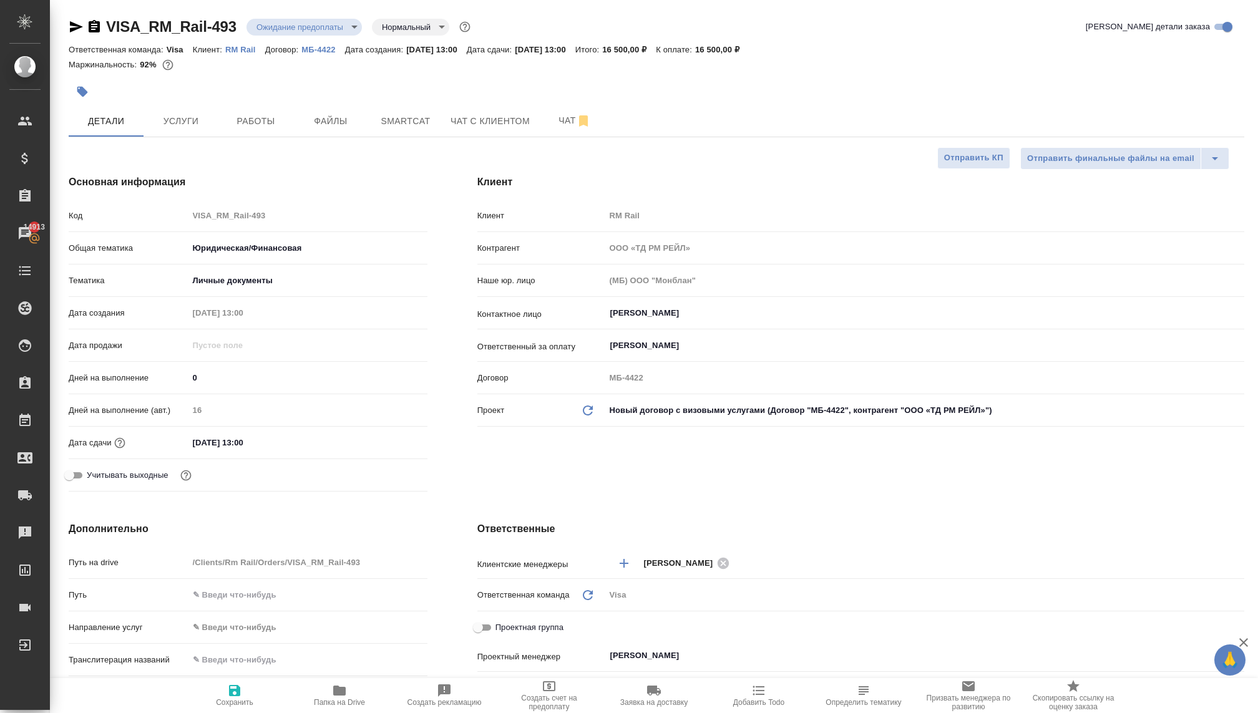
type textarea "x"
click at [584, 407] on icon at bounding box center [588, 411] width 10 height 10
type textarea "x"
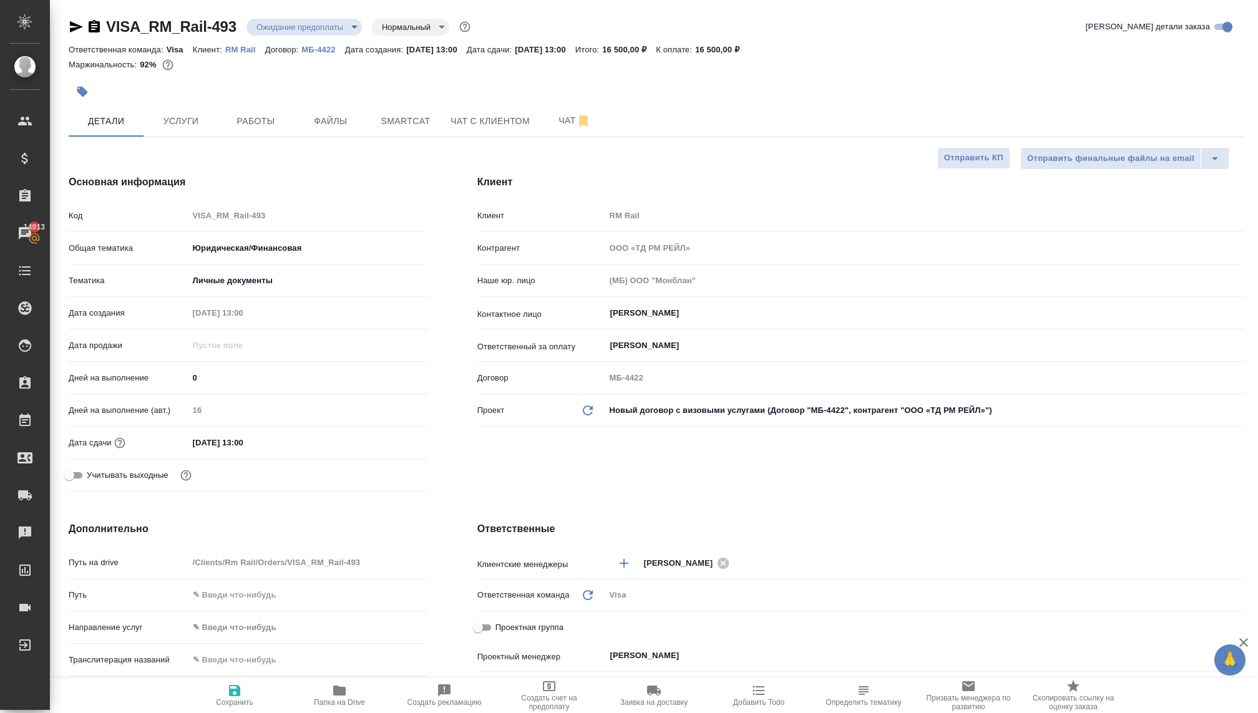
type textarea "x"
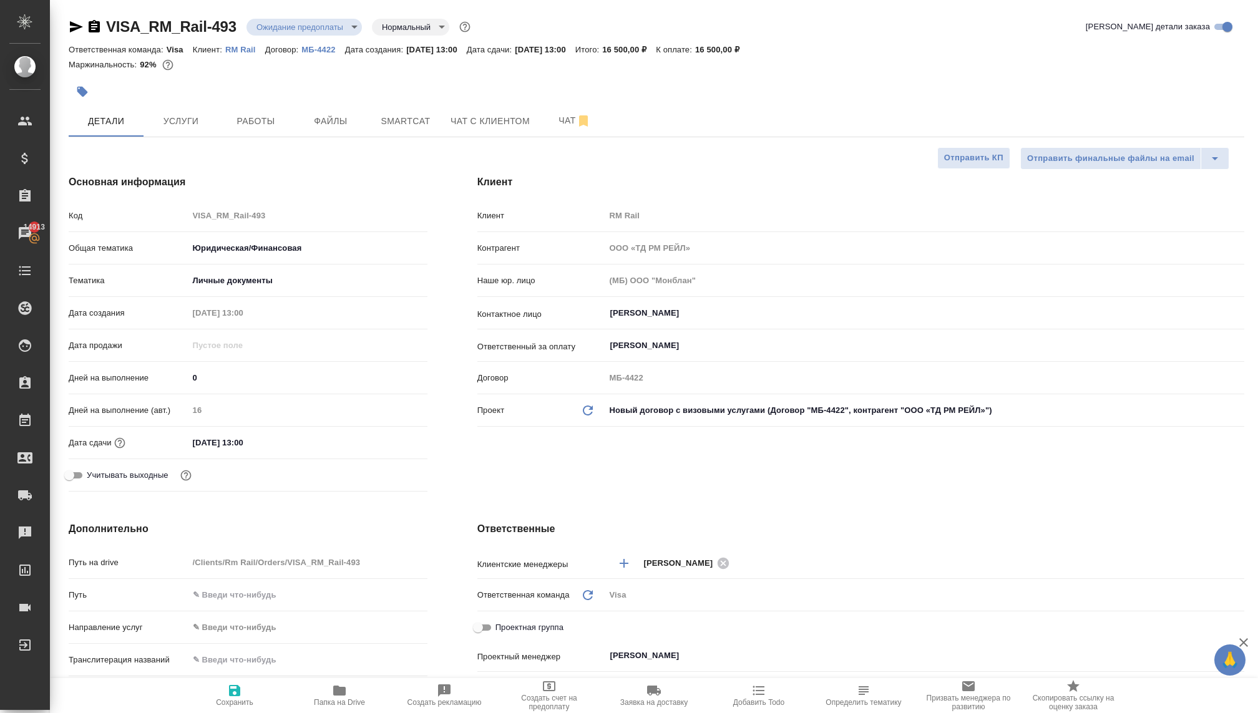
click at [584, 407] on icon at bounding box center [588, 411] width 10 height 10
type textarea "x"
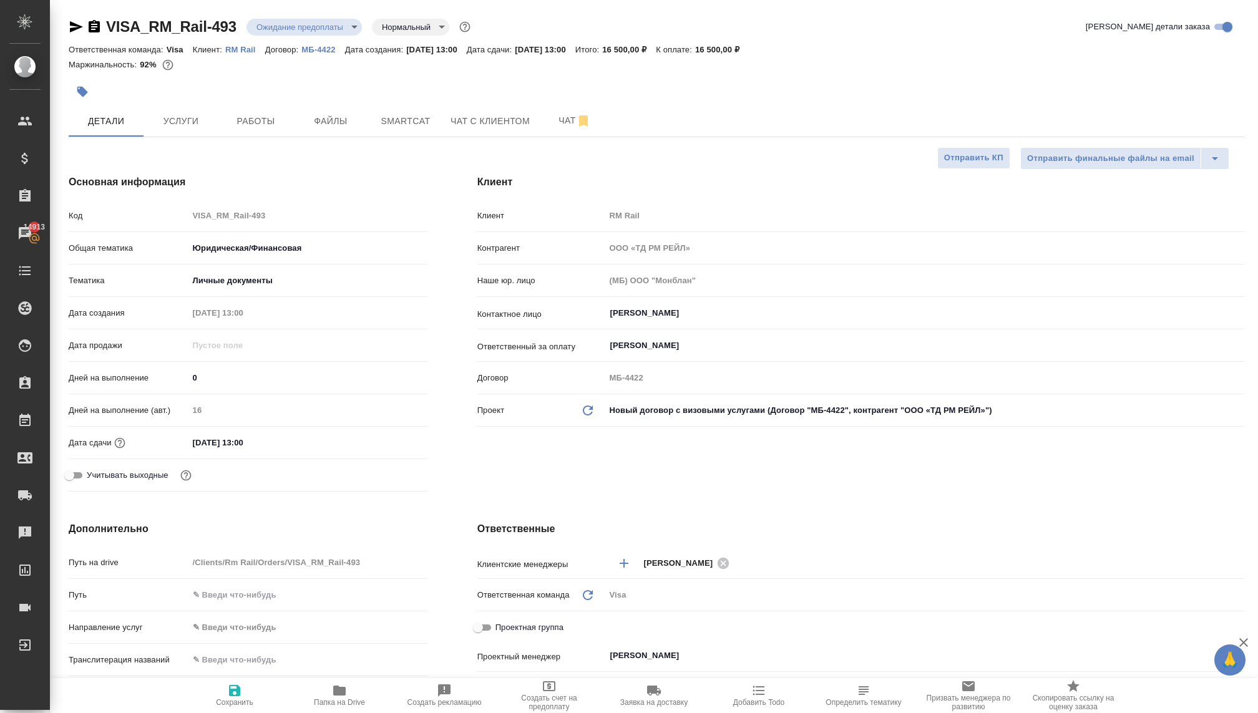
type textarea "x"
click at [584, 407] on icon at bounding box center [588, 411] width 10 height 10
type textarea "x"
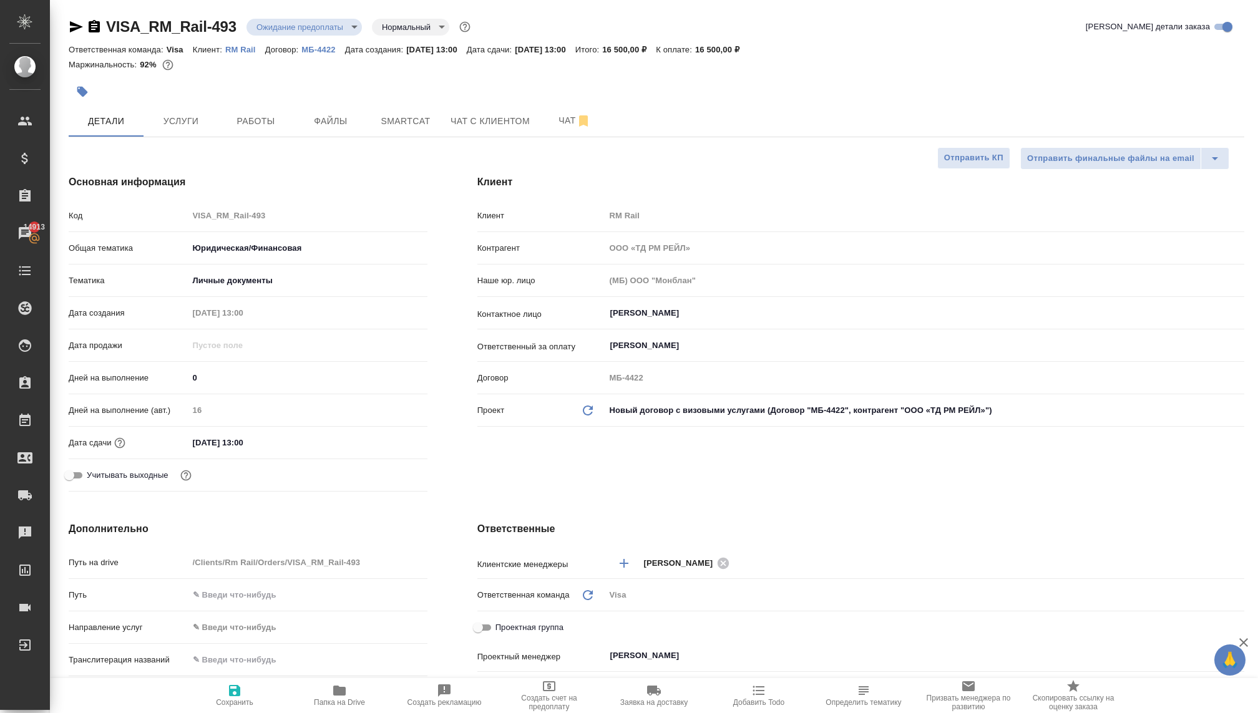
type textarea "x"
click at [584, 407] on icon at bounding box center [588, 411] width 10 height 10
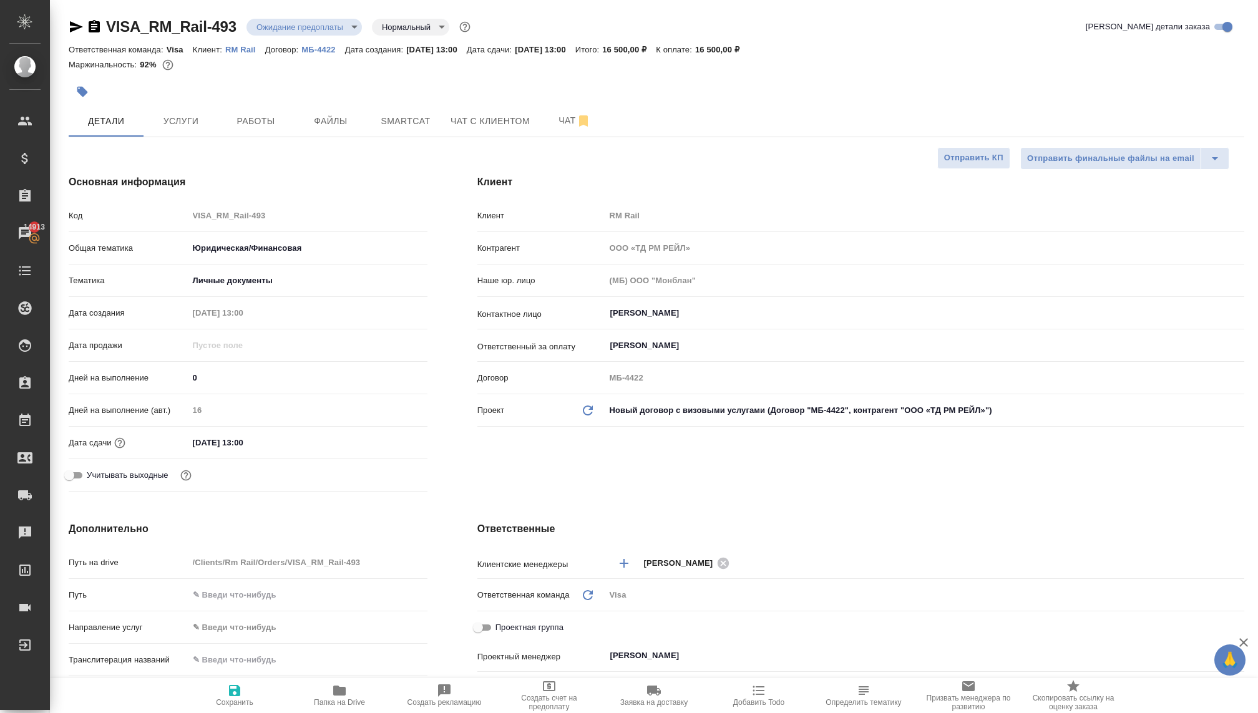
type textarea "x"
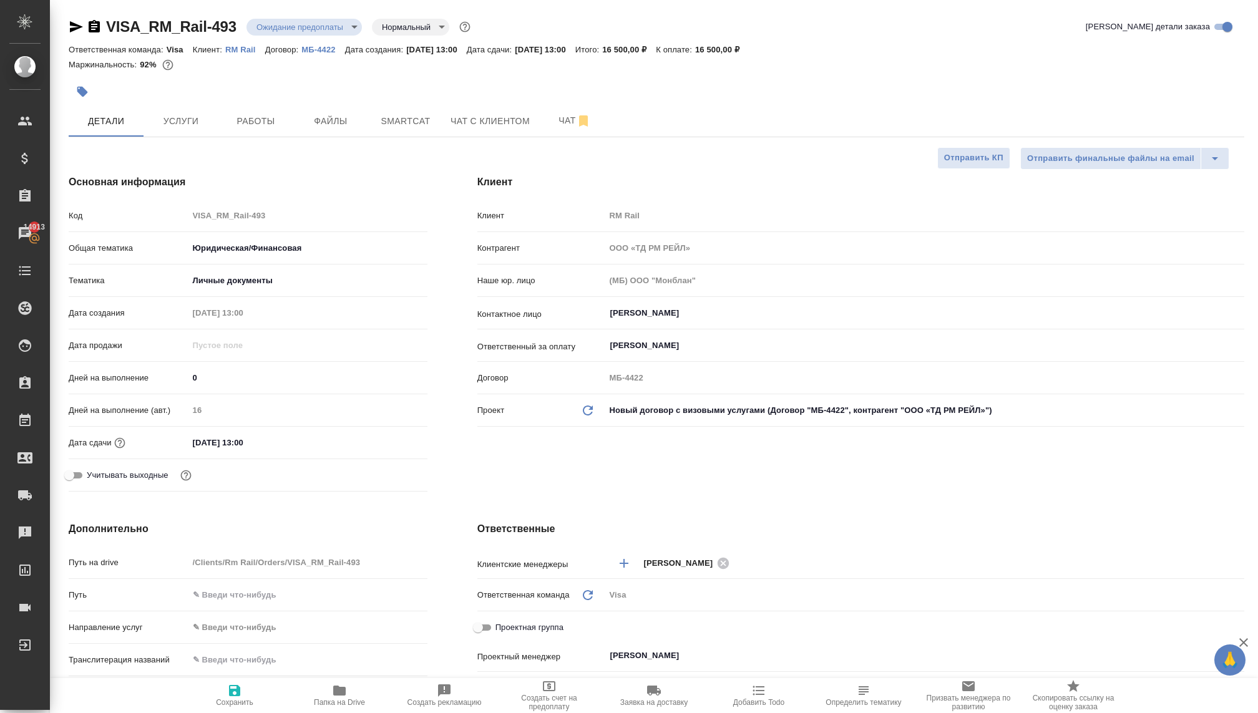
type textarea "x"
click at [250, 50] on p "RM Rail" at bounding box center [245, 49] width 40 height 9
type textarea "x"
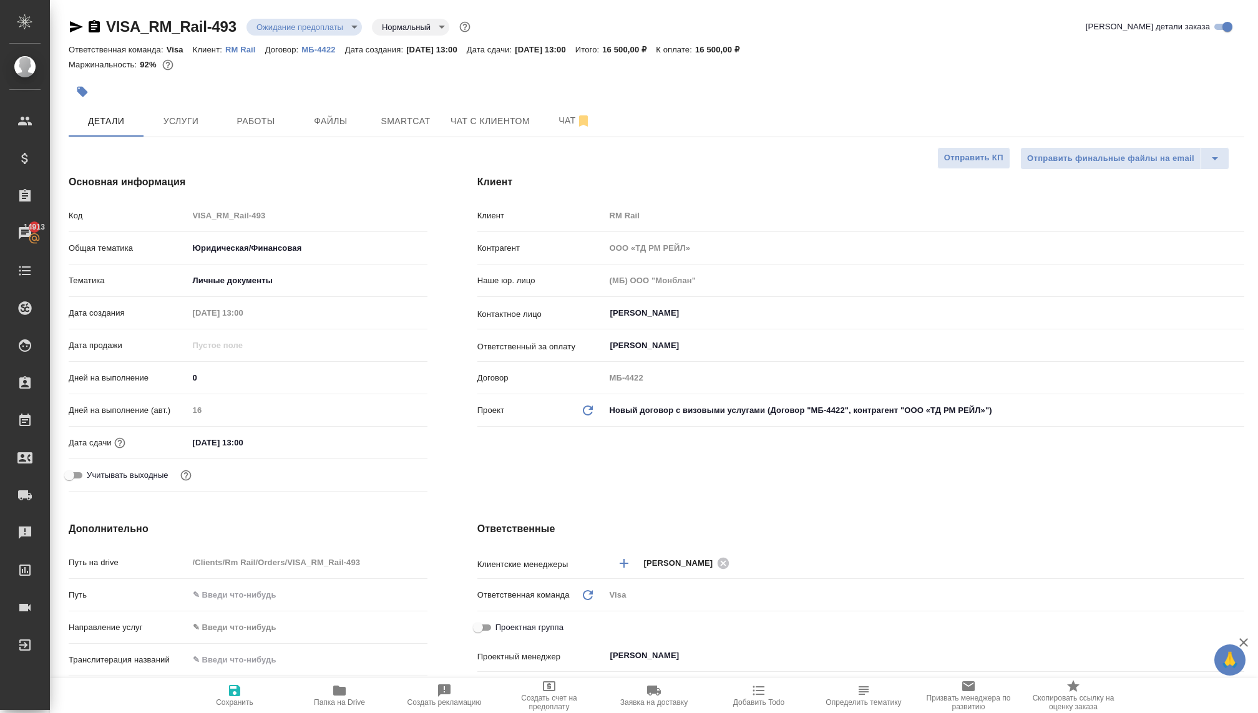
type textarea "x"
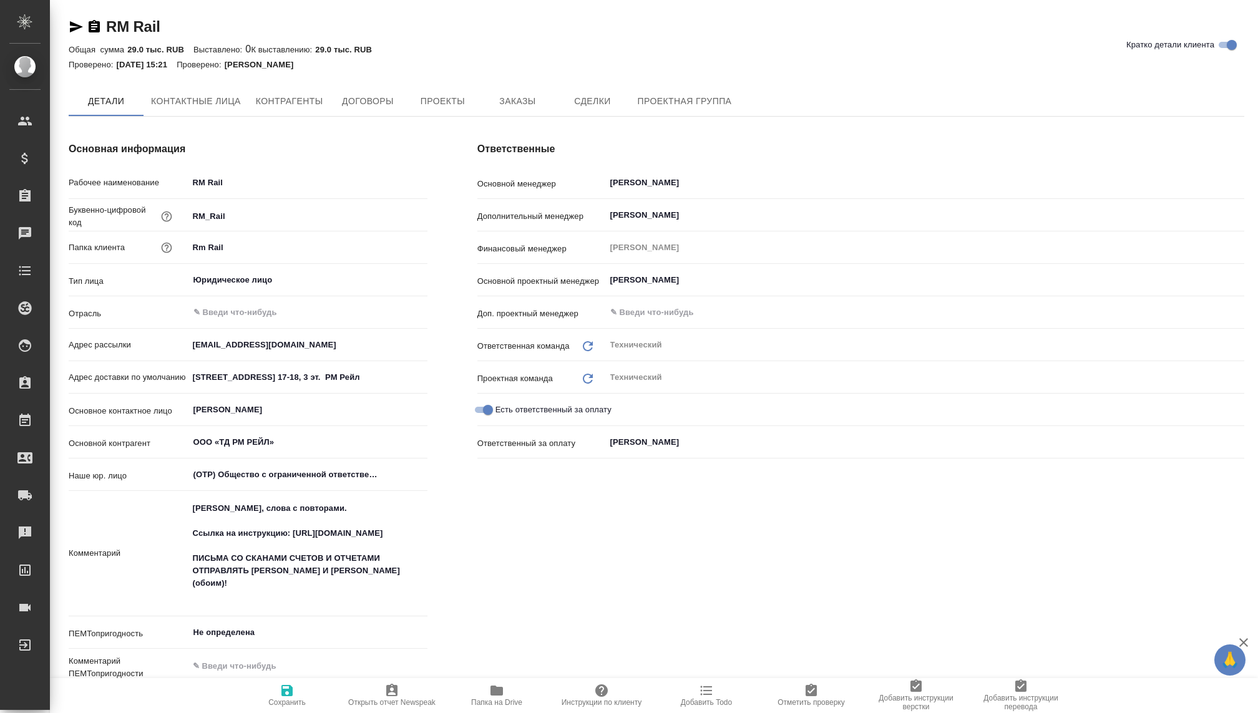
type textarea "x"
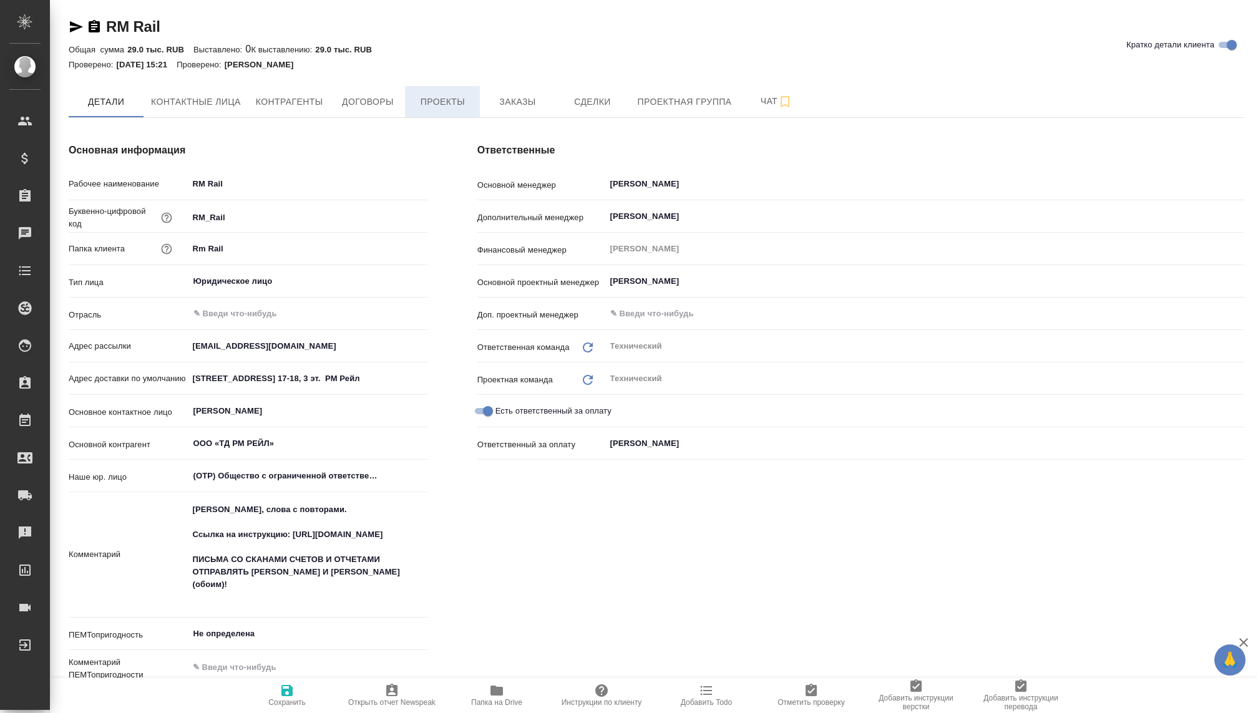
type textarea "x"
click at [531, 101] on span "Заказы" at bounding box center [517, 102] width 60 height 16
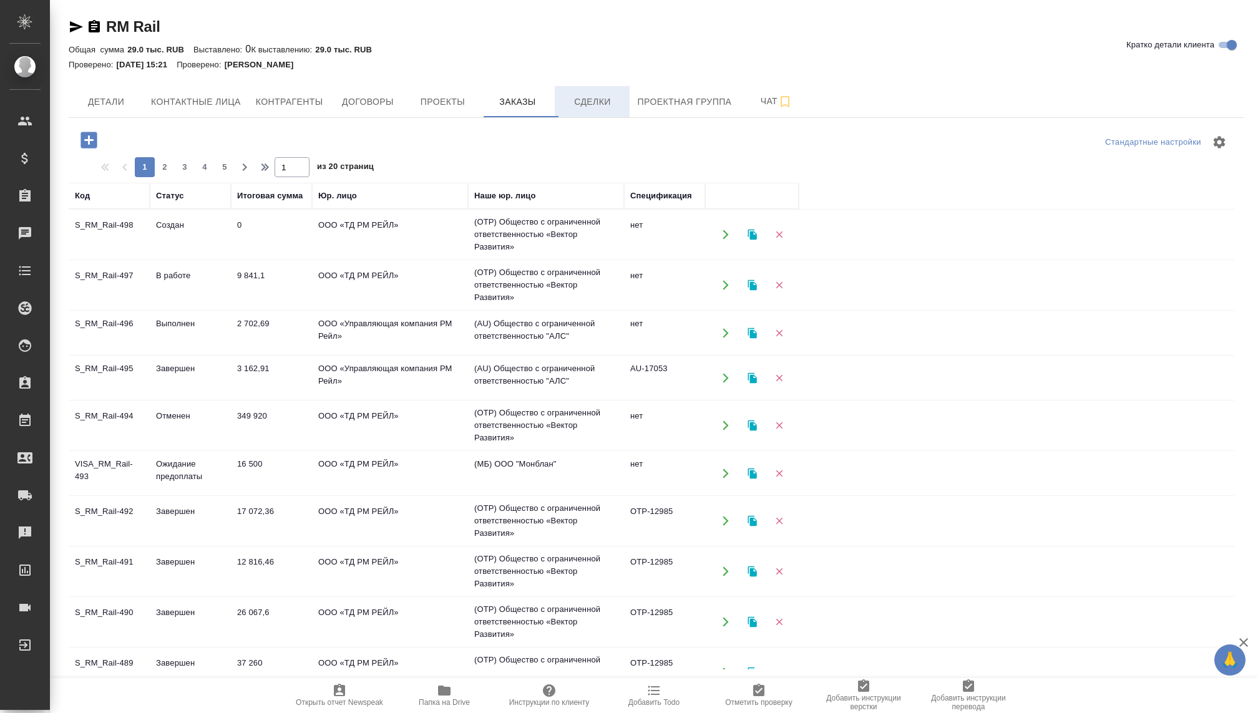
click at [585, 104] on span "Сделки" at bounding box center [592, 102] width 60 height 16
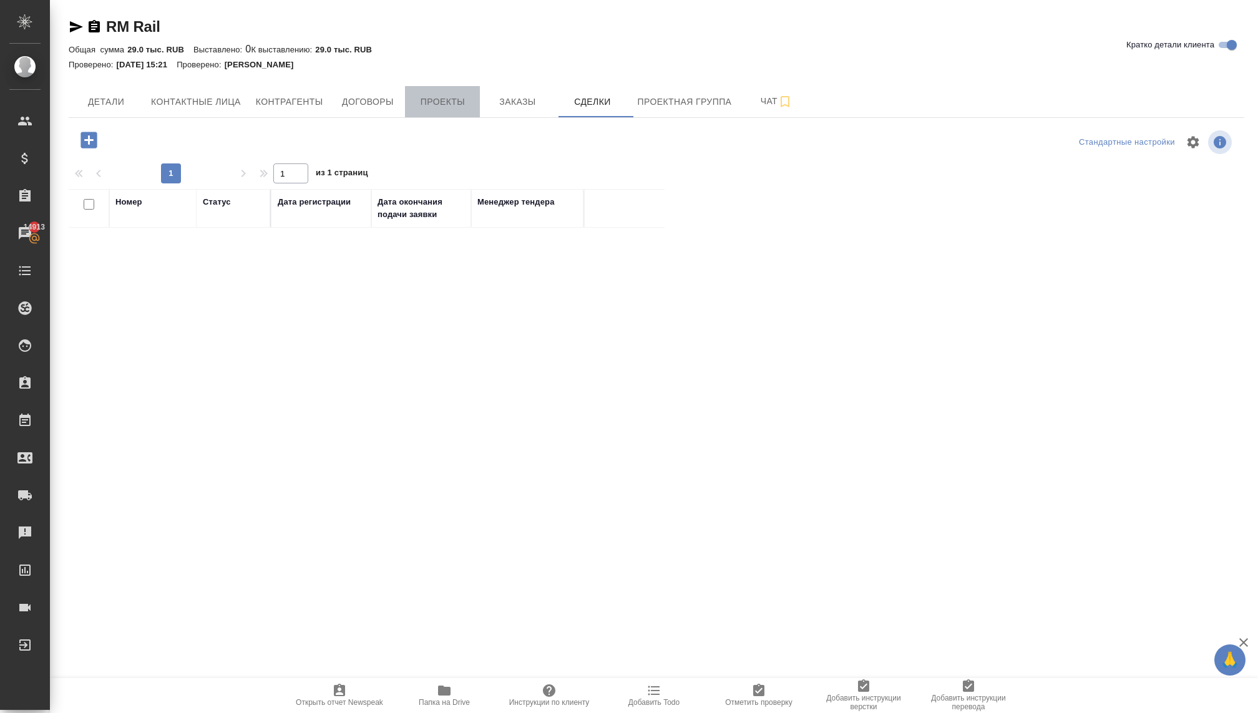
click at [447, 105] on span "Проекты" at bounding box center [443, 102] width 60 height 16
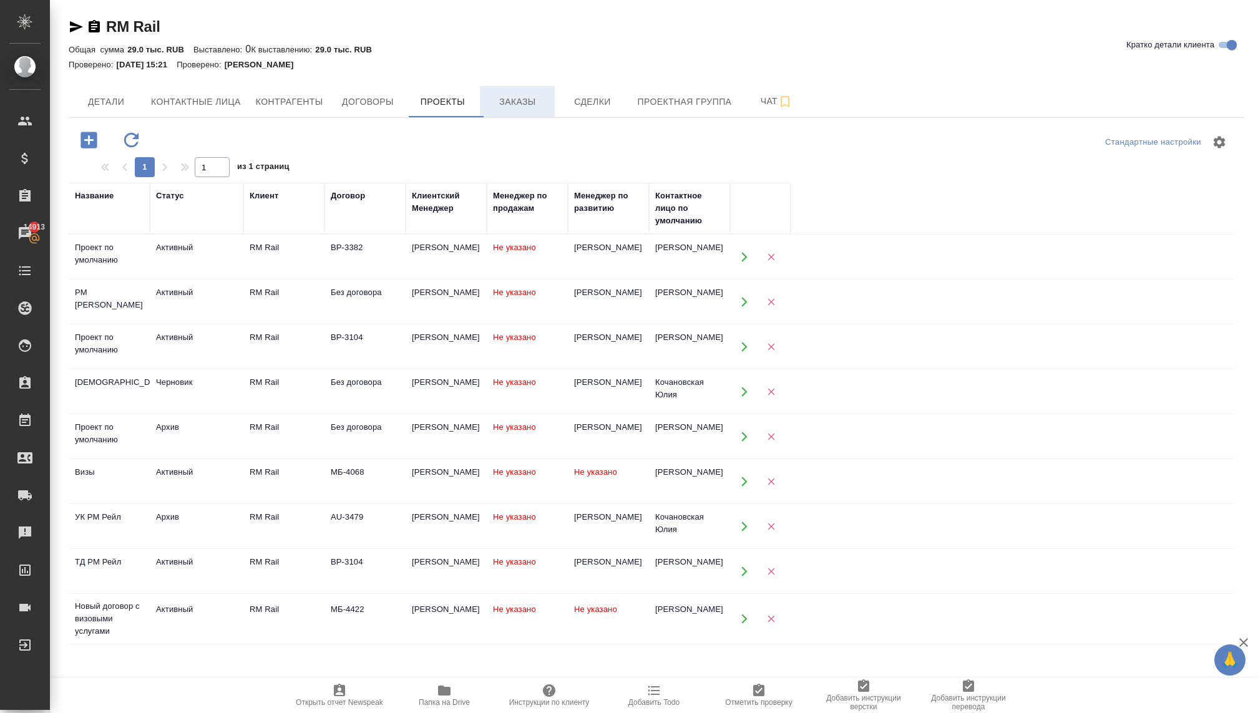
click at [517, 105] on span "Заказы" at bounding box center [517, 102] width 60 height 16
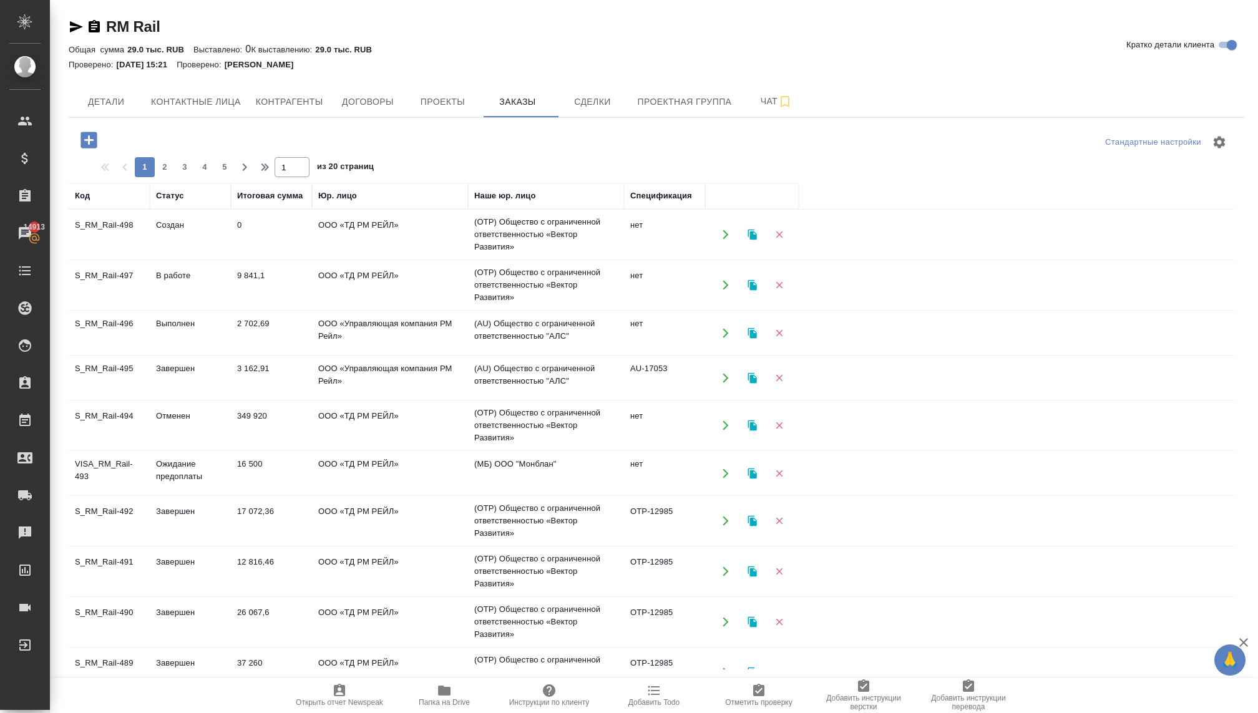
click at [178, 465] on td "Ожидание предоплаты" at bounding box center [190, 474] width 81 height 44
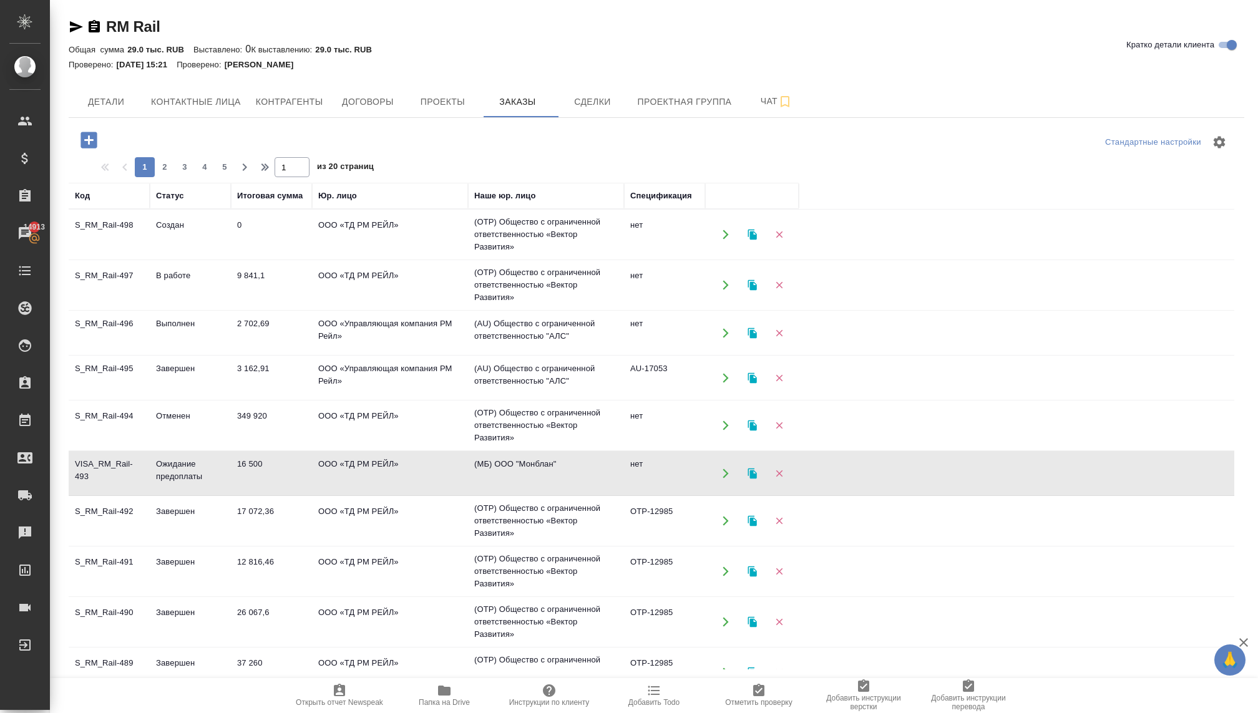
click at [178, 465] on td "Ожидание предоплаты" at bounding box center [190, 474] width 81 height 44
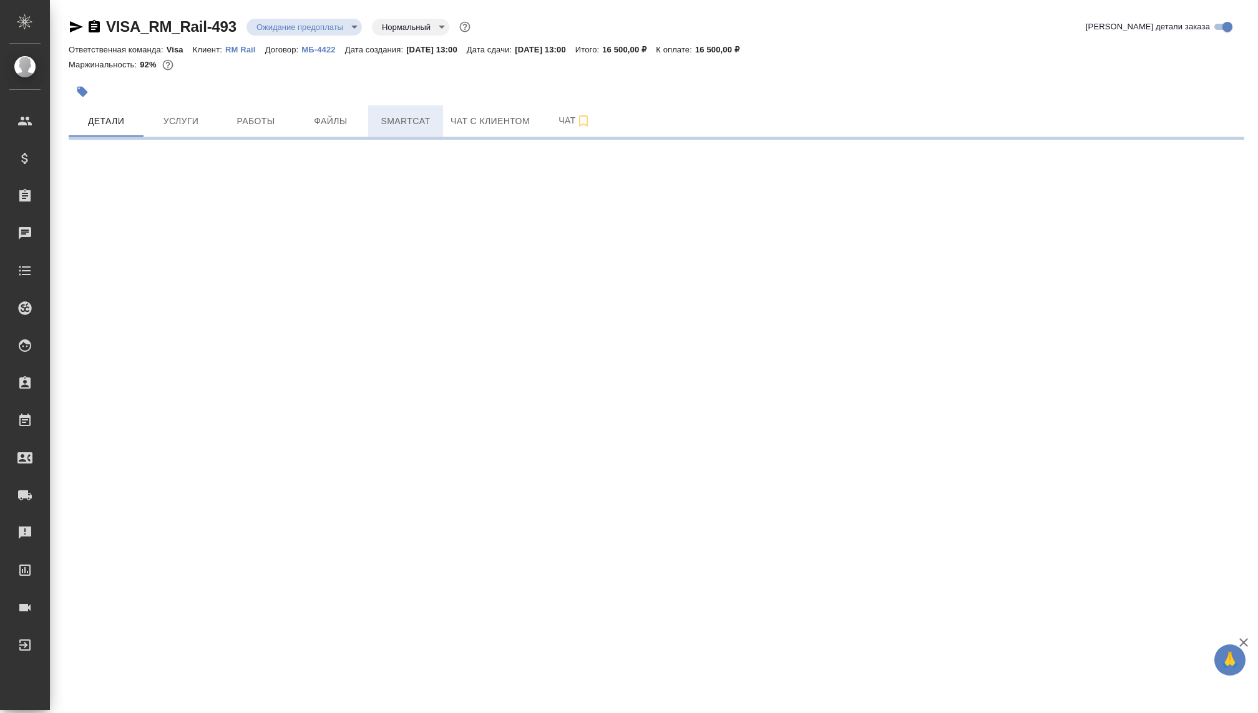
select select "RU"
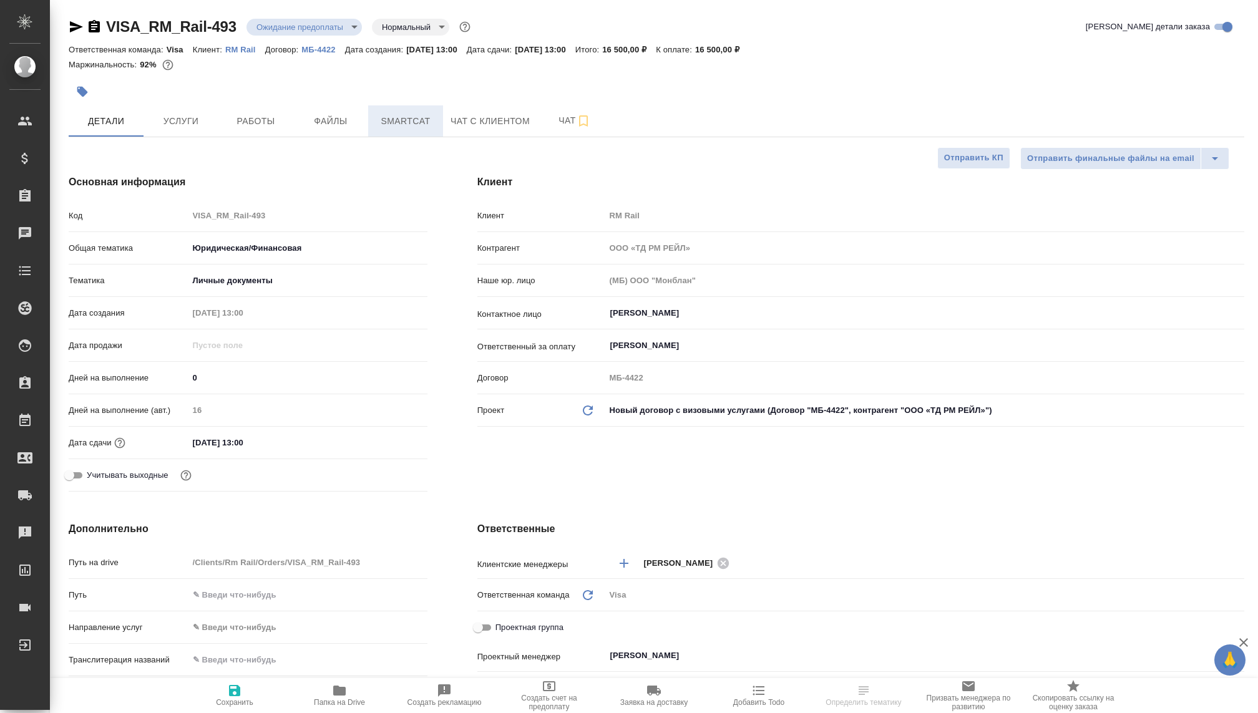
type textarea "x"
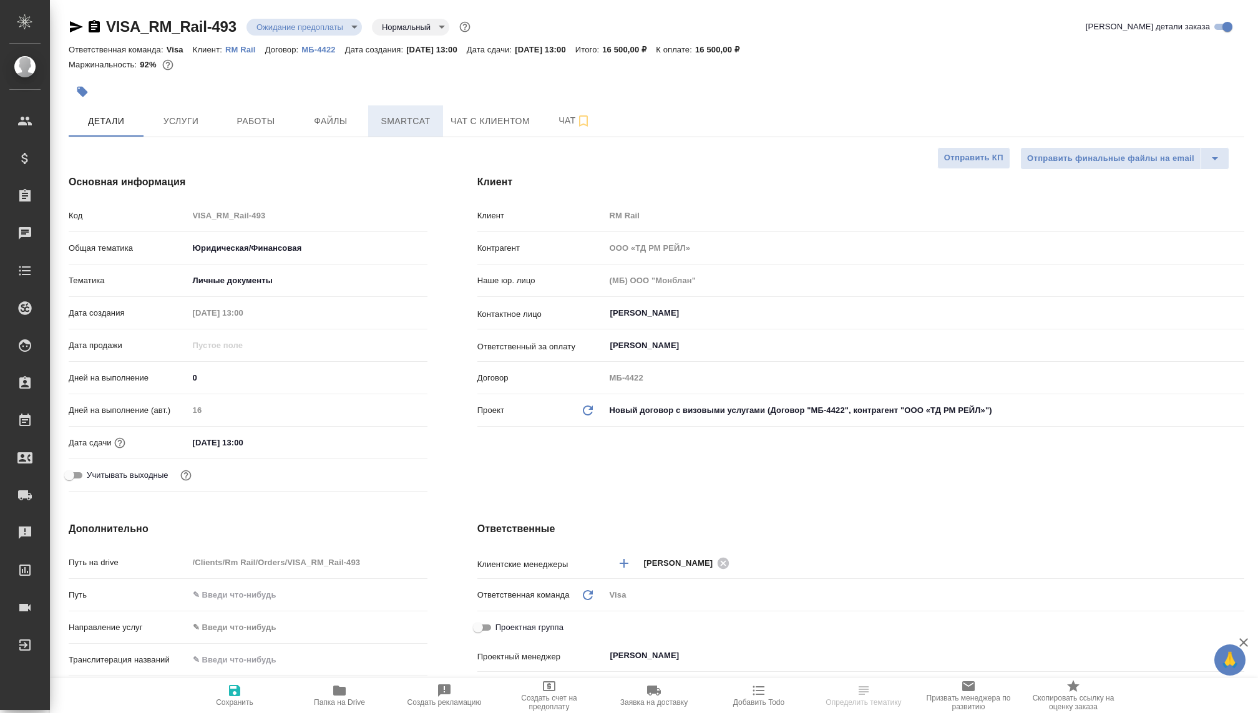
type textarea "x"
click at [237, 118] on span "Работы" at bounding box center [256, 122] width 60 height 16
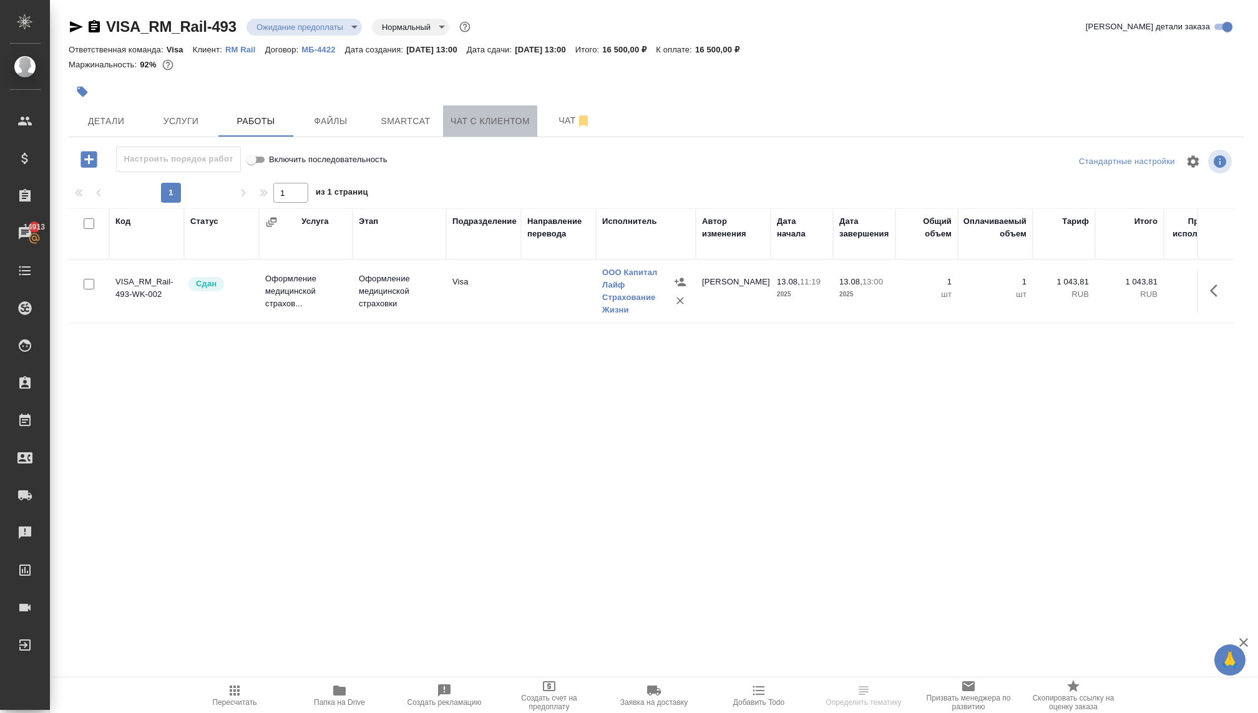
click at [461, 122] on span "Чат с клиентом" at bounding box center [490, 122] width 79 height 16
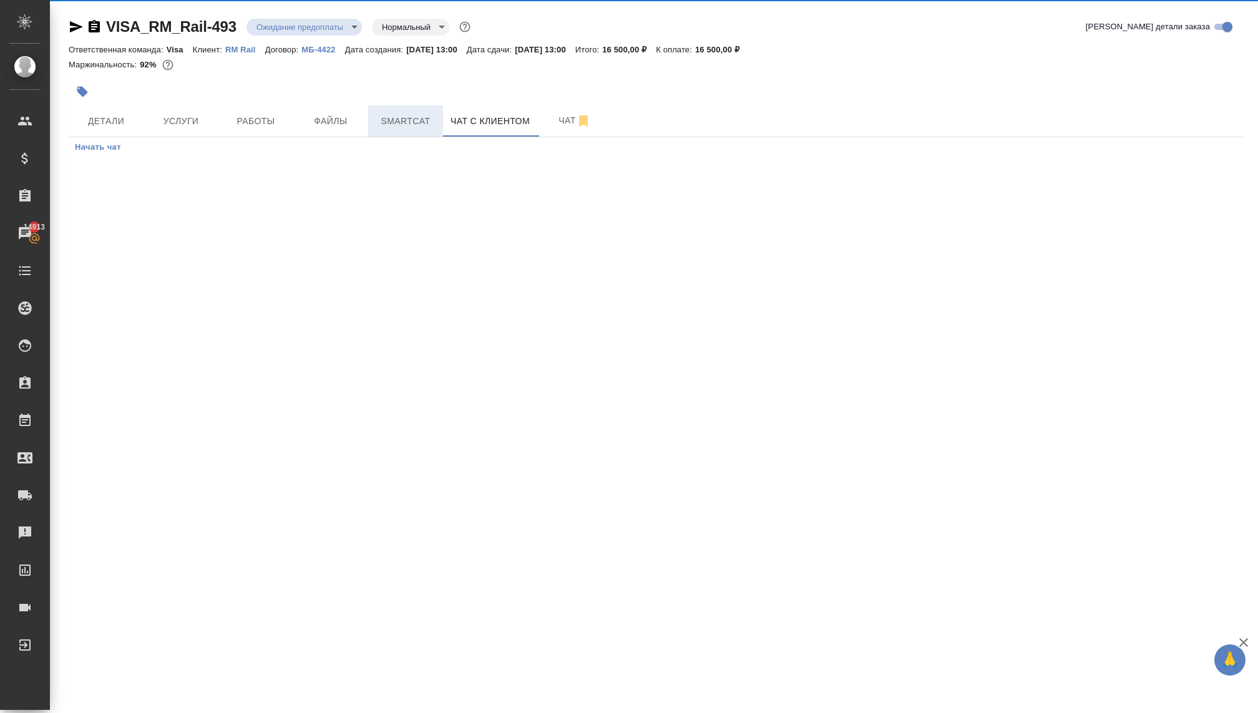
click at [412, 120] on span "Smartcat" at bounding box center [406, 122] width 60 height 16
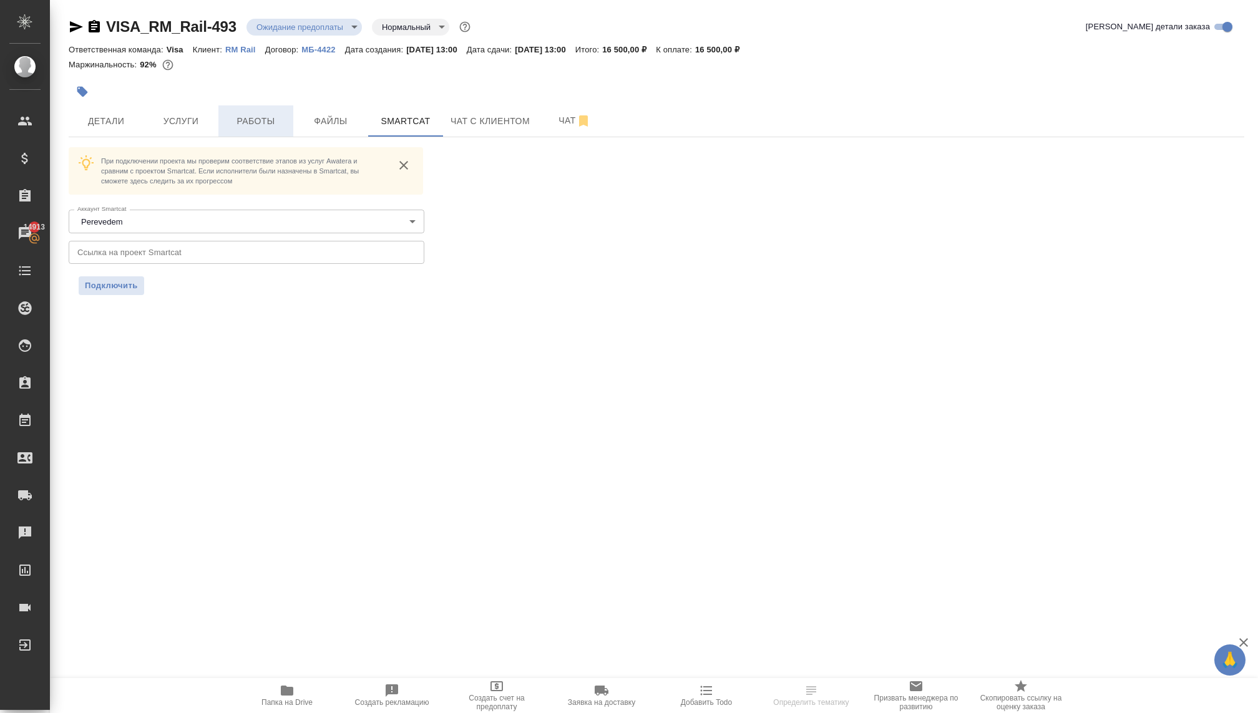
click at [238, 124] on span "Работы" at bounding box center [256, 122] width 60 height 16
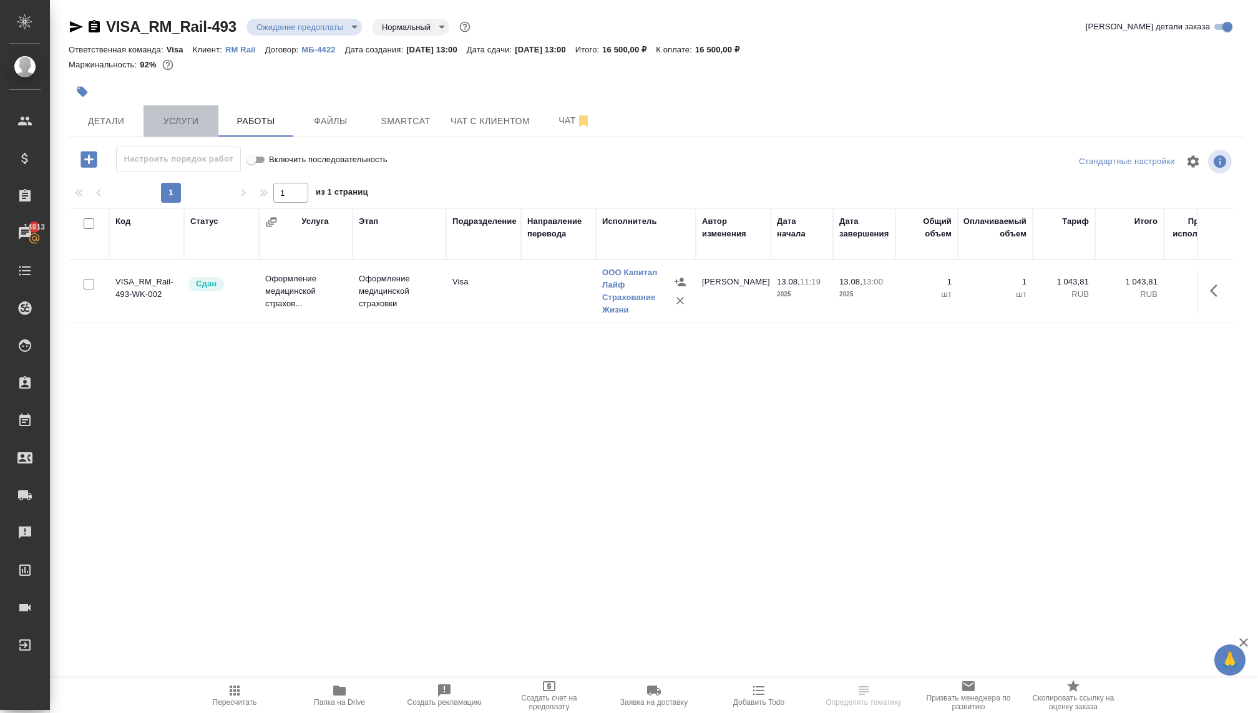
click at [195, 121] on span "Услуги" at bounding box center [181, 122] width 60 height 16
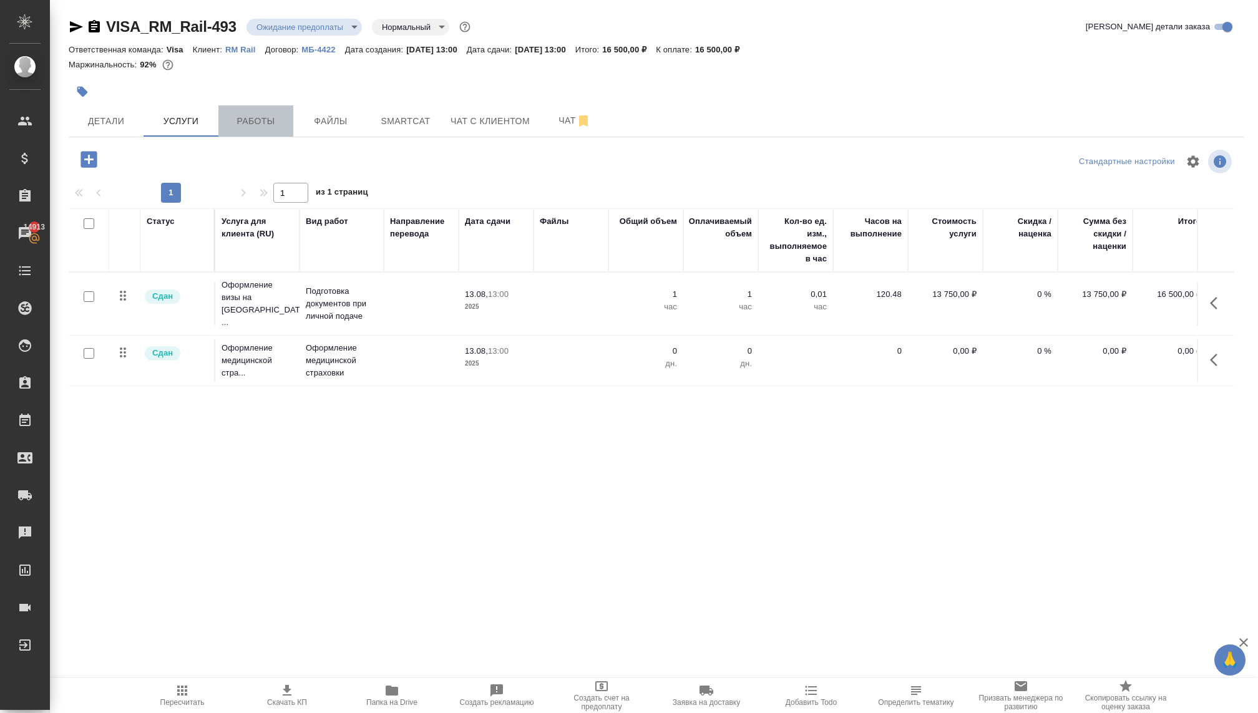
click at [236, 117] on span "Работы" at bounding box center [256, 122] width 60 height 16
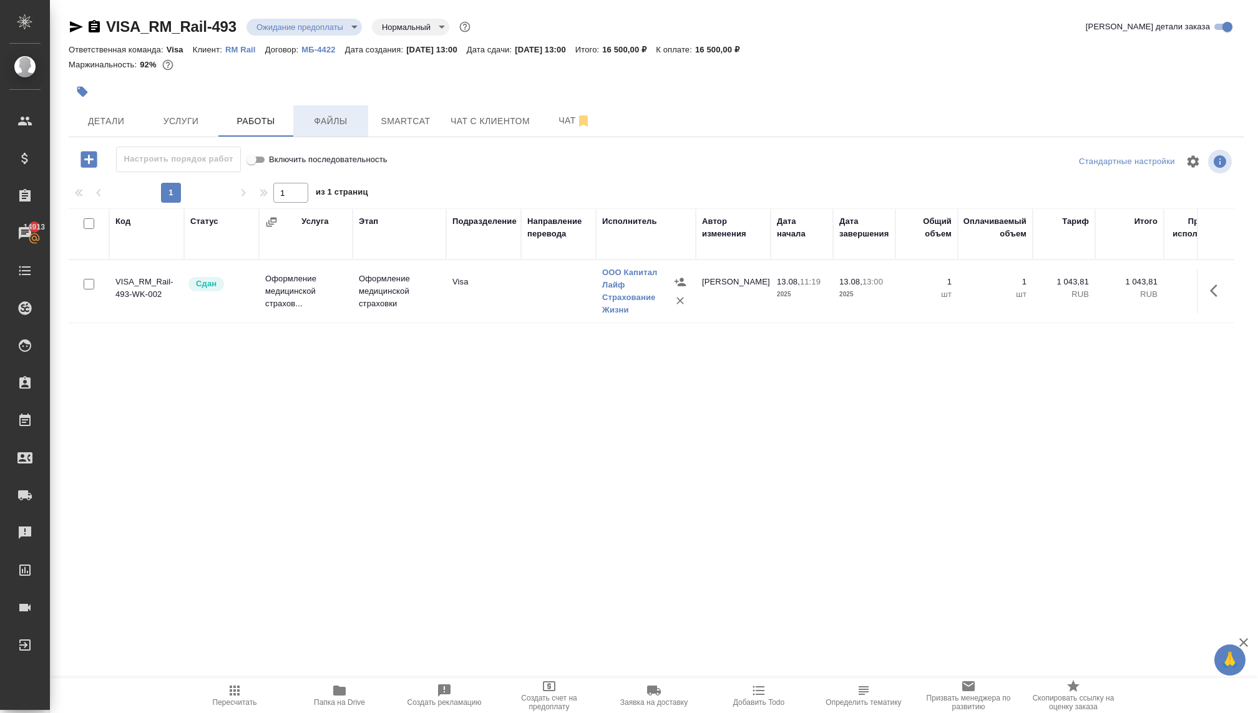
click at [343, 117] on span "Файлы" at bounding box center [331, 122] width 60 height 16
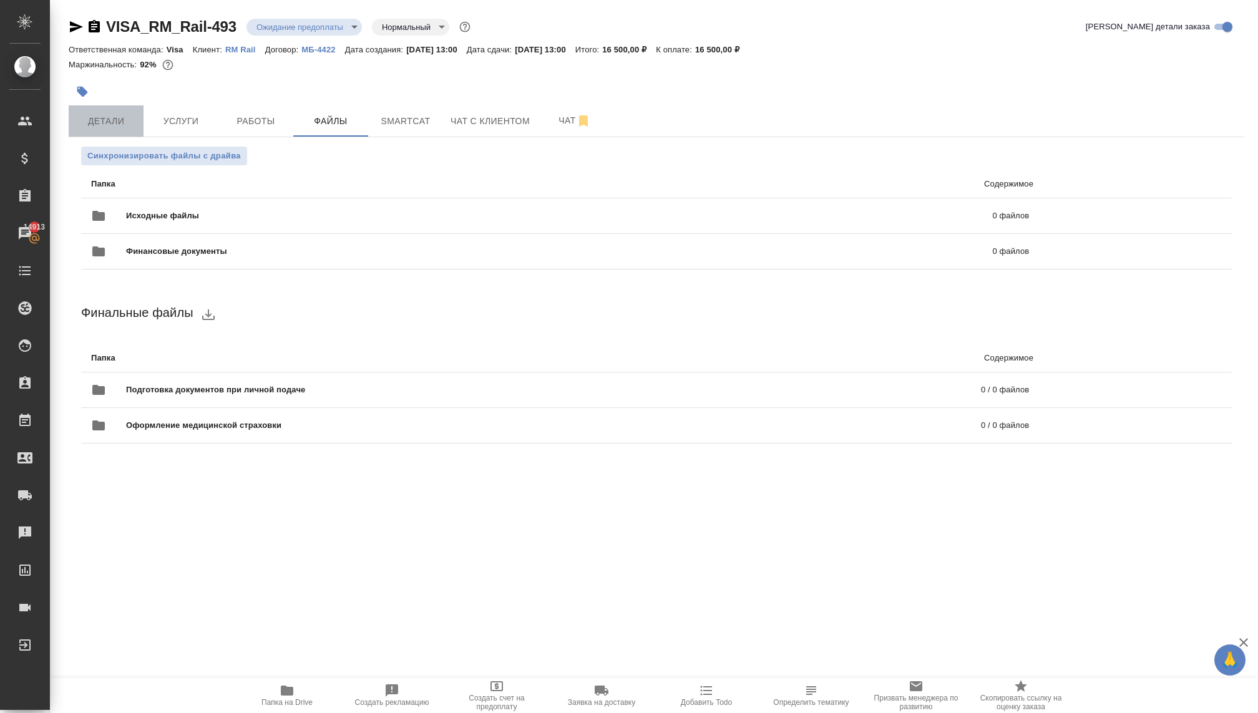
click at [122, 119] on span "Детали" at bounding box center [106, 122] width 60 height 16
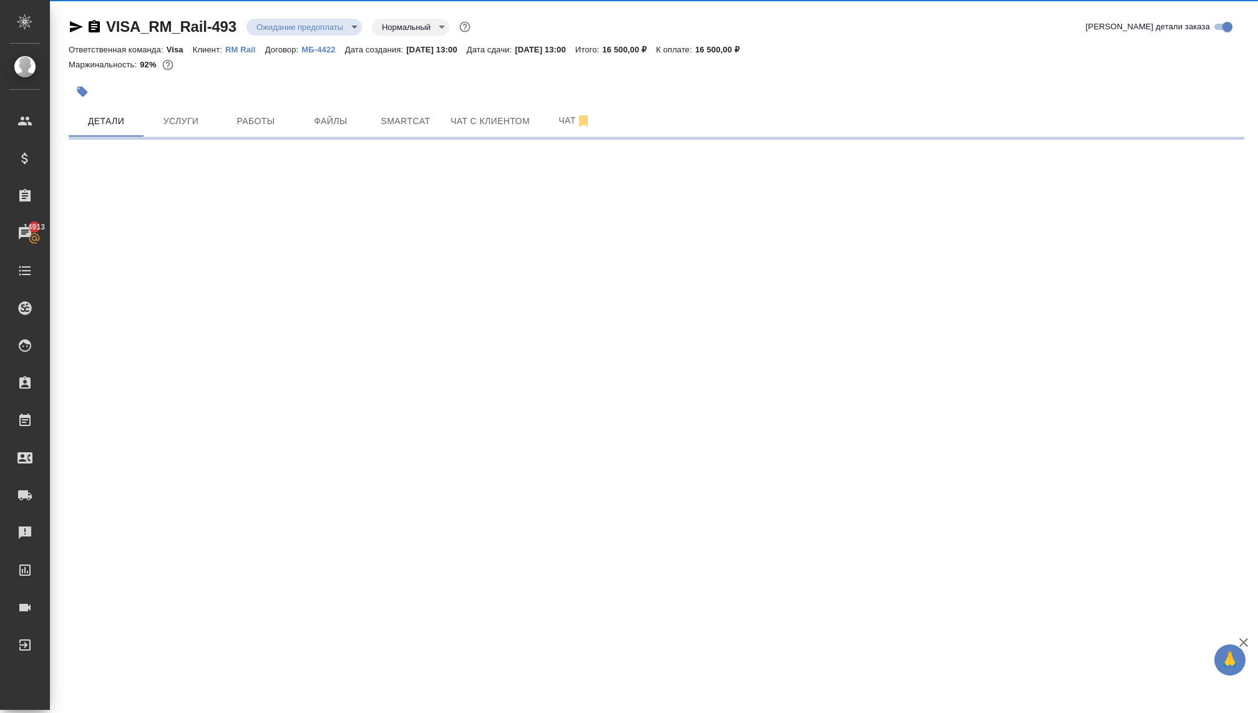
select select "RU"
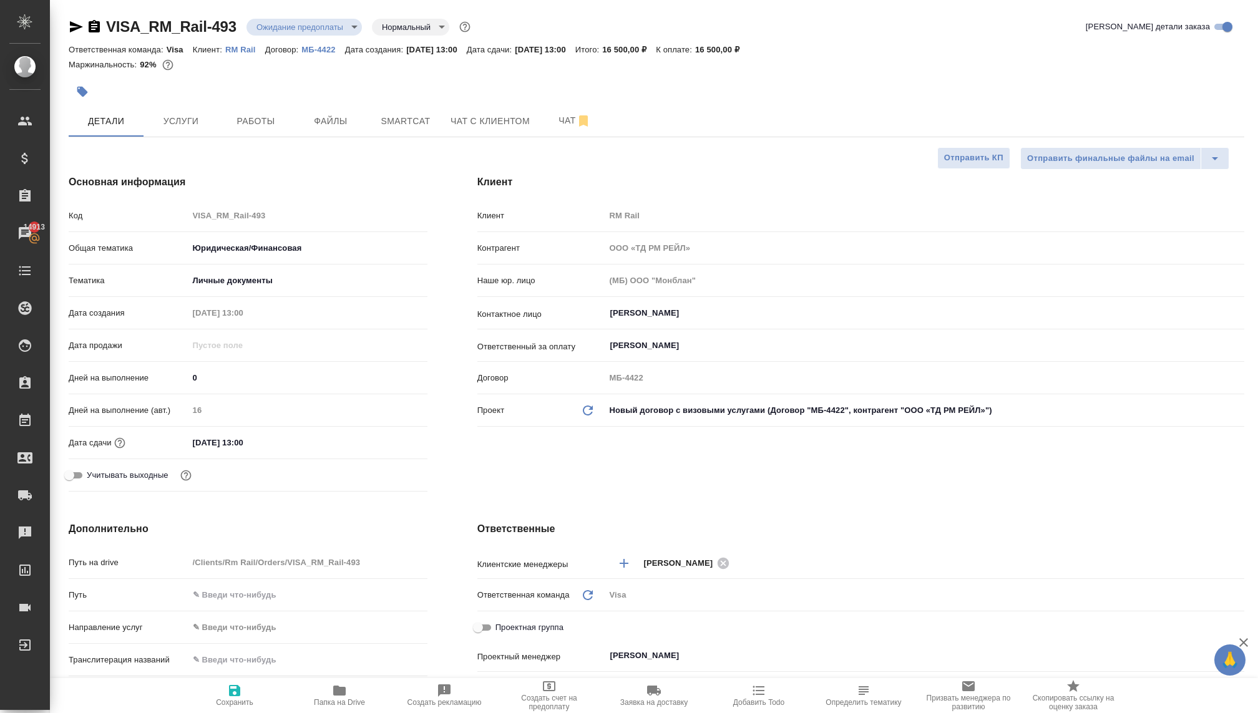
type textarea "x"
click at [245, 54] on link "RM Rail" at bounding box center [245, 49] width 40 height 11
type textarea "x"
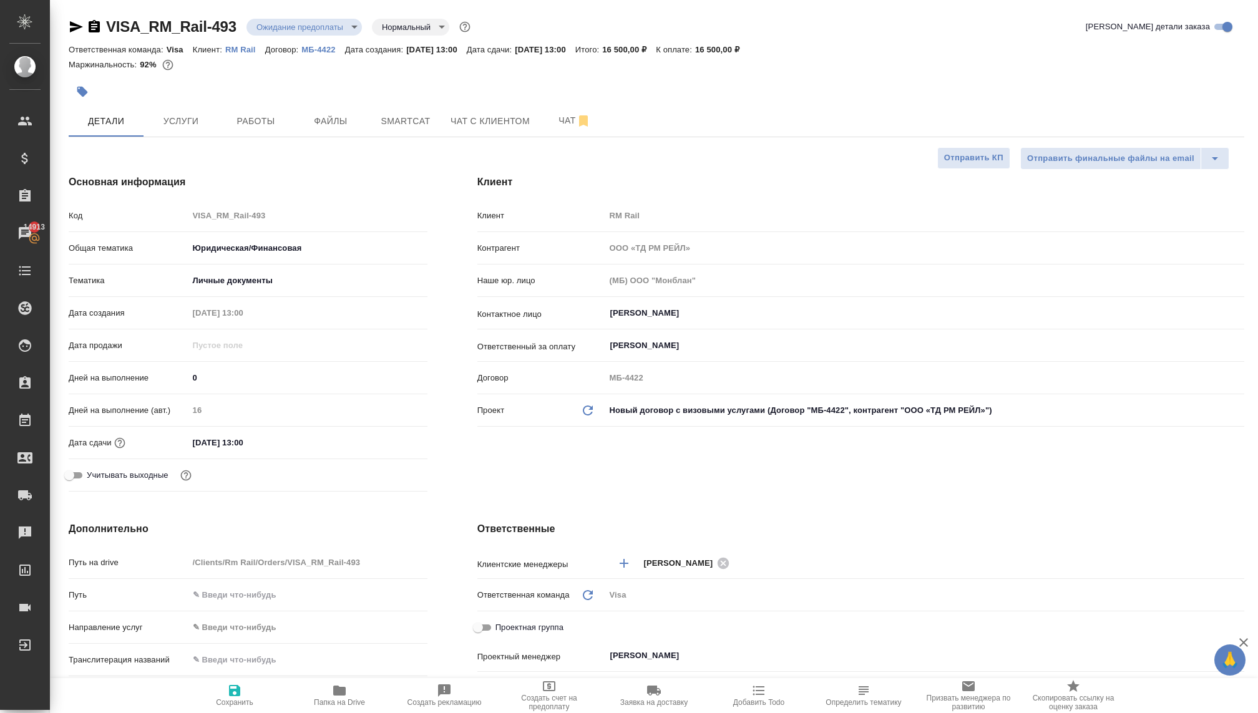
type textarea "x"
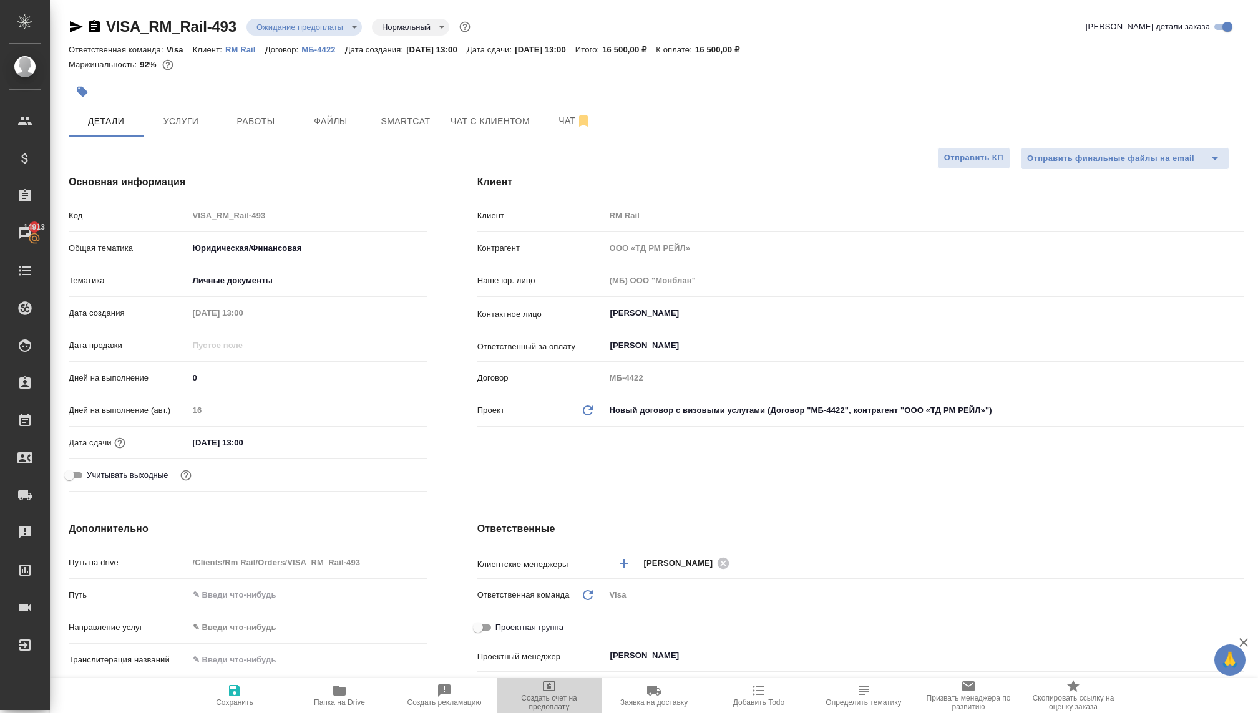
click at [552, 694] on span "Создать счет на предоплату" at bounding box center [549, 702] width 90 height 17
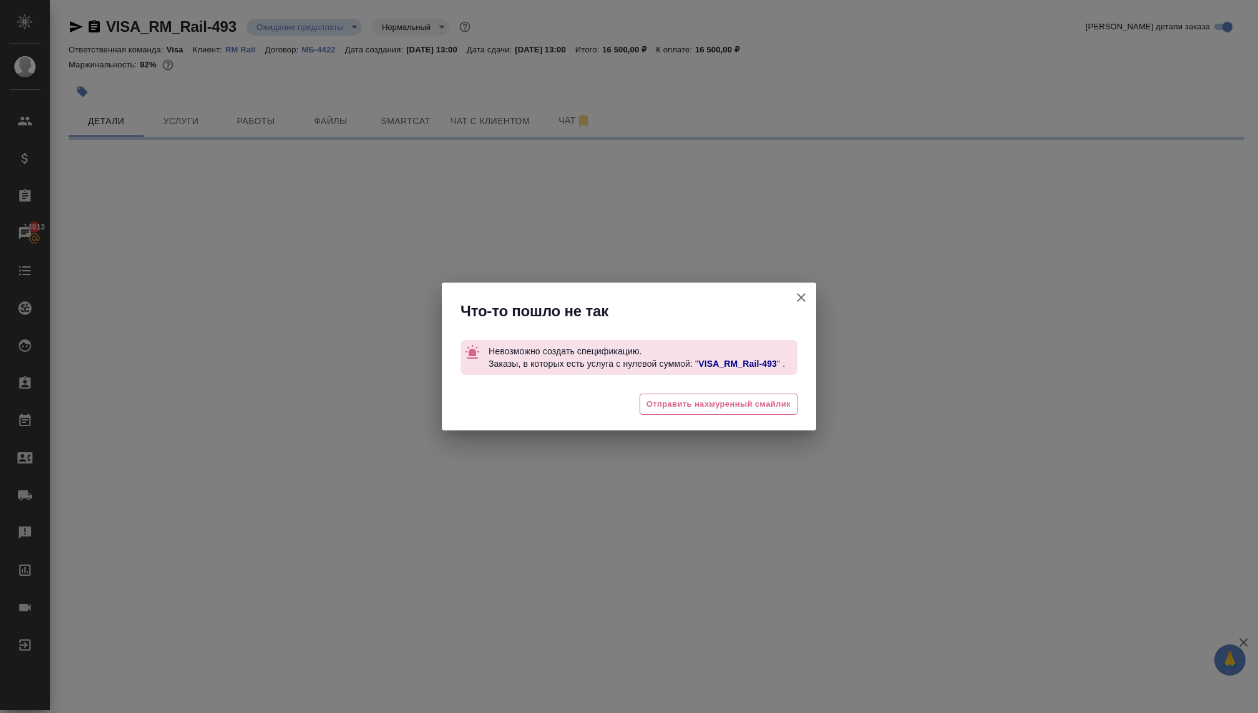
select select "RU"
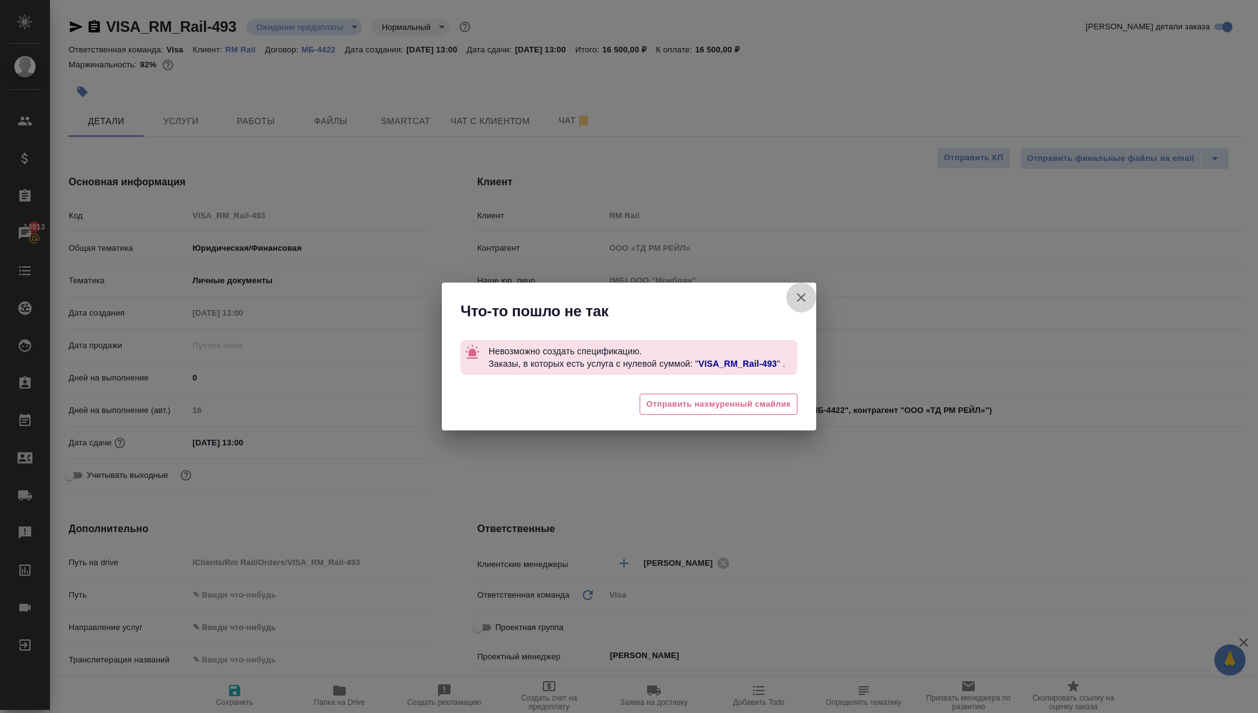
click at [796, 294] on icon "button" at bounding box center [801, 297] width 15 height 15
type textarea "x"
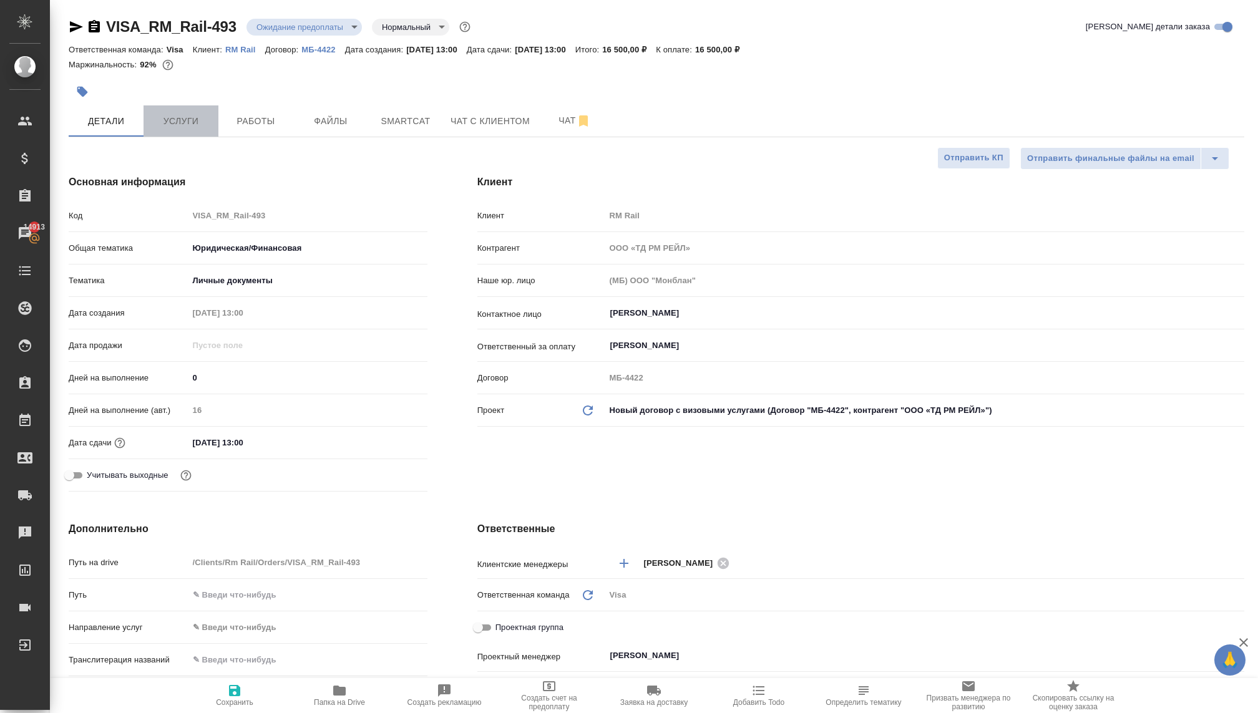
click at [194, 119] on span "Услуги" at bounding box center [181, 122] width 60 height 16
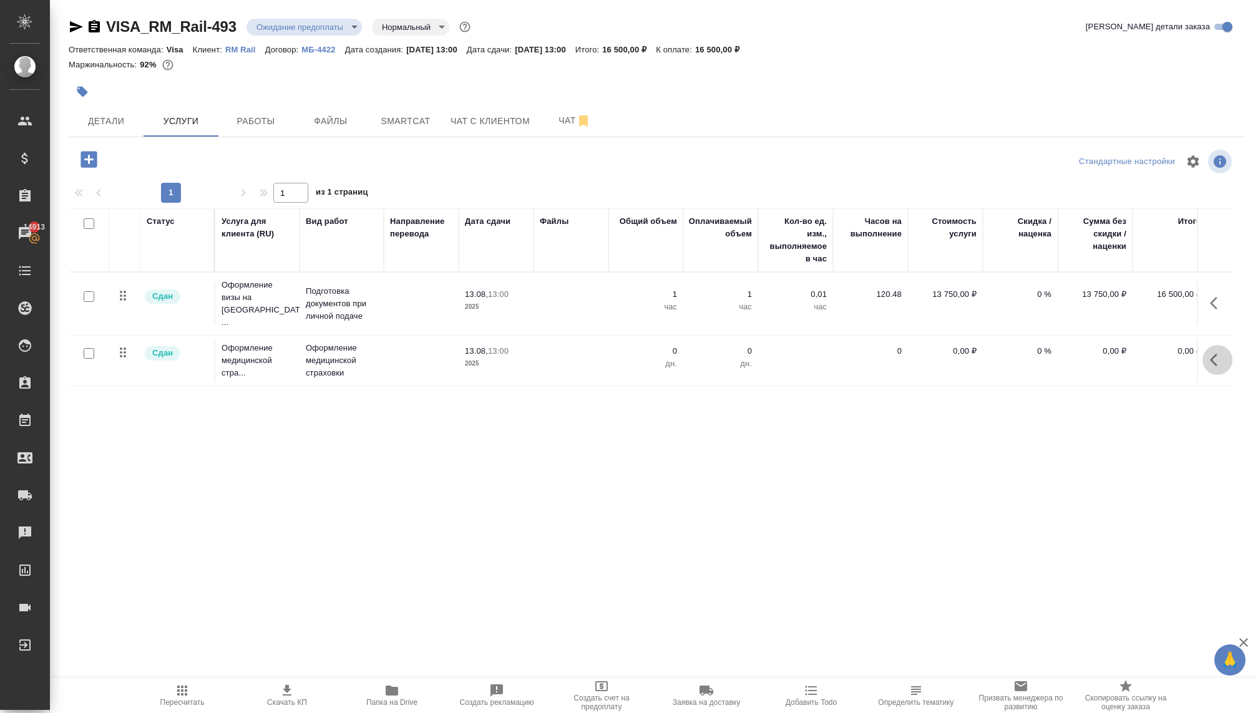
click at [1213, 353] on icon "button" at bounding box center [1217, 360] width 15 height 15
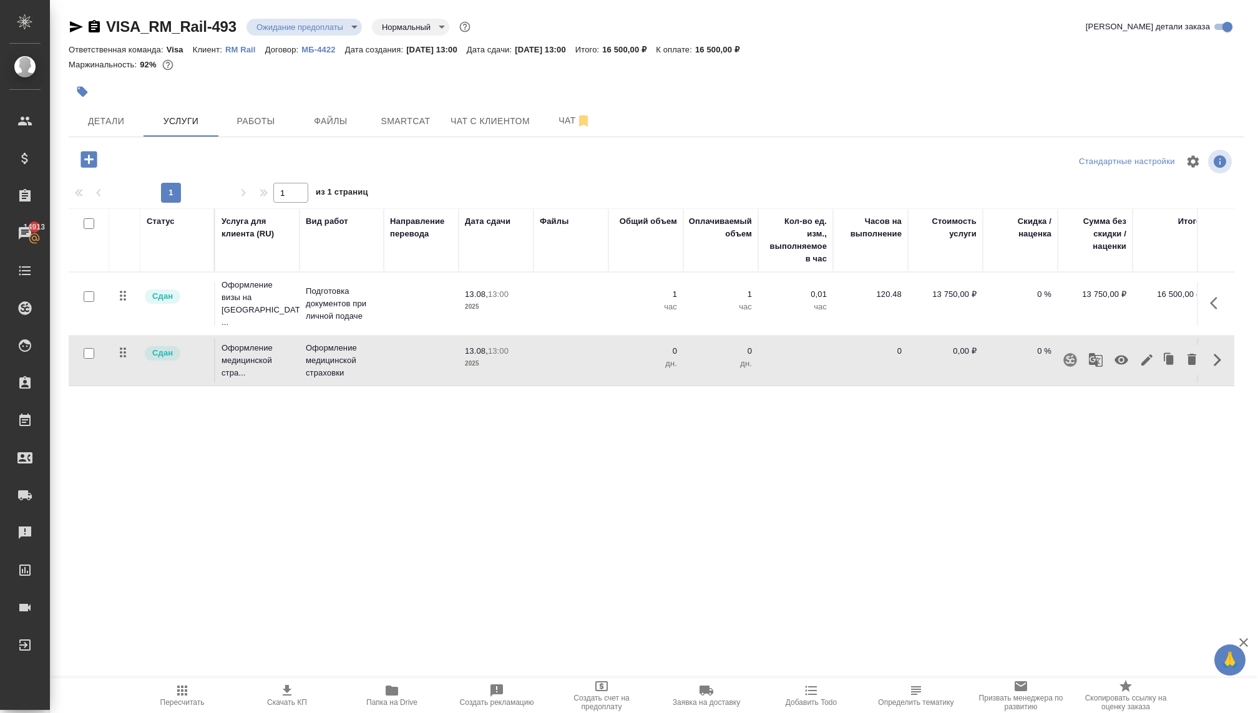
click at [1117, 356] on icon "button" at bounding box center [1122, 360] width 14 height 9
click at [104, 123] on span "Детали" at bounding box center [106, 122] width 60 height 16
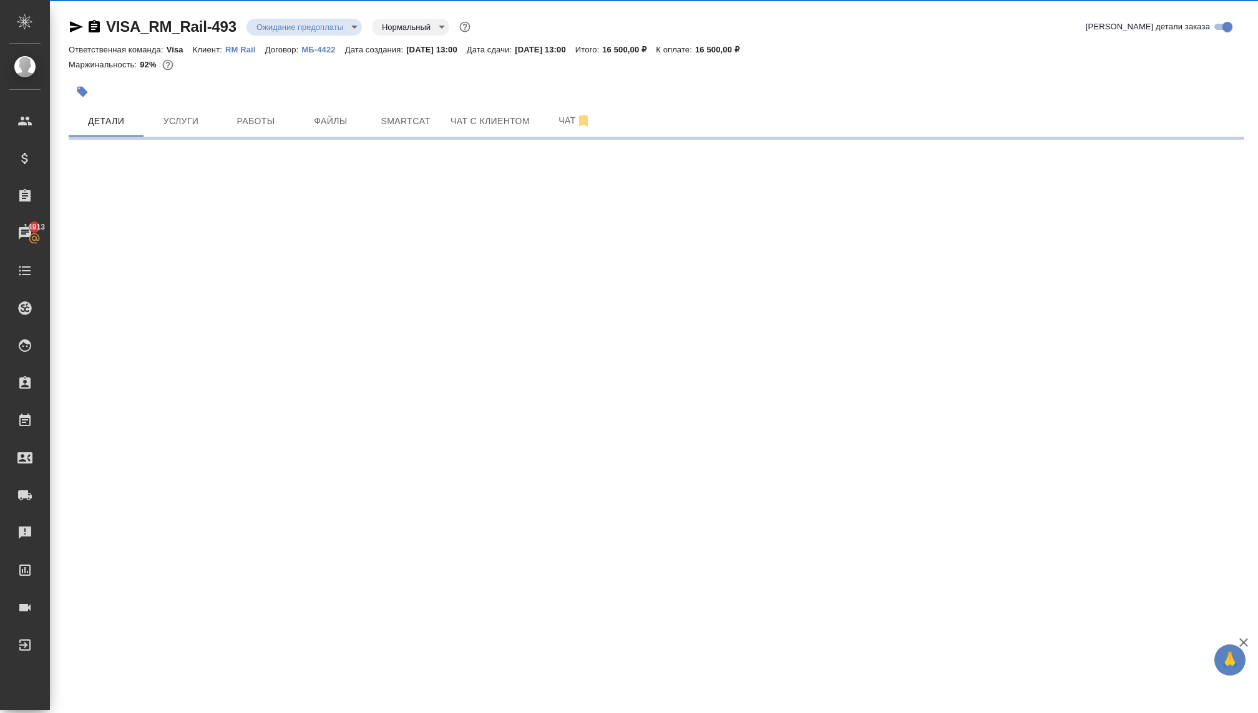
select select "RU"
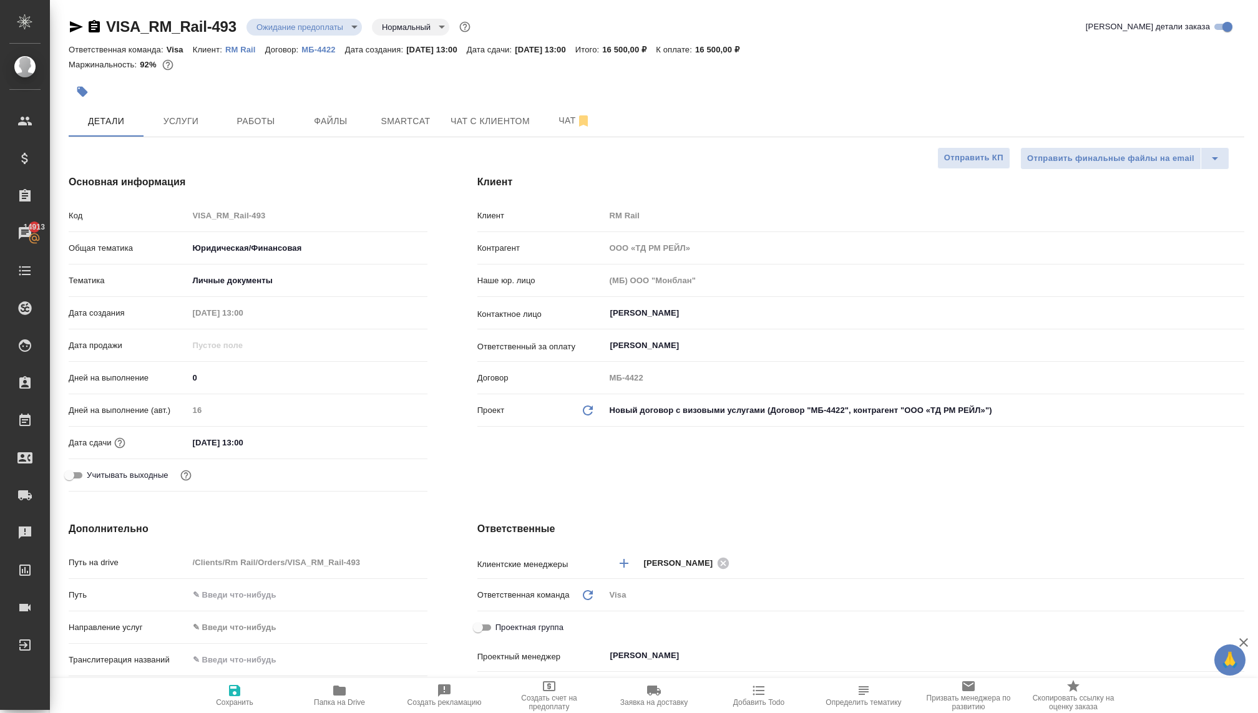
type textarea "x"
click at [233, 695] on icon "button" at bounding box center [234, 690] width 11 height 11
type textarea "x"
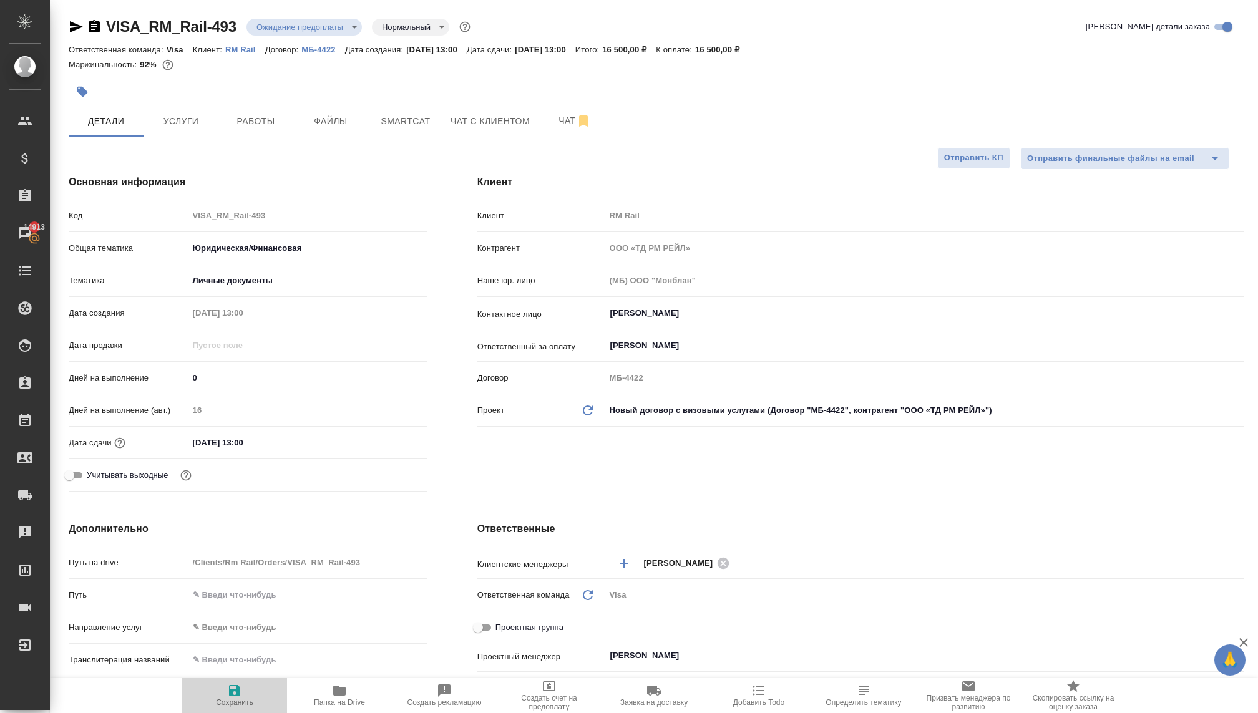
type textarea "x"
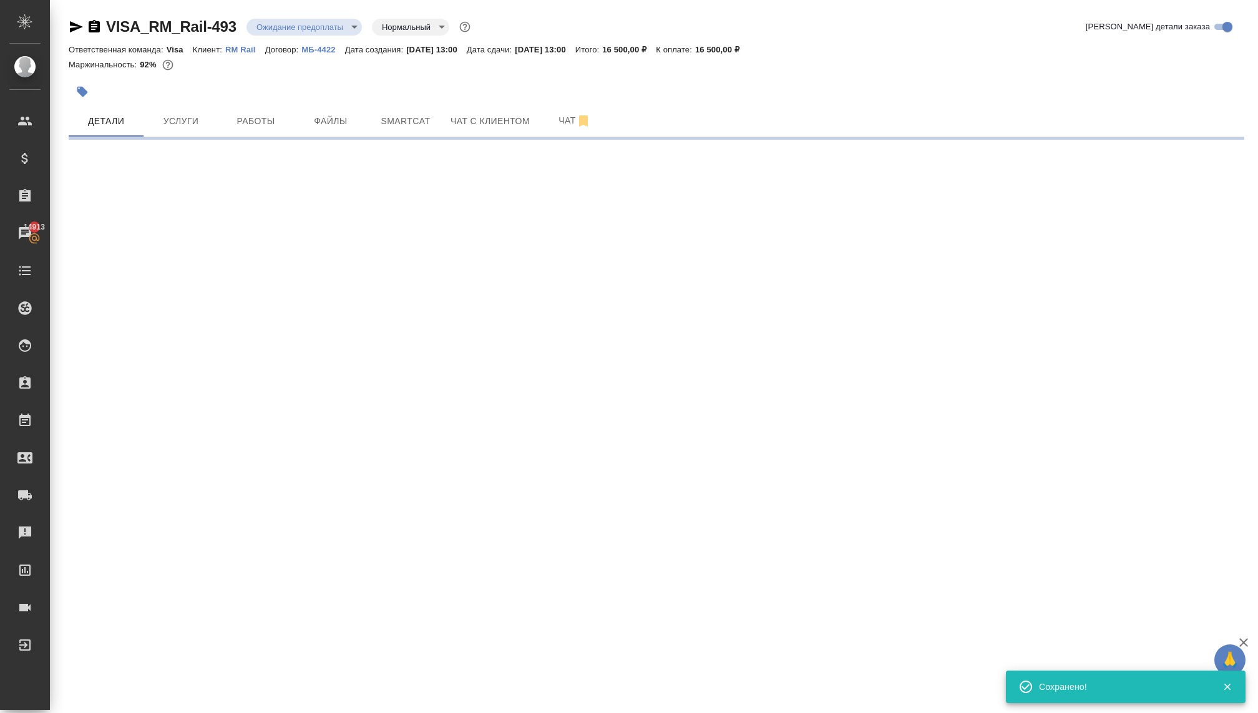
select select "RU"
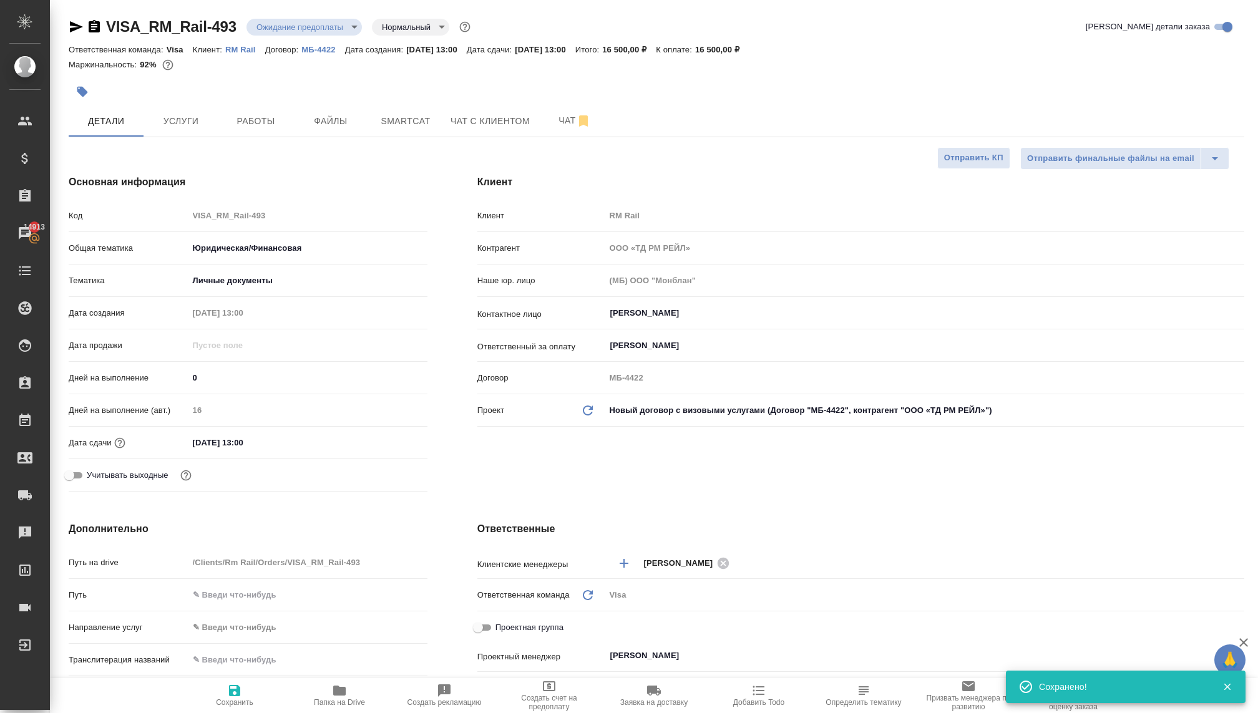
type textarea "x"
click at [552, 686] on icon "button" at bounding box center [549, 686] width 15 height 15
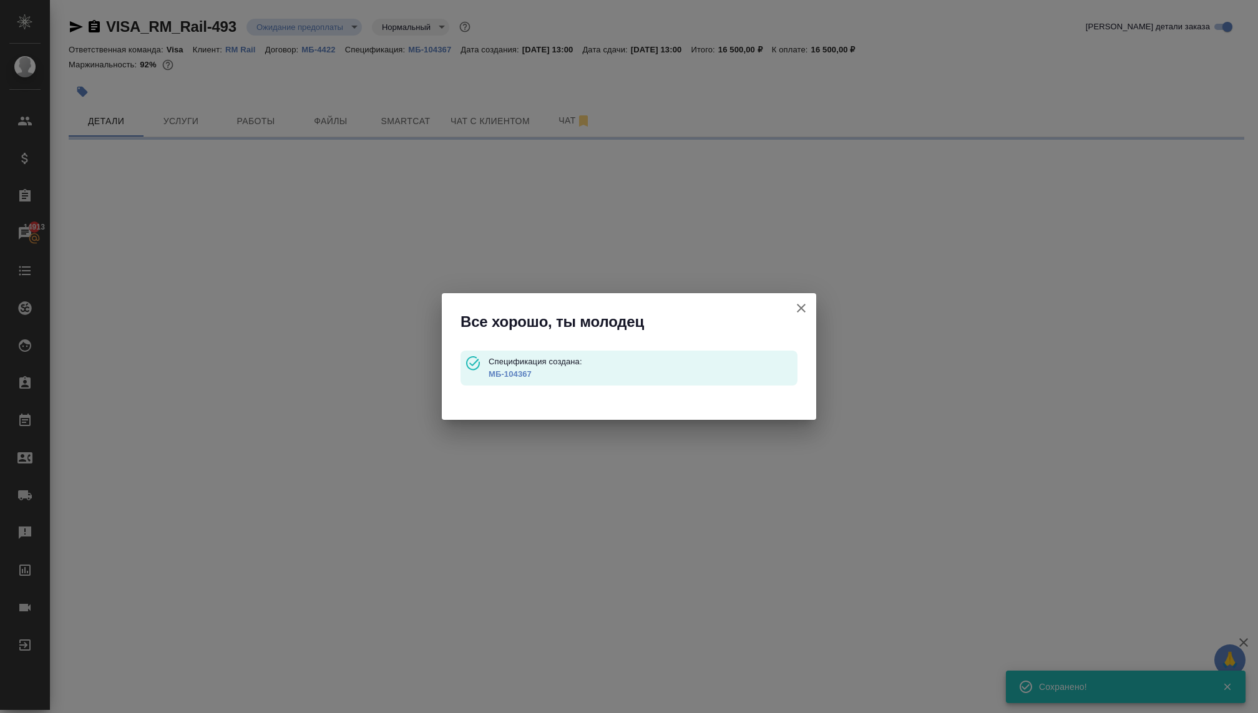
select select "RU"
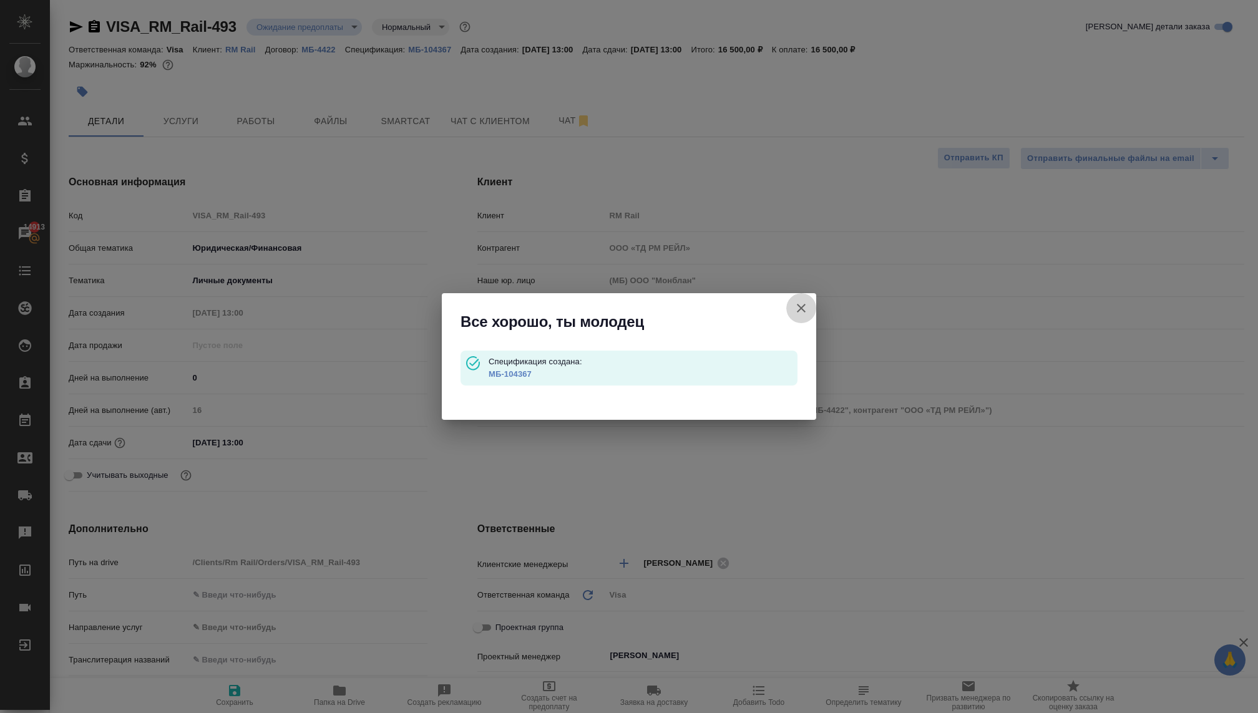
click at [794, 307] on icon "button" at bounding box center [801, 308] width 15 height 15
type textarea "x"
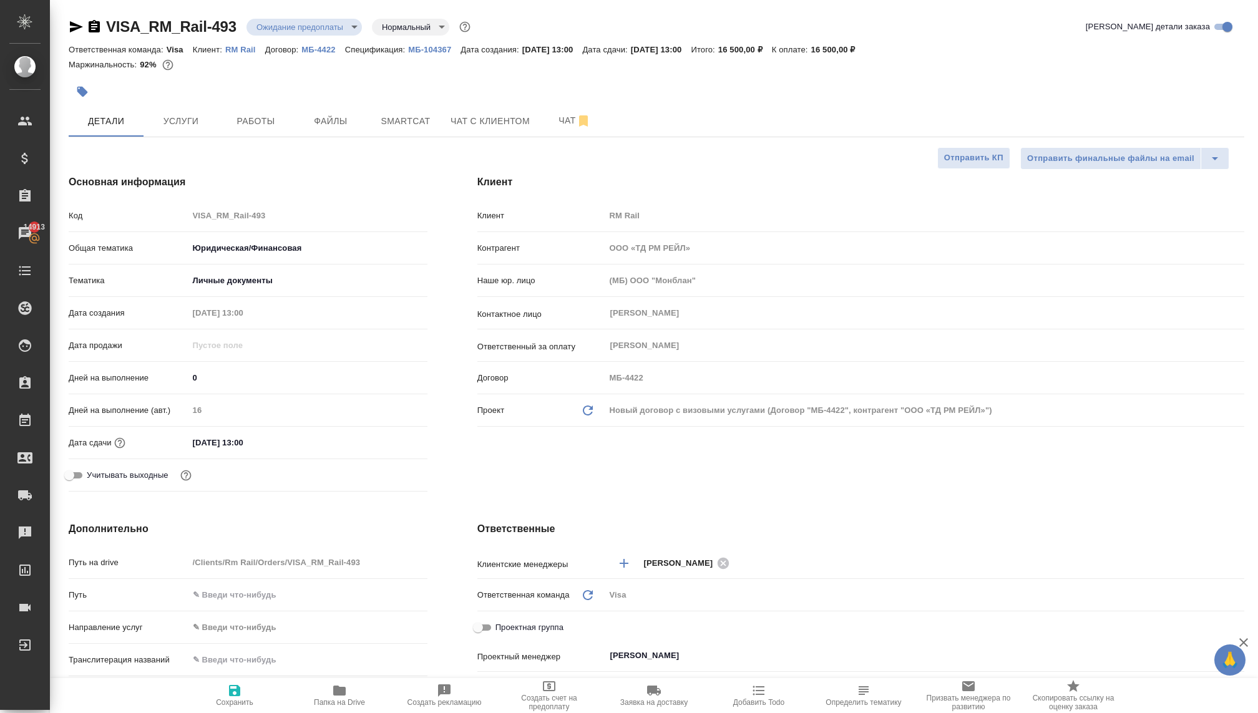
click at [429, 46] on p "МБ-104367" at bounding box center [434, 49] width 52 height 9
type textarea "x"
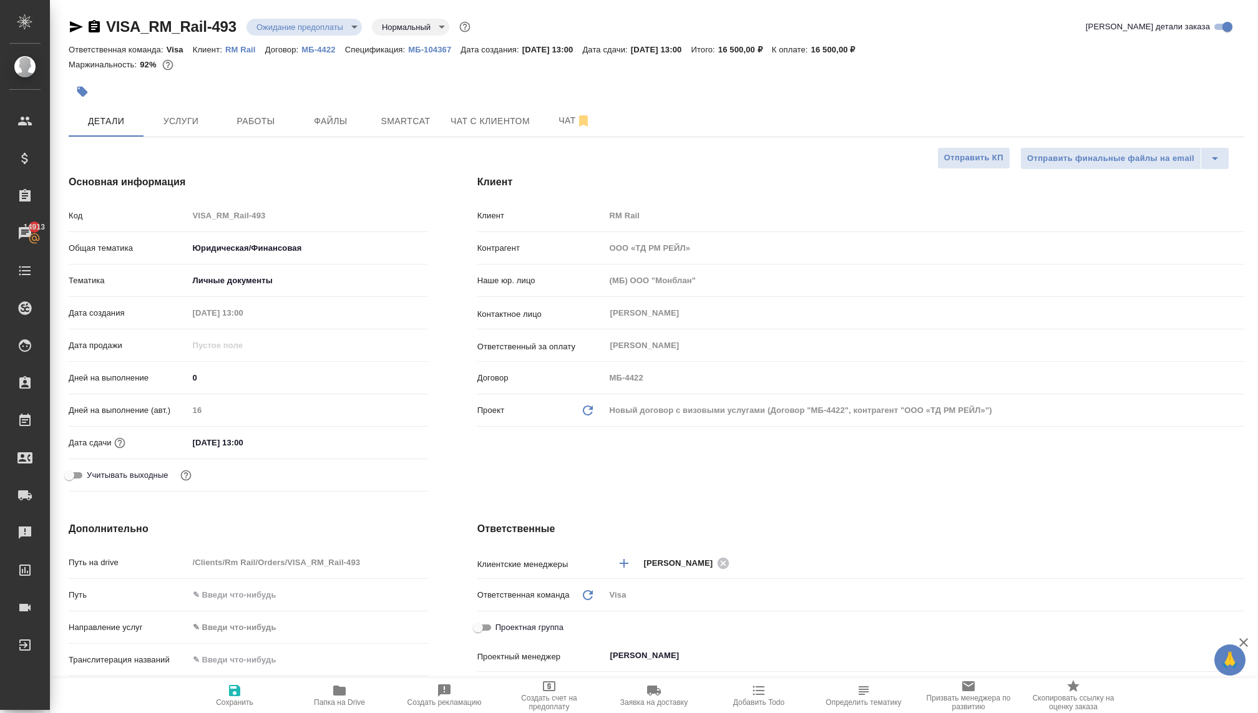
type textarea "x"
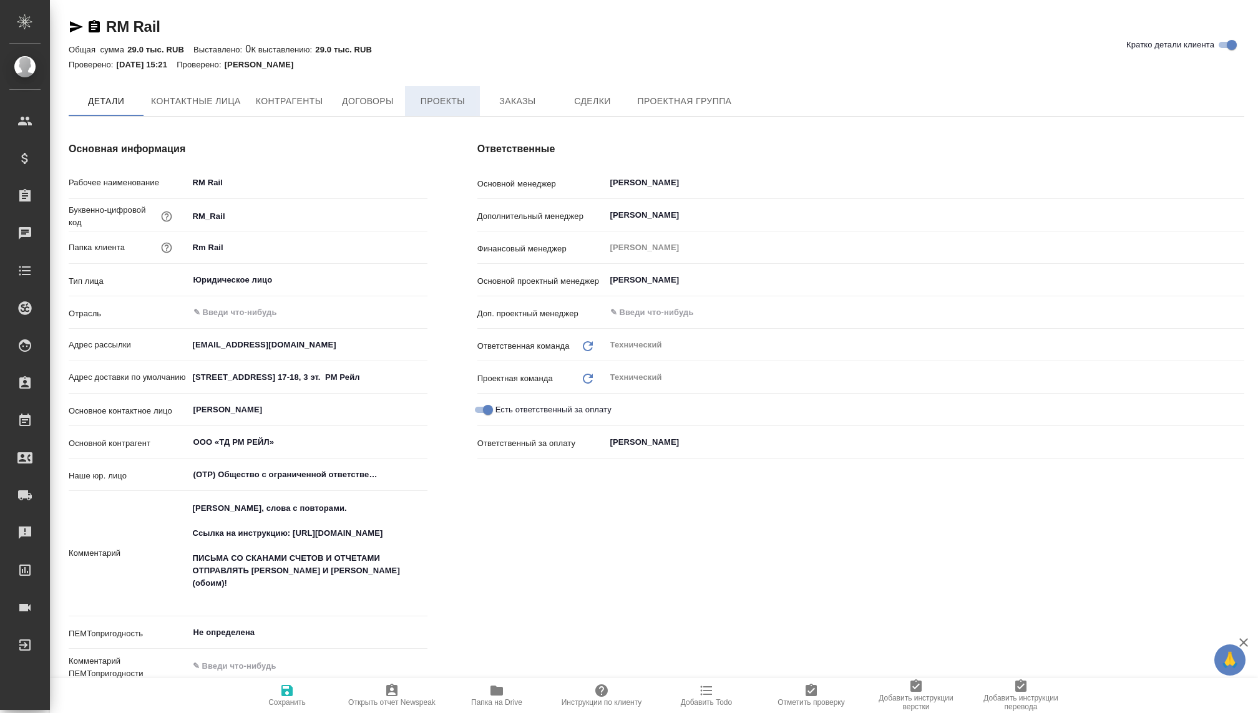
type textarea "x"
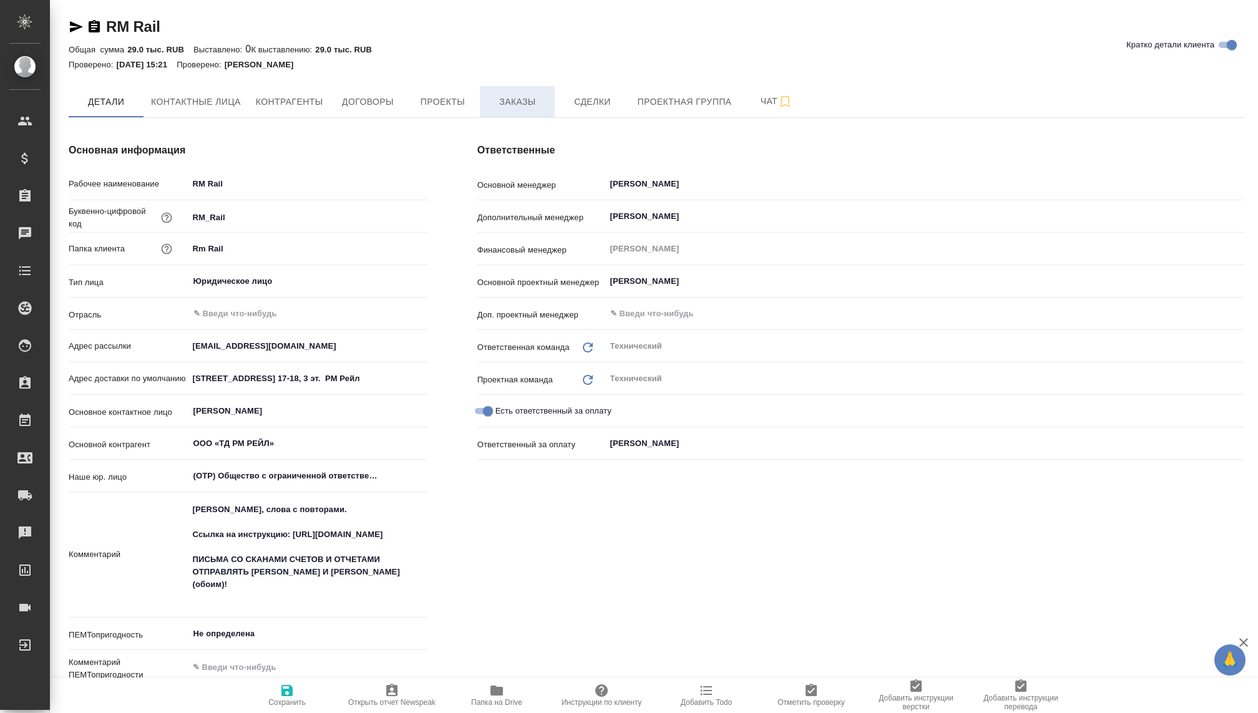
type textarea "x"
click at [534, 98] on span "Заказы" at bounding box center [517, 102] width 60 height 16
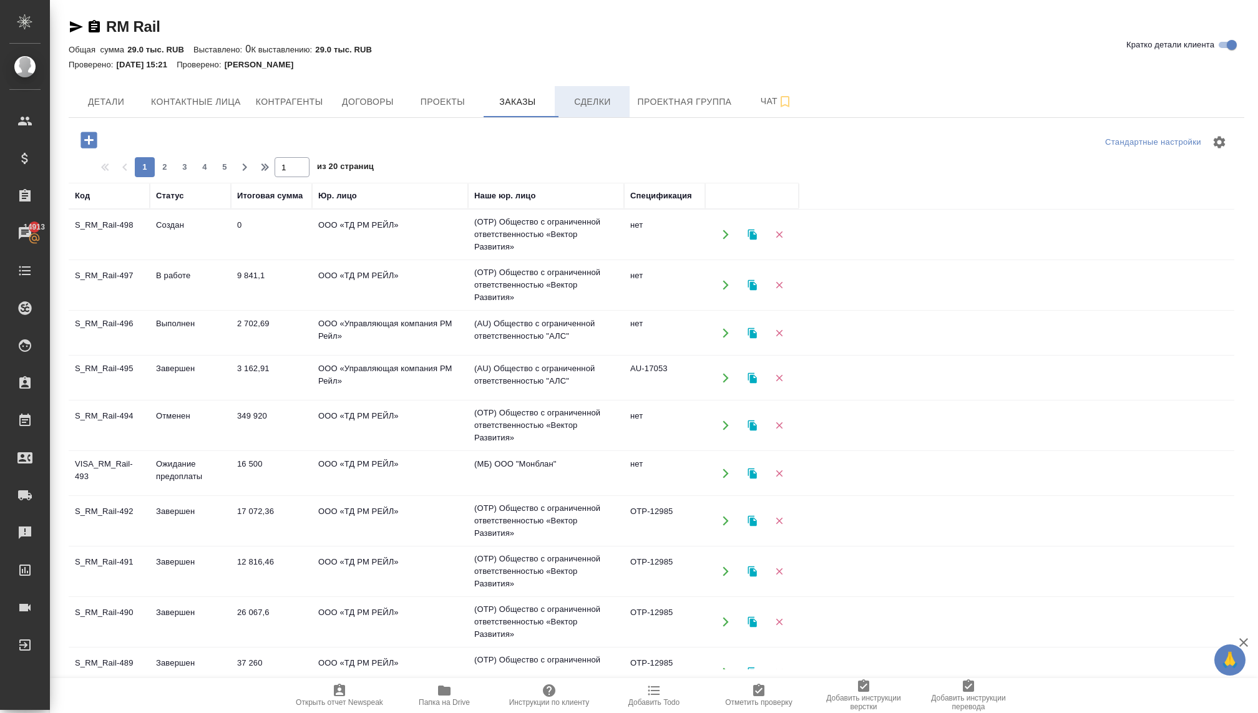
click at [599, 102] on span "Сделки" at bounding box center [592, 102] width 60 height 16
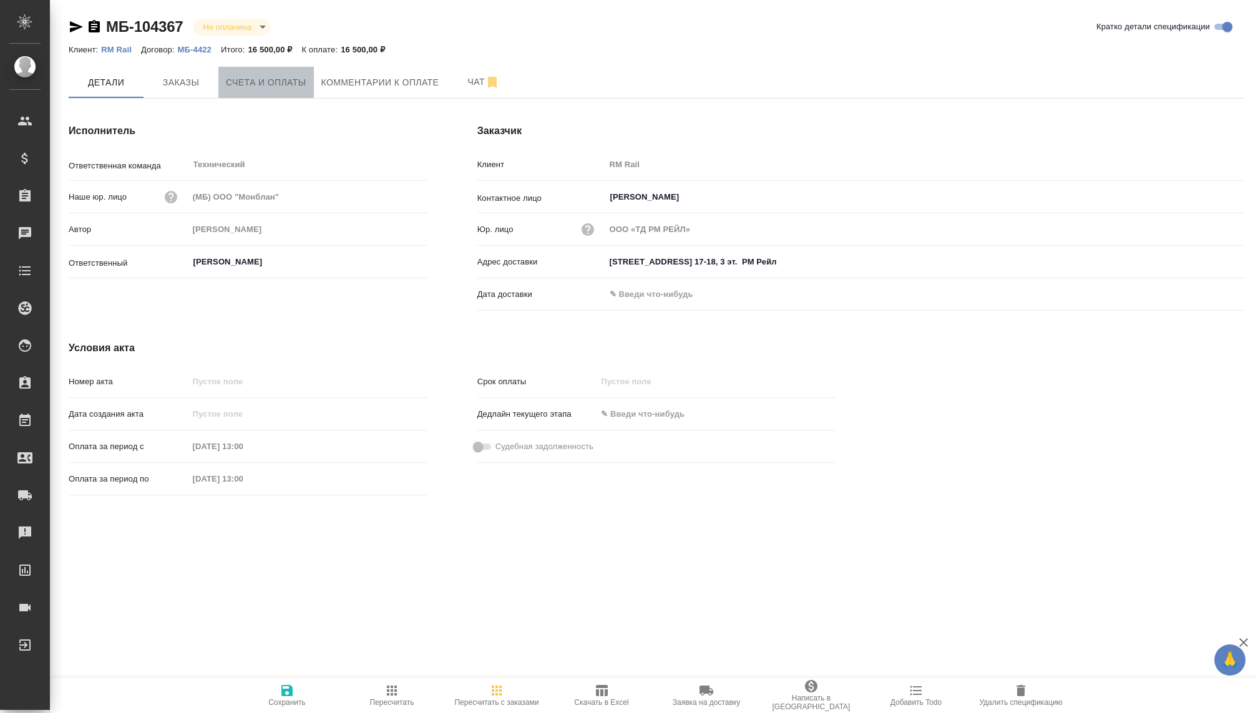
click at [281, 77] on span "Счета и оплаты" at bounding box center [266, 83] width 81 height 16
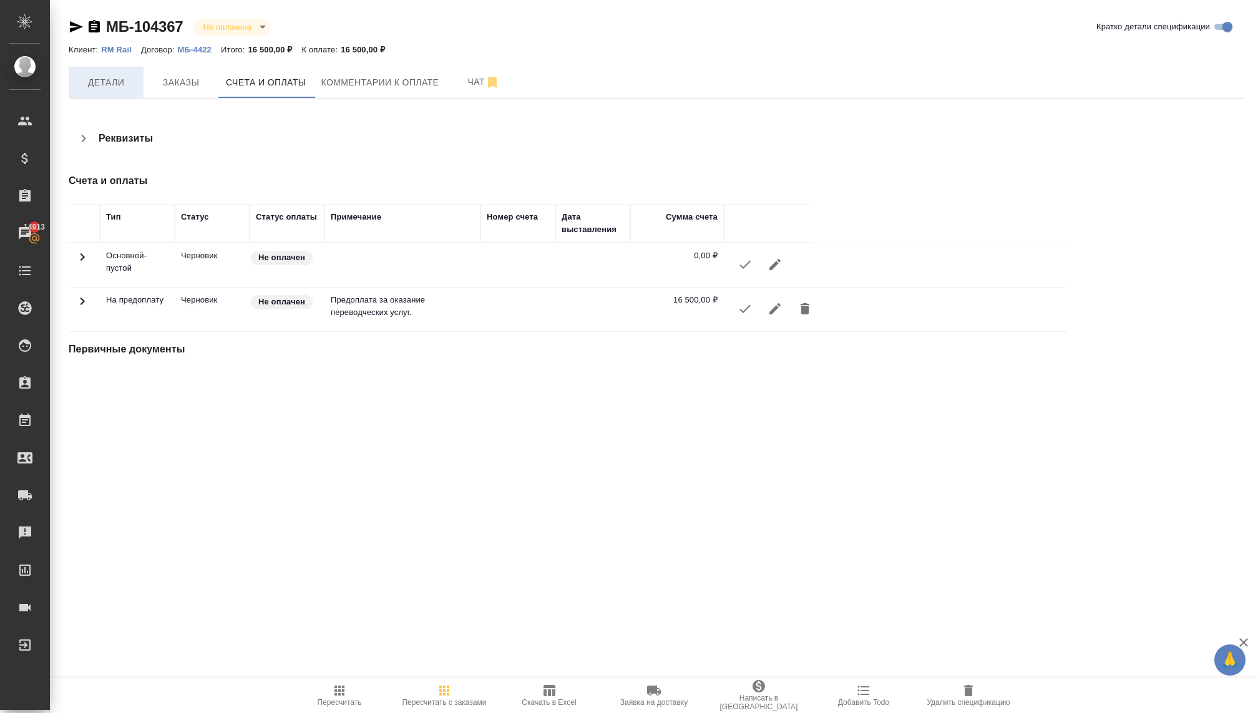
click at [96, 85] on span "Детали" at bounding box center [106, 83] width 60 height 16
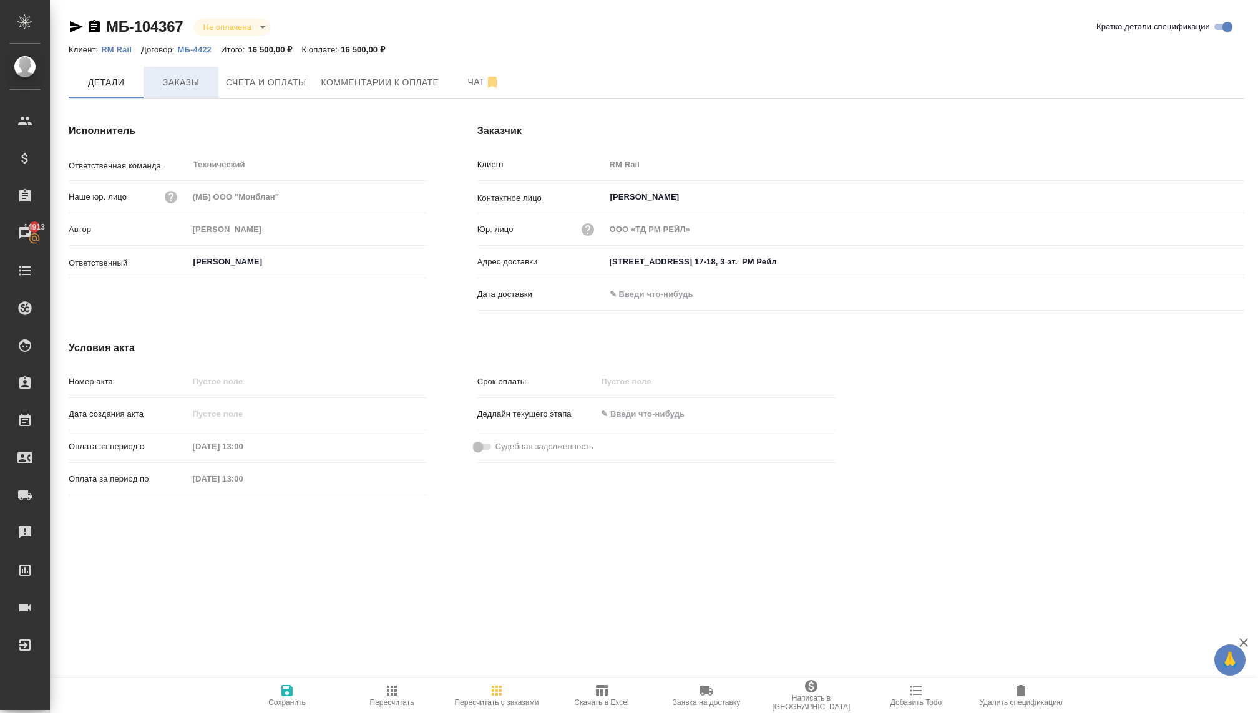
click at [189, 82] on span "Заказы" at bounding box center [181, 83] width 60 height 16
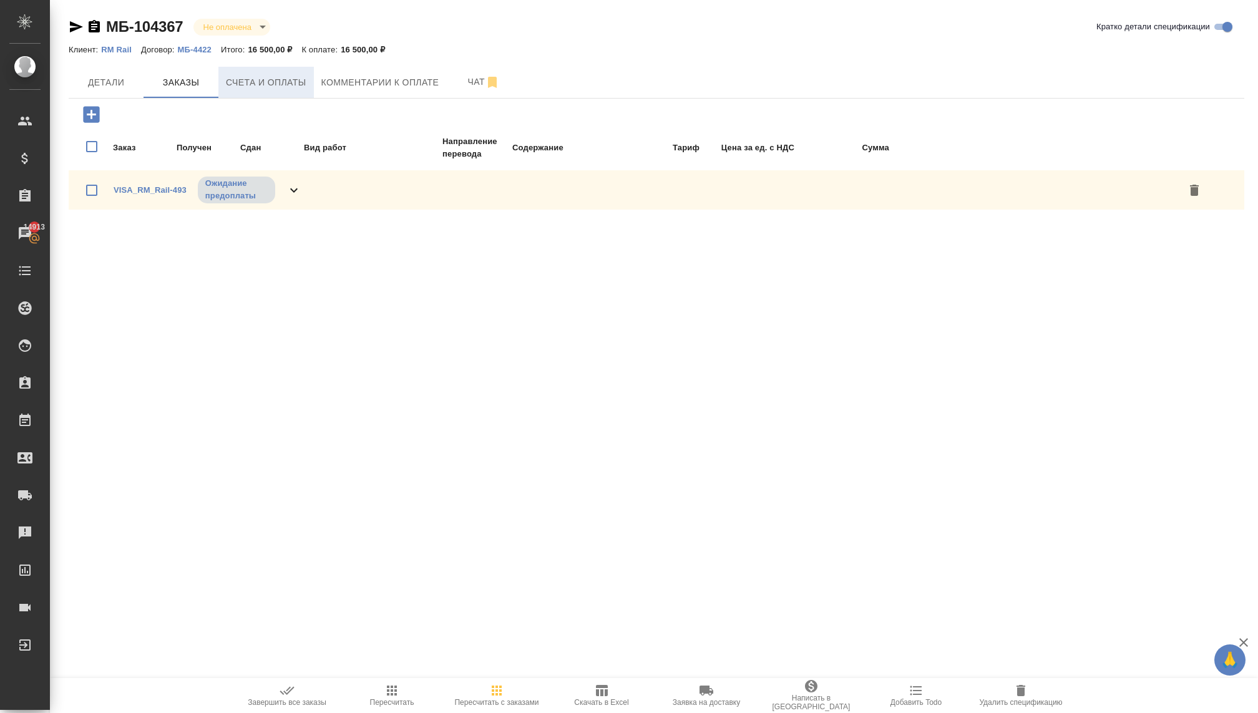
click at [273, 86] on span "Счета и оплаты" at bounding box center [266, 83] width 81 height 16
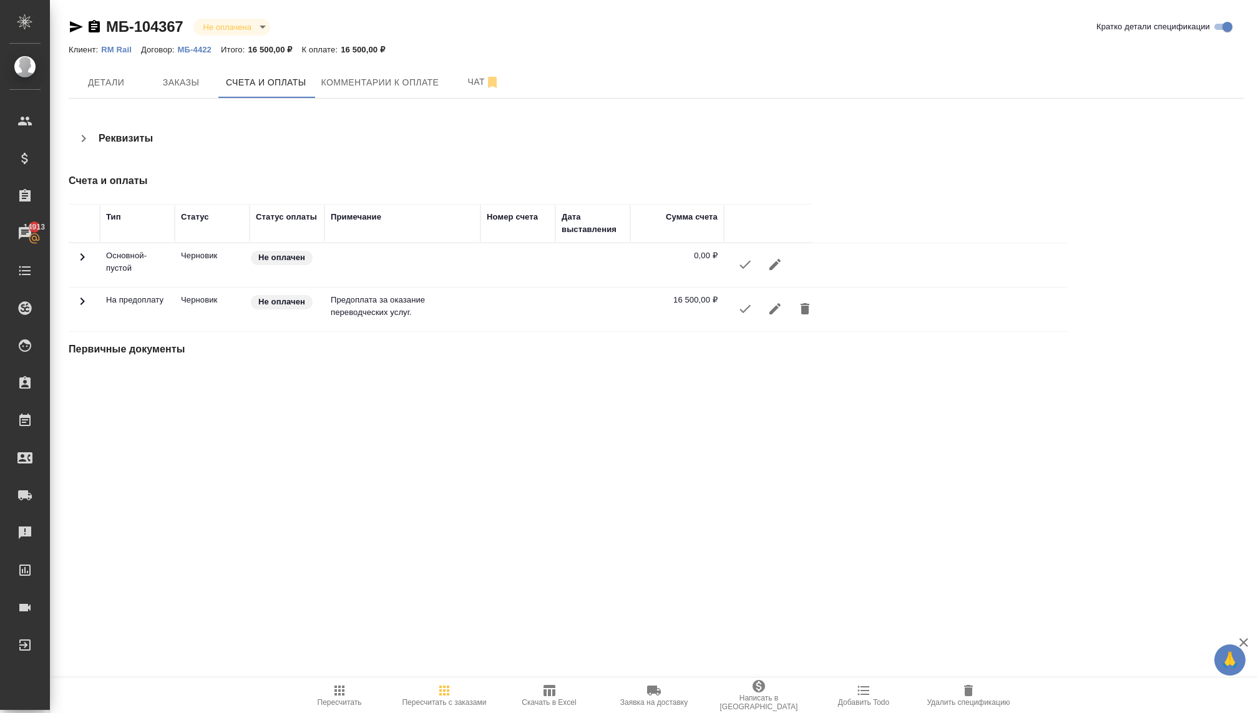
click at [773, 309] on icon "button" at bounding box center [775, 308] width 11 height 11
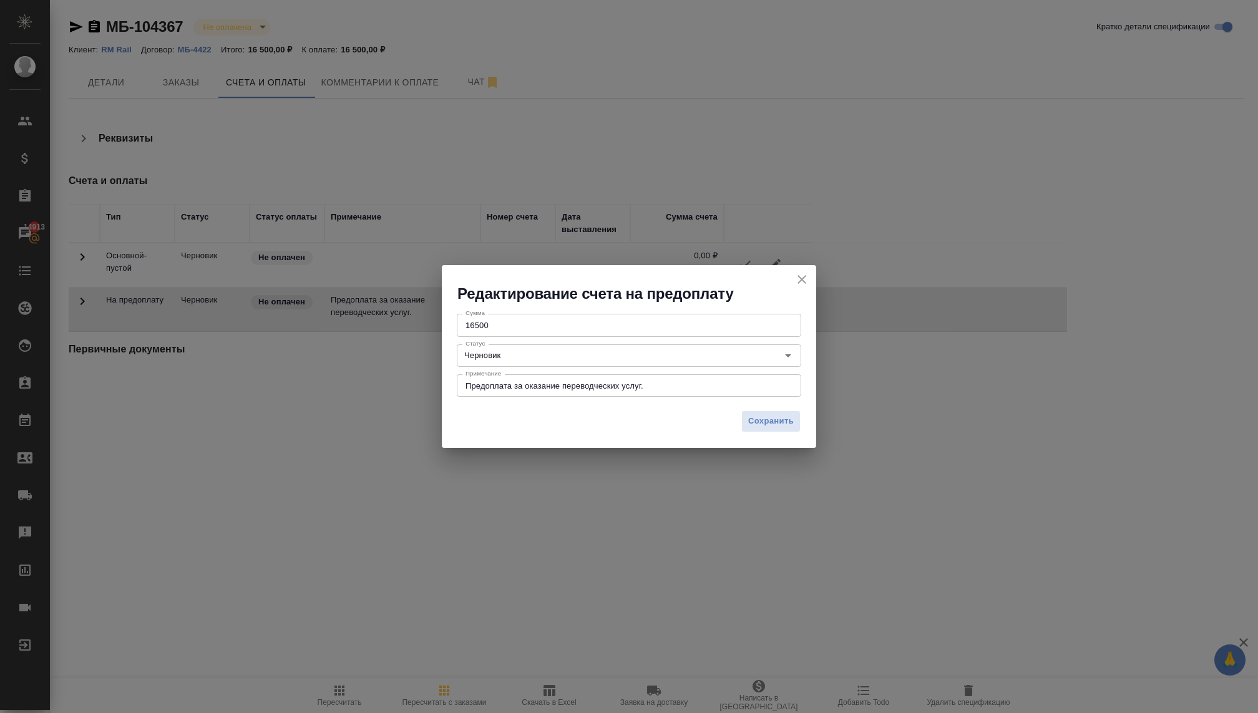
click at [651, 374] on div "Предоплата за оказание переводческих услуг. x Примечание" at bounding box center [629, 385] width 345 height 22
click at [663, 379] on div "Предоплата за оказание переводческих услуг. x Примечание" at bounding box center [629, 385] width 345 height 22
drag, startPoint x: 663, startPoint y: 379, endPoint x: 638, endPoint y: 388, distance: 25.9
click at [638, 388] on div "Предоплата за оказание переводческих услуг. x Примечание" at bounding box center [629, 385] width 345 height 22
drag, startPoint x: 666, startPoint y: 383, endPoint x: 480, endPoint y: 383, distance: 186.0
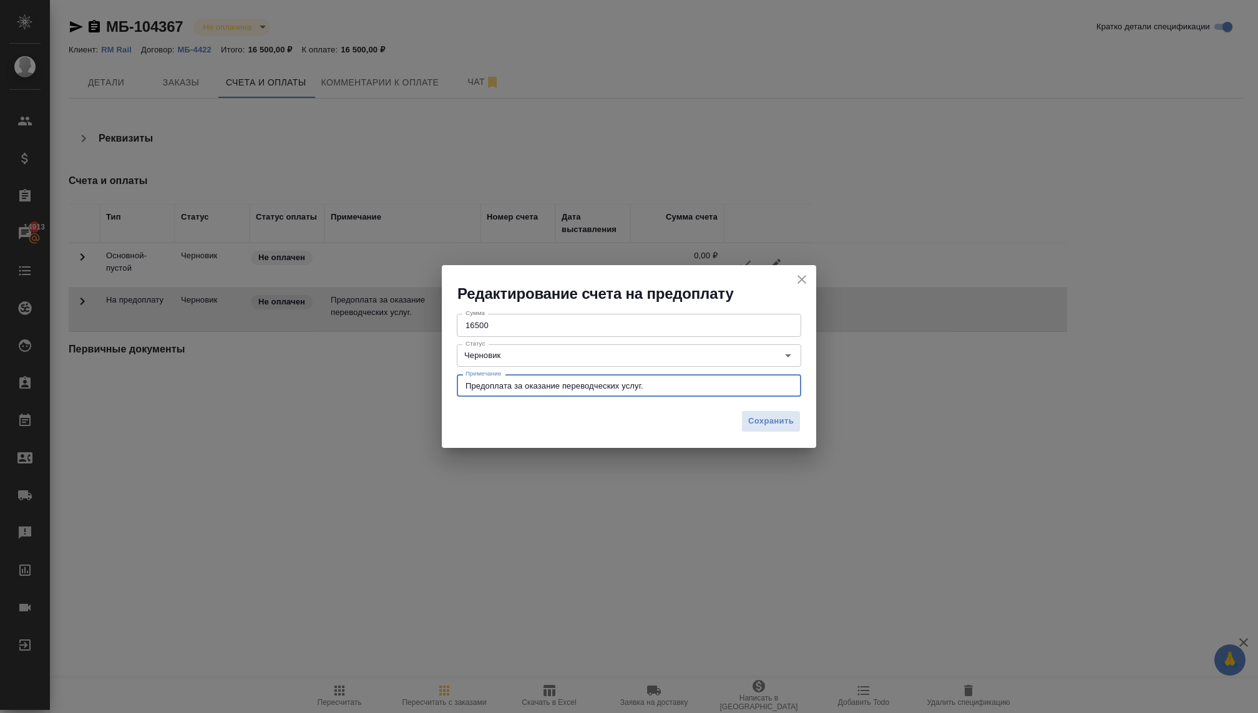
click at [480, 383] on textarea "Предоплата за оказание переводческих услуг." at bounding box center [629, 385] width 327 height 9
type textarea "П"
type textarea "J"
type textarea "Оплата визовых услуг личная подача ([GEOGRAPHIC_DATA])."
click at [768, 420] on span "Сохранить" at bounding box center [771, 421] width 46 height 14
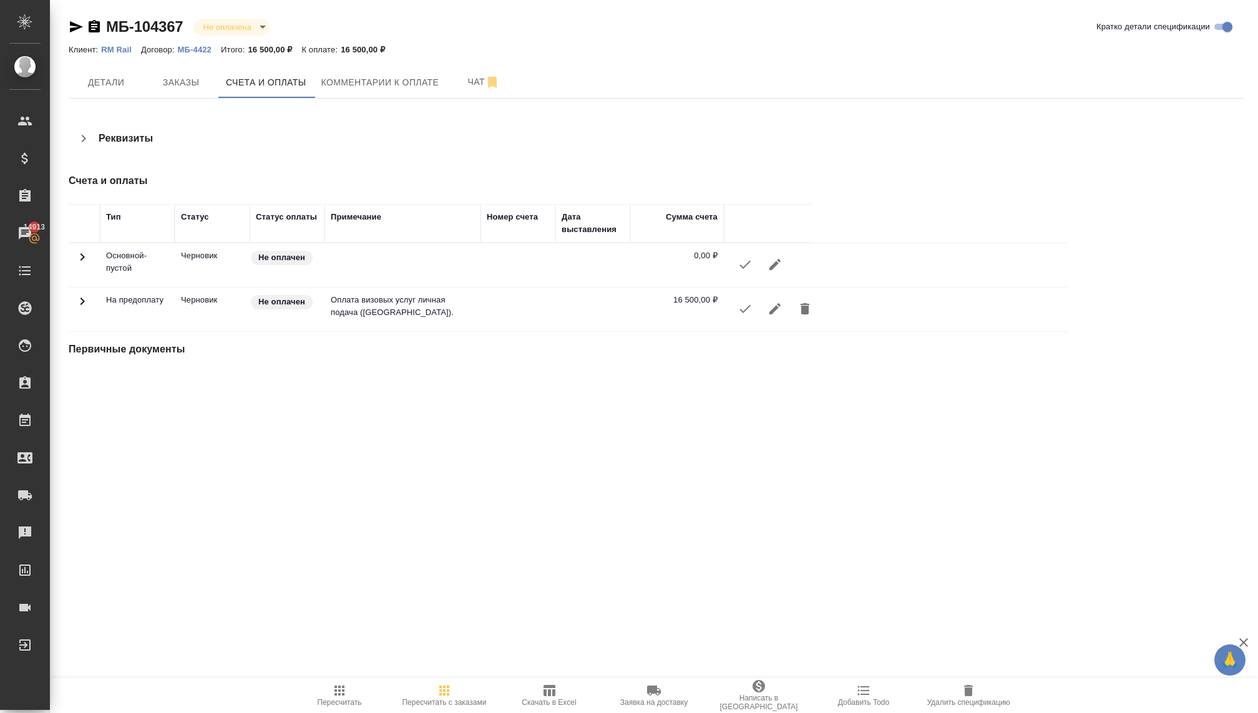
click at [741, 311] on icon "button" at bounding box center [745, 308] width 15 height 15
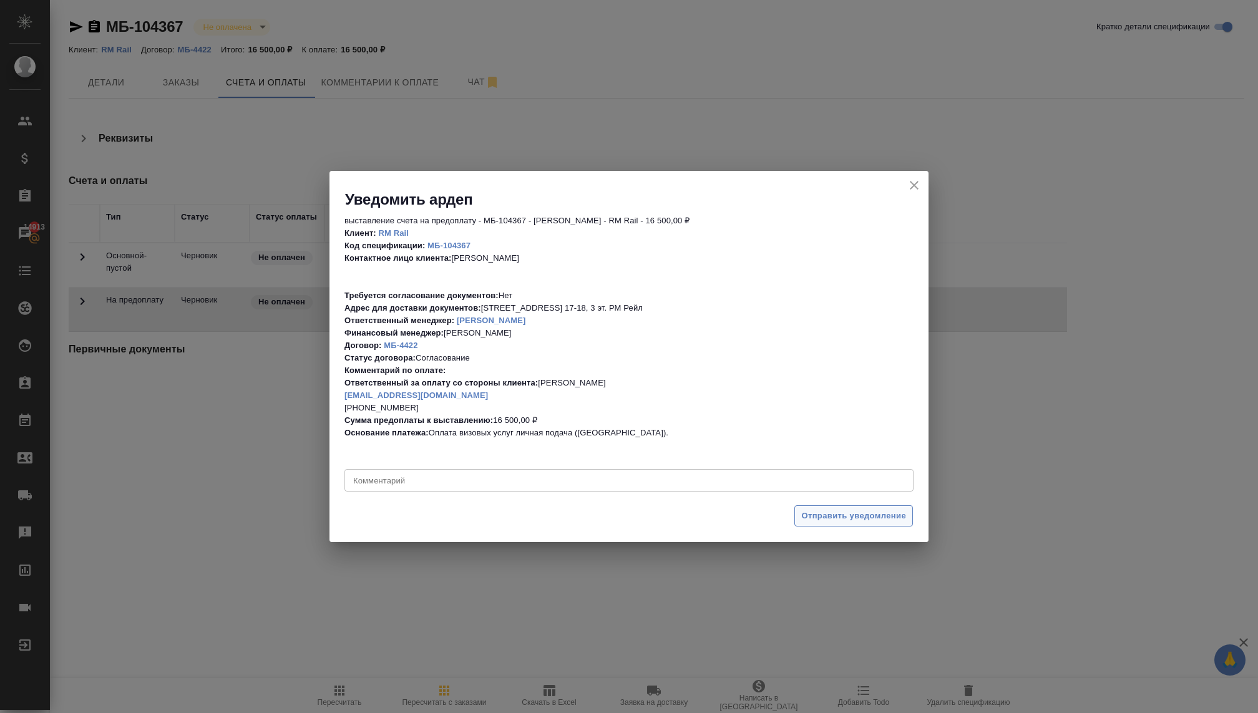
click at [823, 518] on span "Отправить уведомление" at bounding box center [853, 516] width 105 height 14
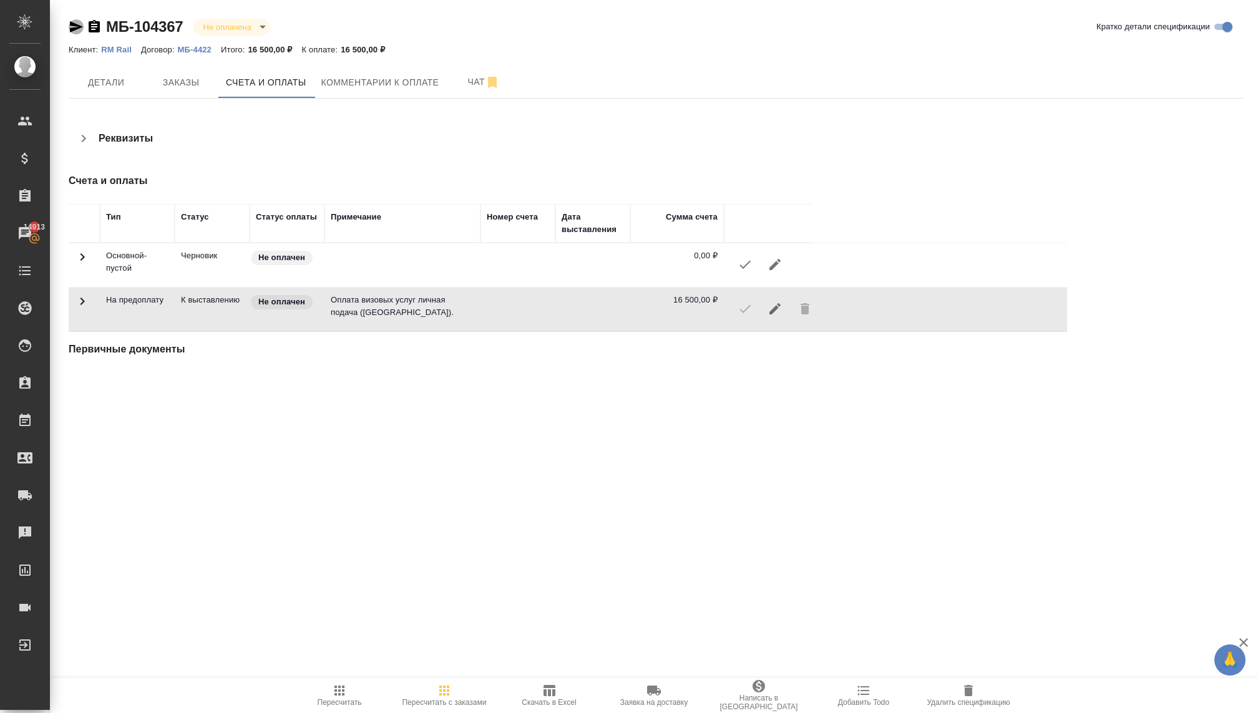
click at [69, 24] on icon "button" at bounding box center [76, 26] width 15 height 15
drag, startPoint x: 184, startPoint y: 27, endPoint x: 105, endPoint y: 27, distance: 79.3
click at [105, 27] on div "МБ-104367 Не оплачена notPayed" at bounding box center [175, 27] width 212 height 20
